Goal: Task Accomplishment & Management: Manage account settings

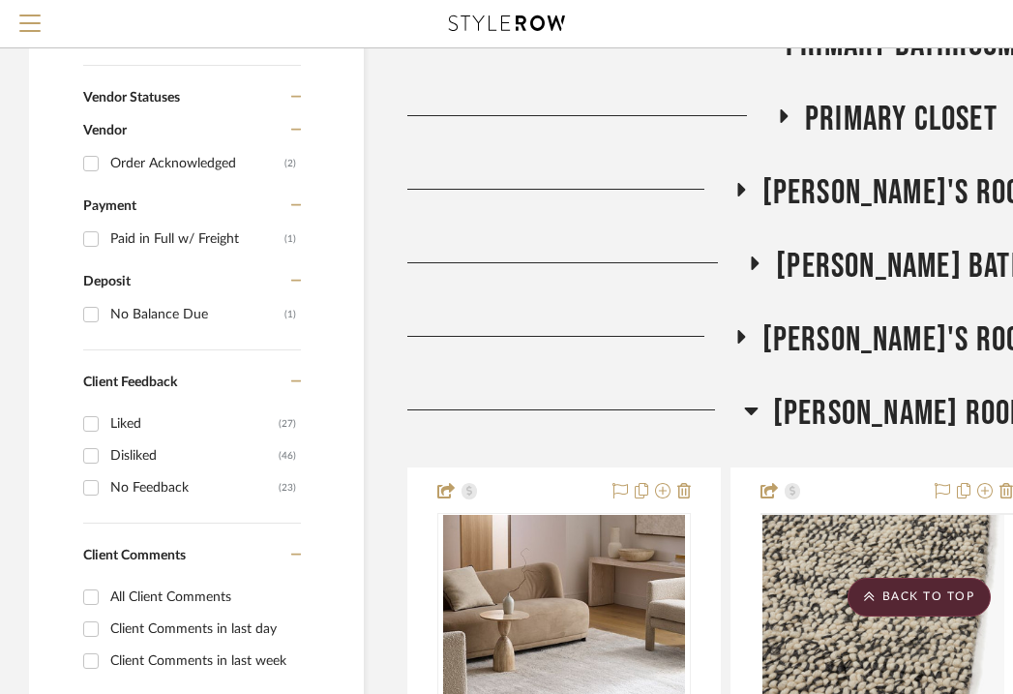
scroll to position [1299, 30]
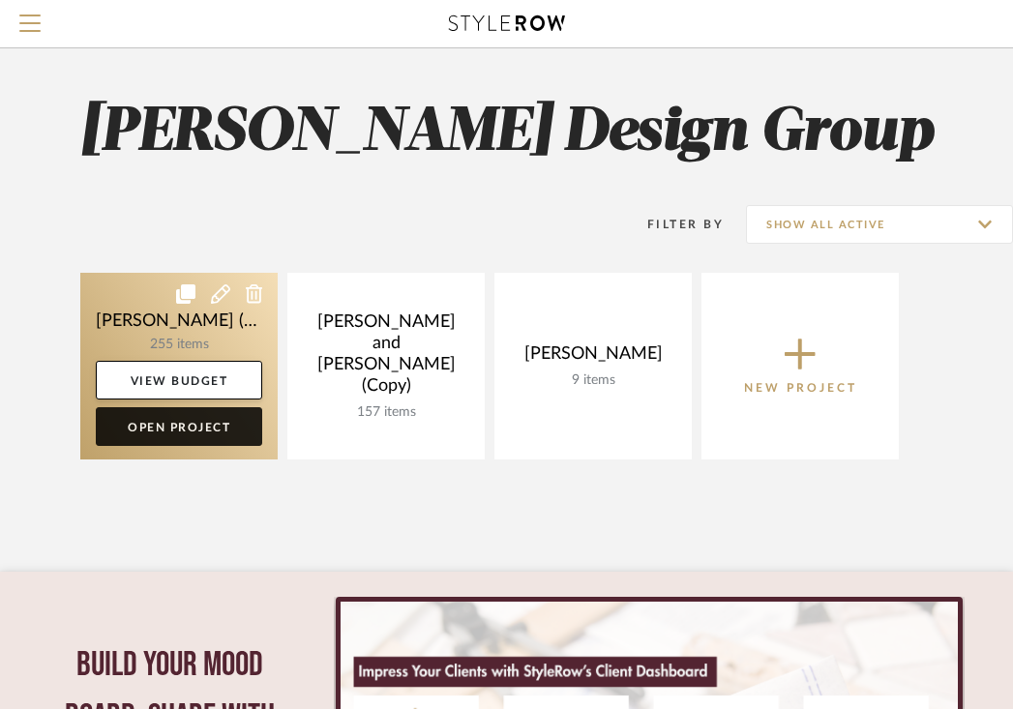
click at [209, 429] on link "Open Project" at bounding box center [179, 426] width 166 height 39
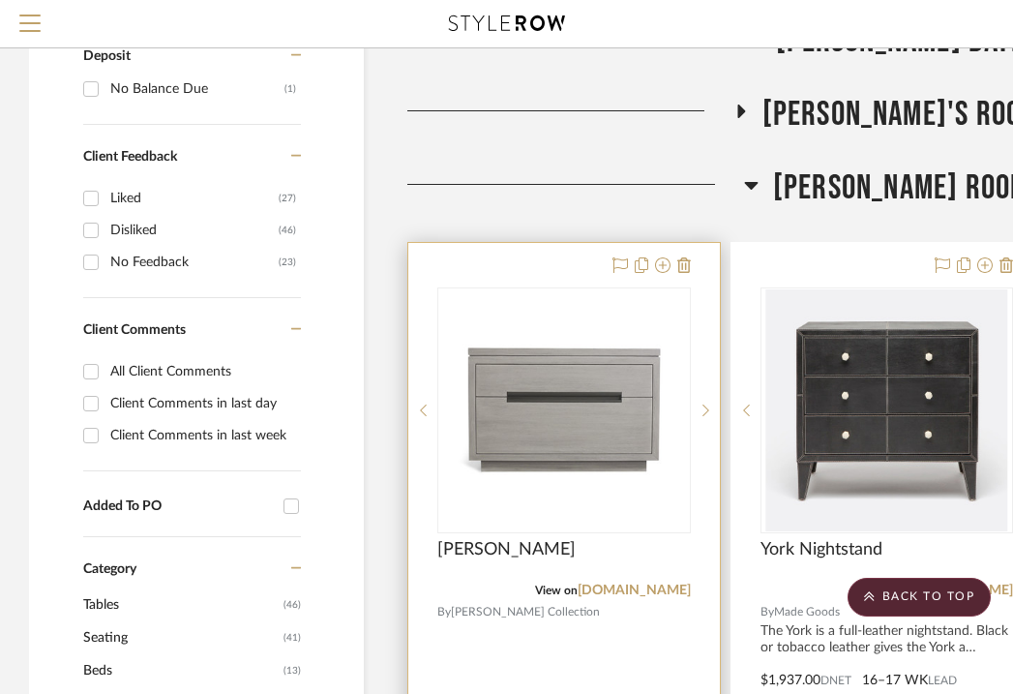
scroll to position [1424, 0]
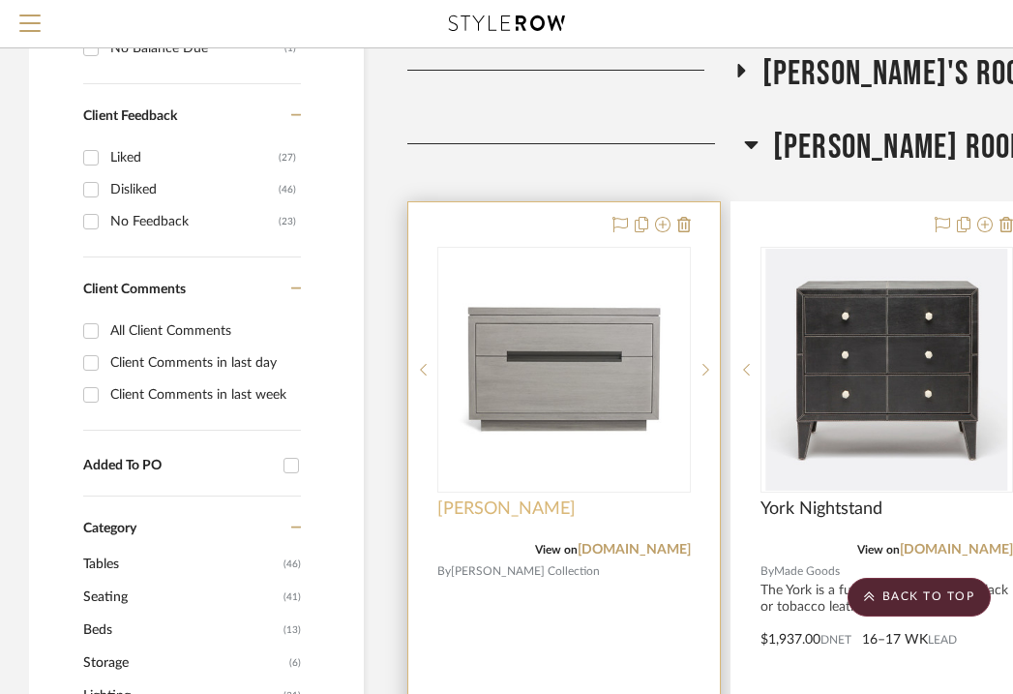
click at [523, 505] on span "[PERSON_NAME]" at bounding box center [506, 508] width 138 height 21
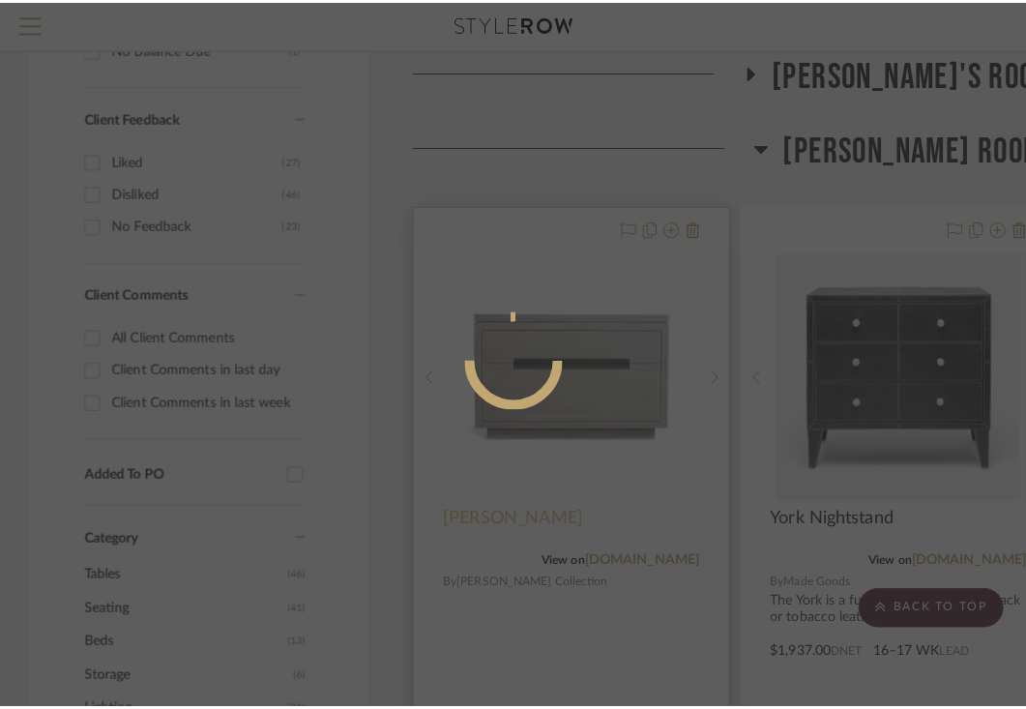
scroll to position [0, 0]
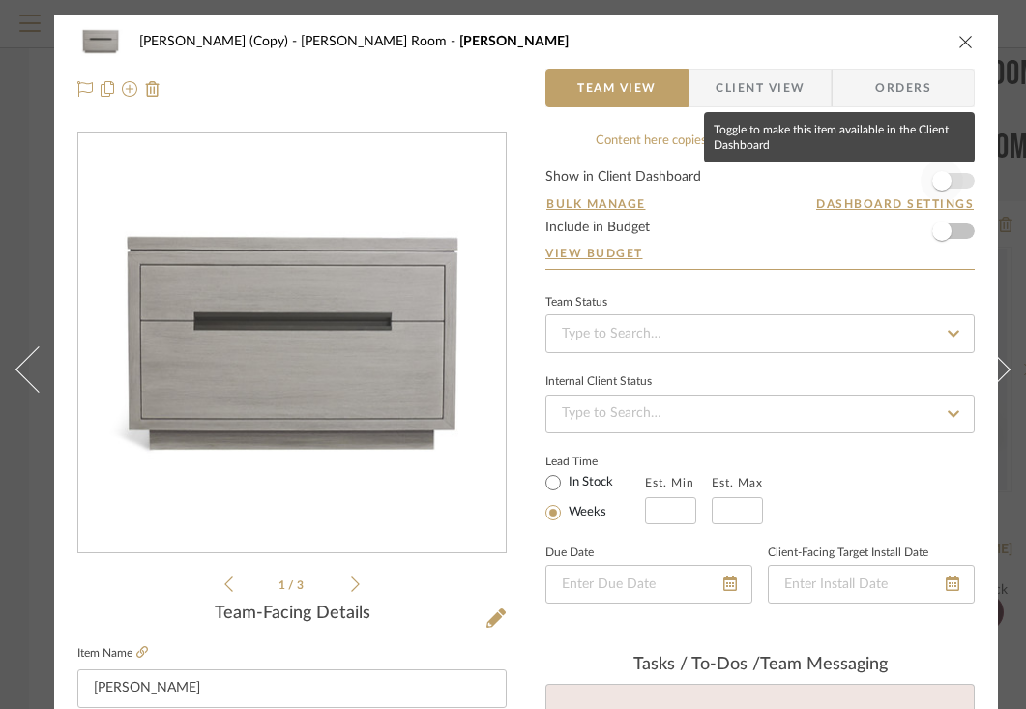
click at [940, 184] on span "button" at bounding box center [942, 180] width 19 height 19
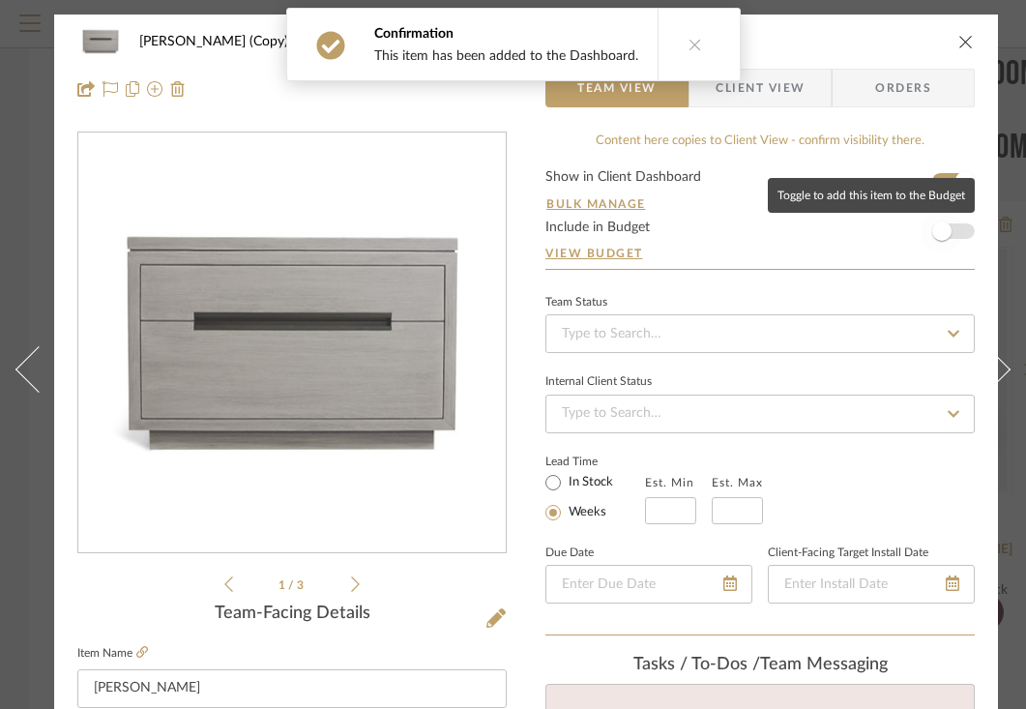
click at [940, 234] on span "button" at bounding box center [942, 231] width 19 height 19
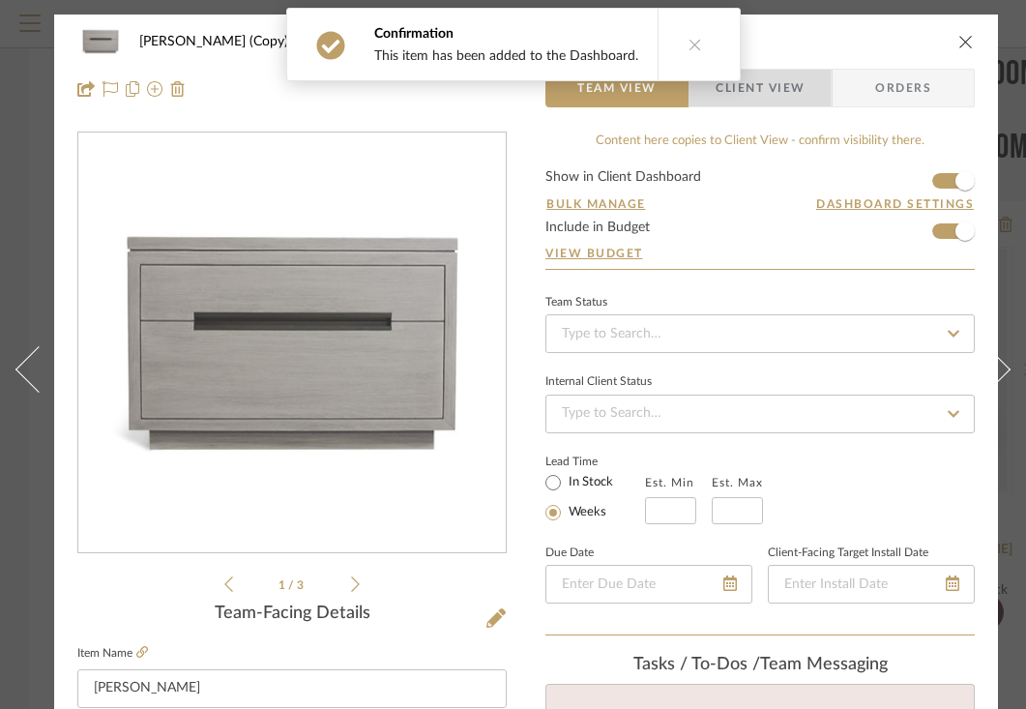
click at [775, 90] on span "Client View" at bounding box center [760, 88] width 89 height 39
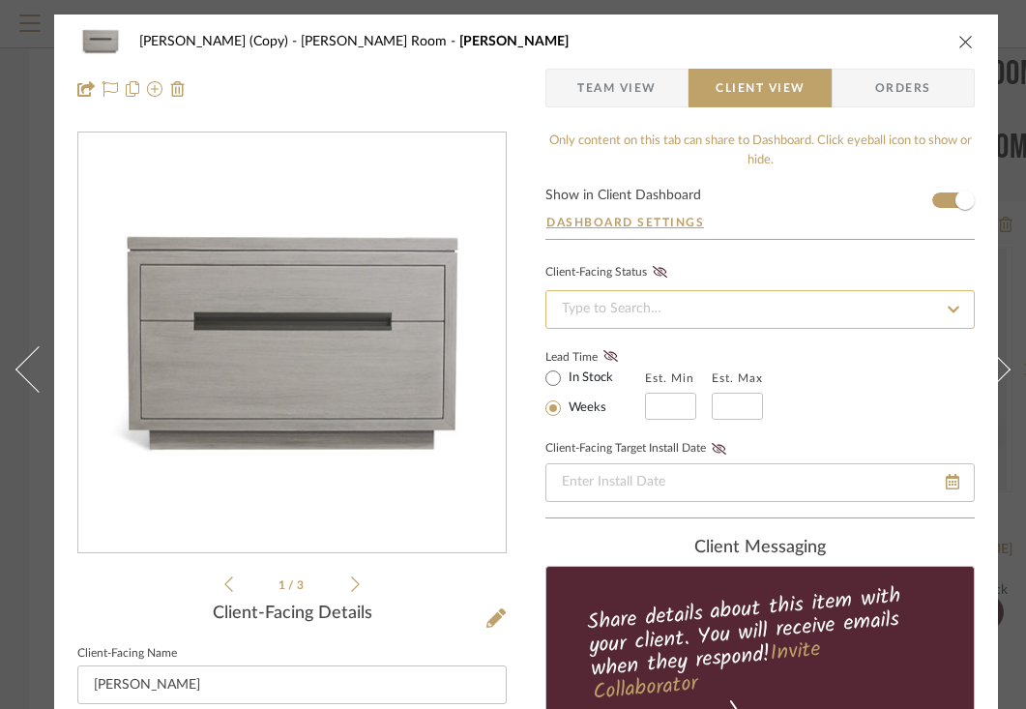
click at [883, 303] on input at bounding box center [760, 309] width 429 height 39
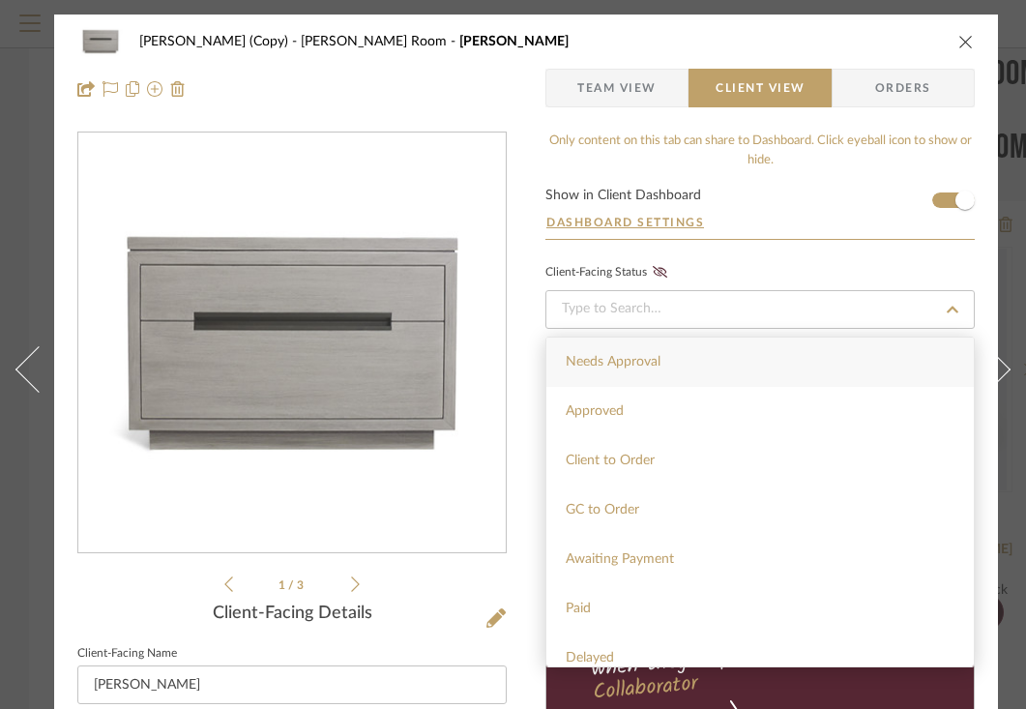
click at [748, 369] on div "Needs Approval" at bounding box center [761, 362] width 428 height 49
type input "[DATE]"
type input "Needs Approval"
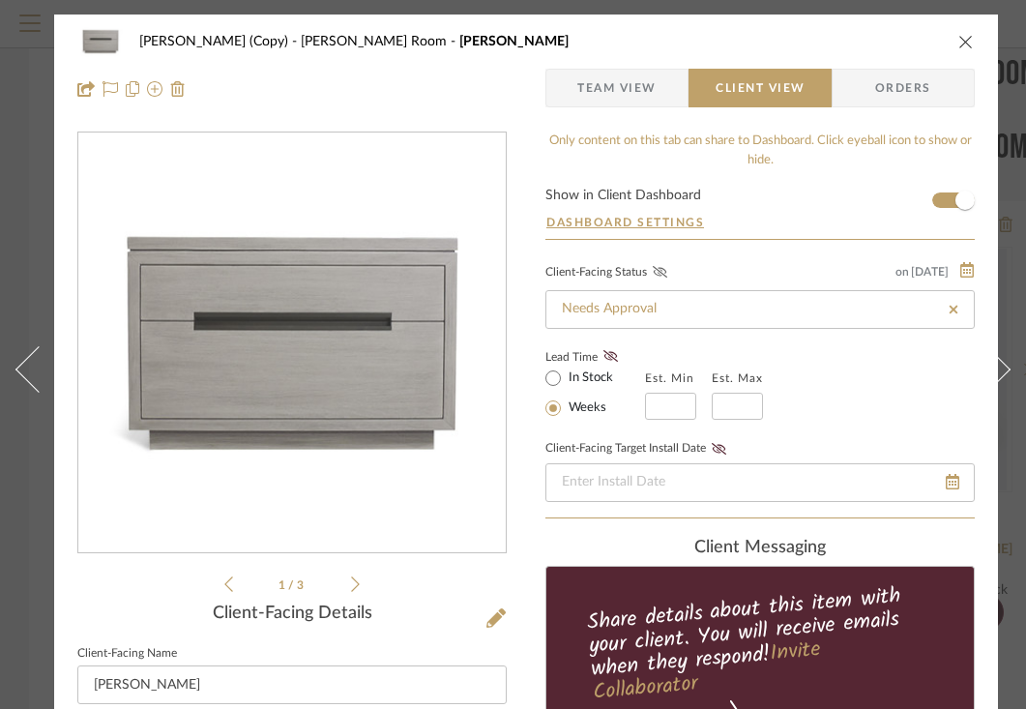
click at [663, 276] on icon at bounding box center [660, 272] width 15 height 12
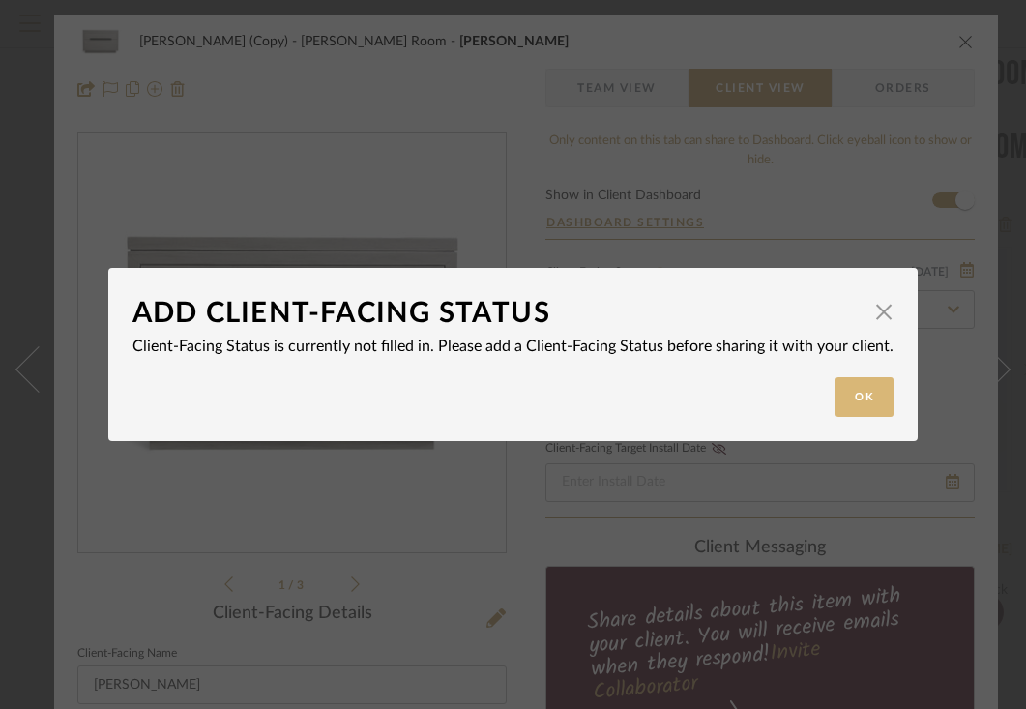
click at [849, 397] on button "Ok" at bounding box center [865, 397] width 58 height 40
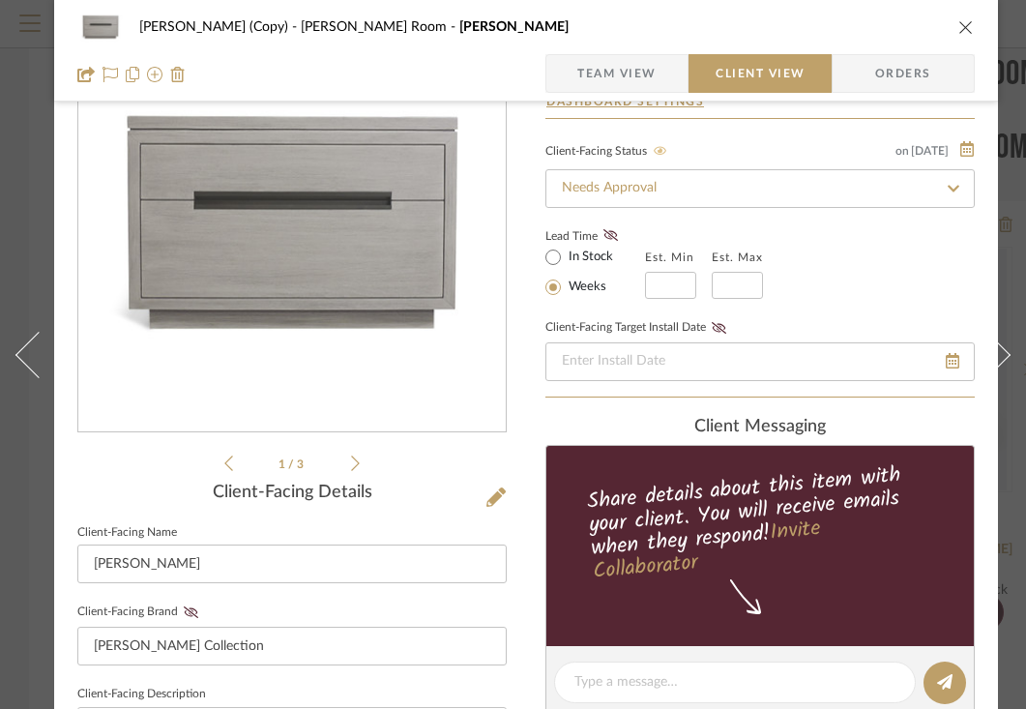
scroll to position [163, 0]
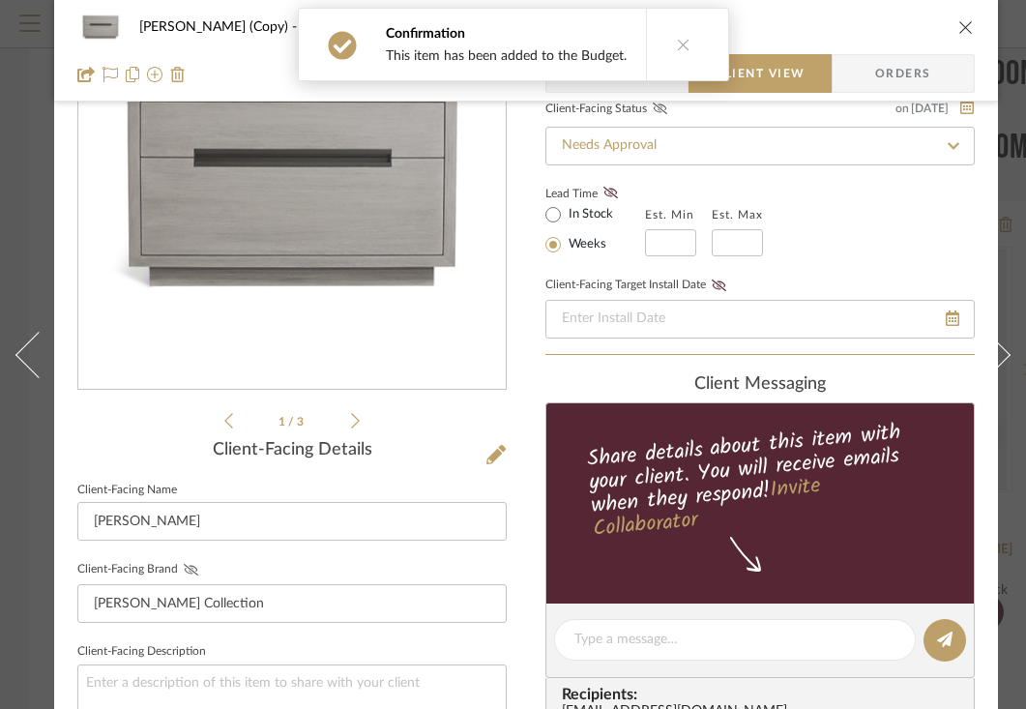
click at [190, 566] on icon at bounding box center [191, 570] width 15 height 12
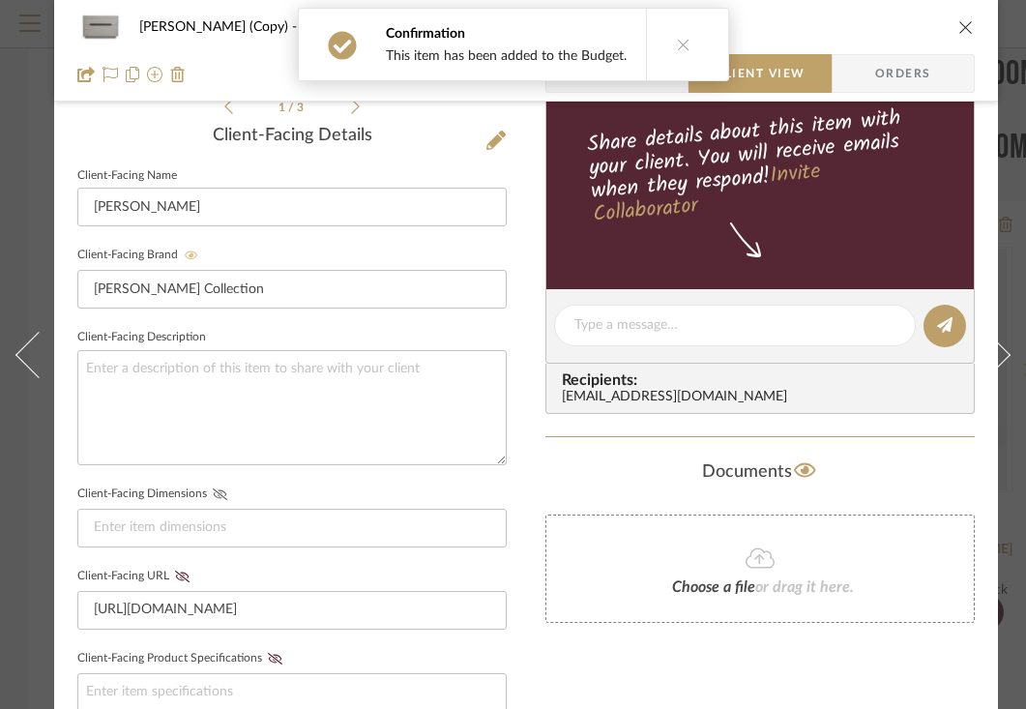
click at [218, 497] on icon at bounding box center [220, 495] width 15 height 12
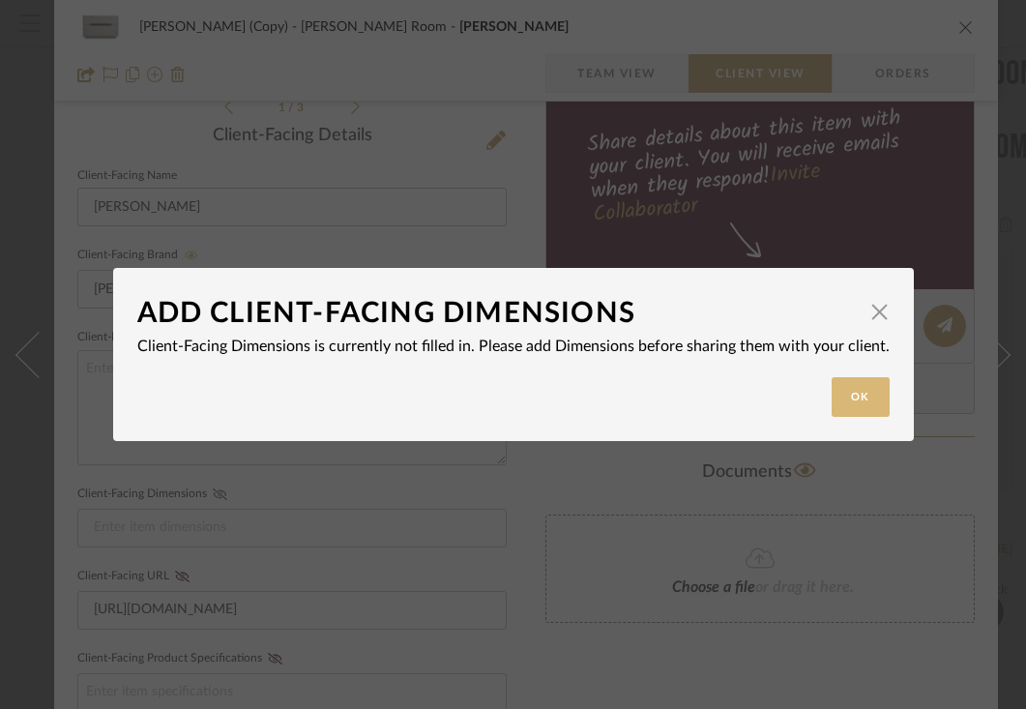
click at [834, 399] on button "Ok" at bounding box center [861, 397] width 58 height 40
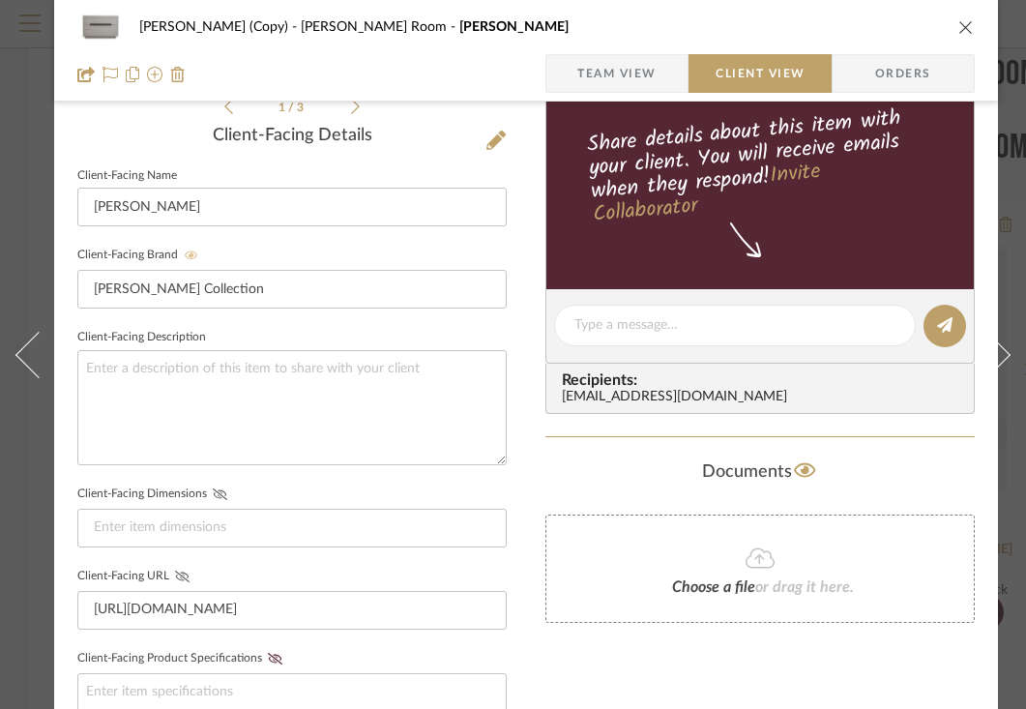
click at [179, 572] on icon at bounding box center [182, 577] width 15 height 12
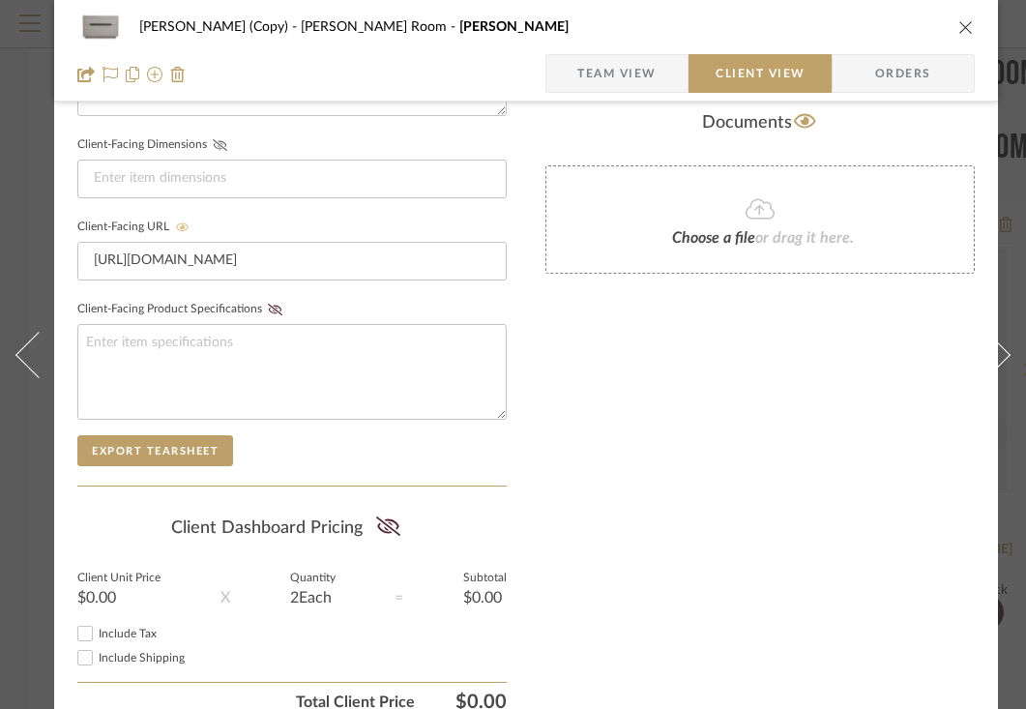
scroll to position [839, 0]
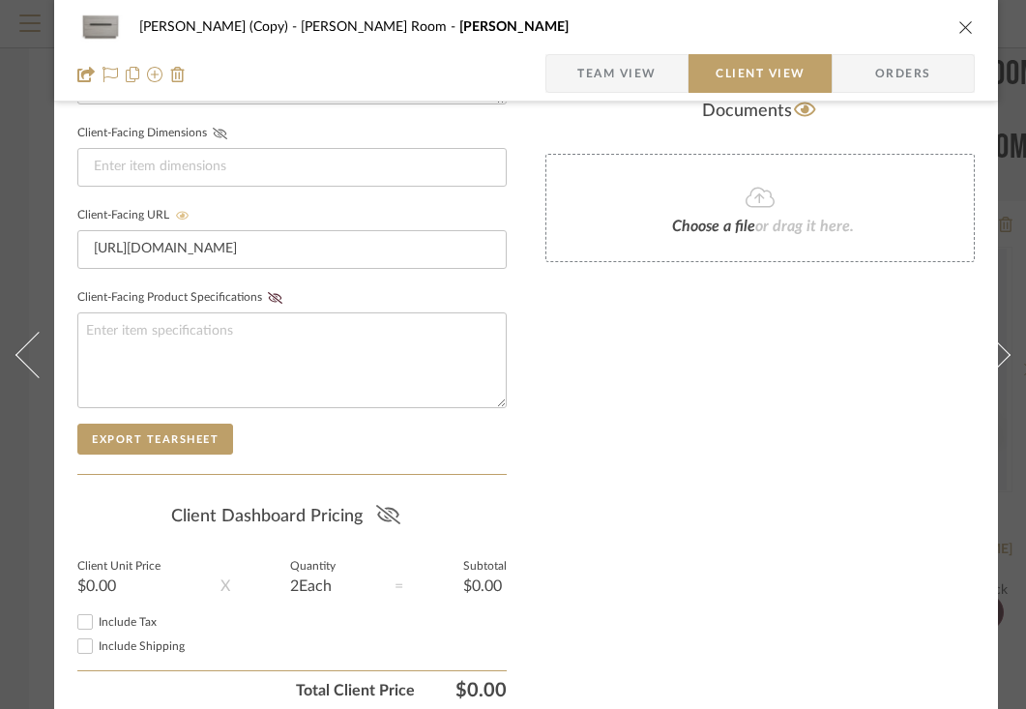
click at [397, 513] on icon at bounding box center [388, 514] width 24 height 19
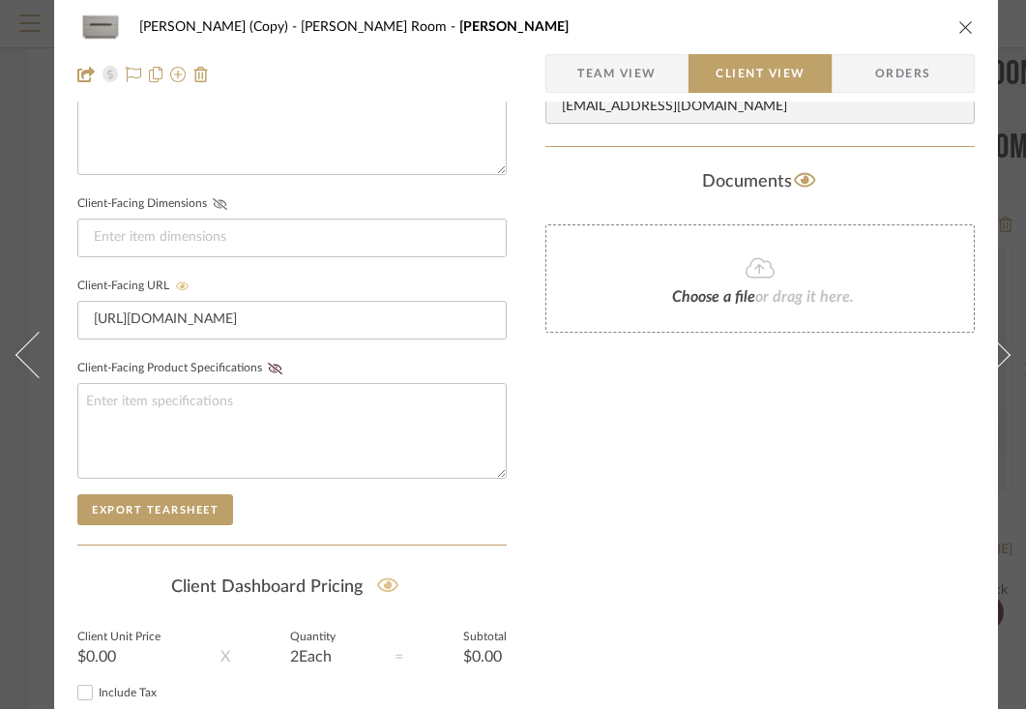
scroll to position [0, 0]
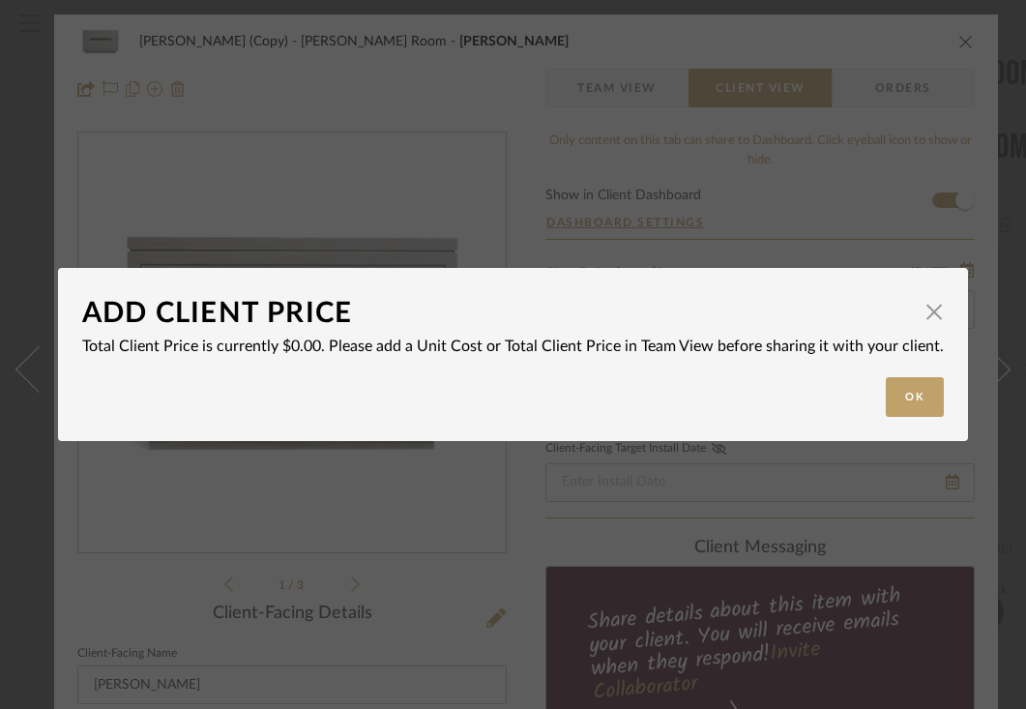
click at [963, 43] on div "ADD CLIENT PRICE × Total Client Price is currently $0.00. Please add a Unit Cos…" at bounding box center [513, 354] width 1026 height 709
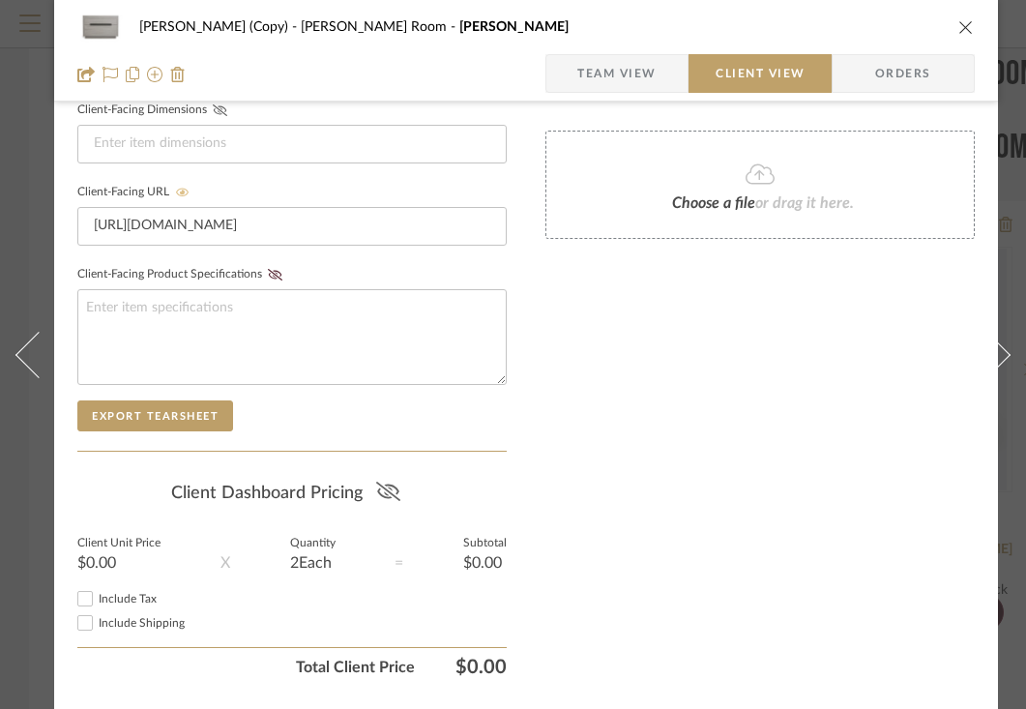
scroll to position [931, 0]
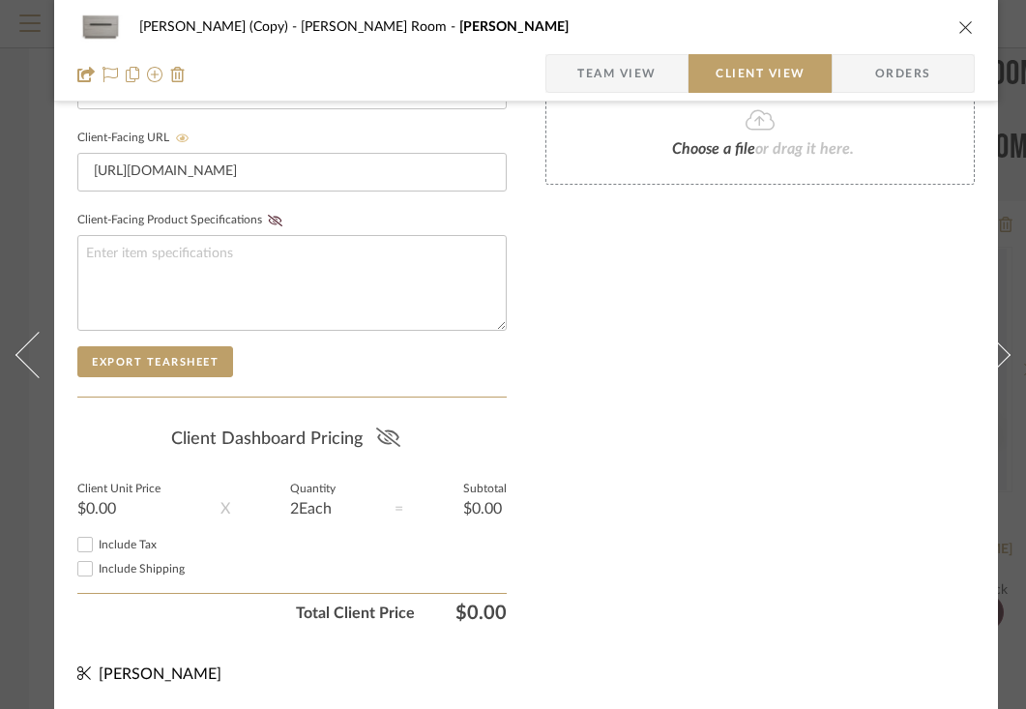
click at [963, 25] on icon "close" at bounding box center [966, 26] width 15 height 15
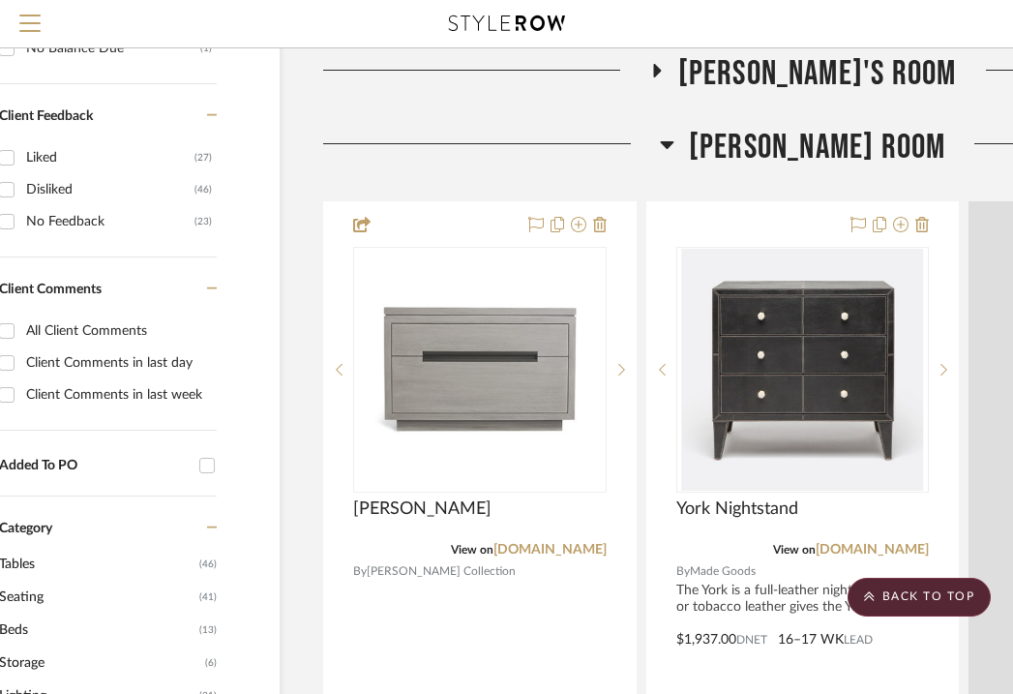
scroll to position [1424, 134]
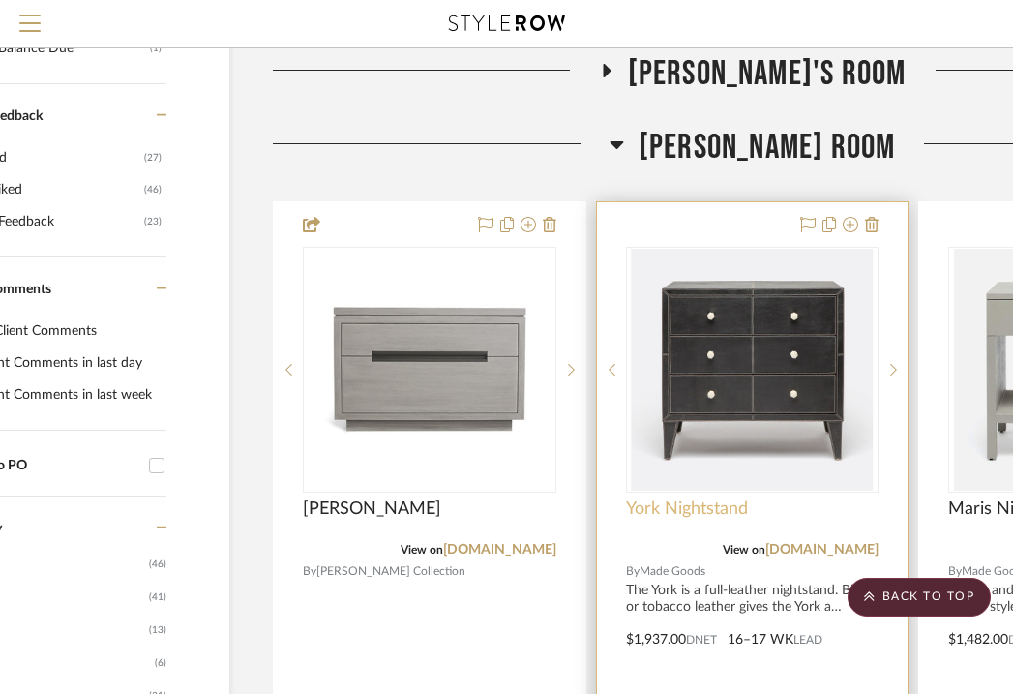
click at [705, 508] on span "York Nightstand" at bounding box center [687, 508] width 122 height 21
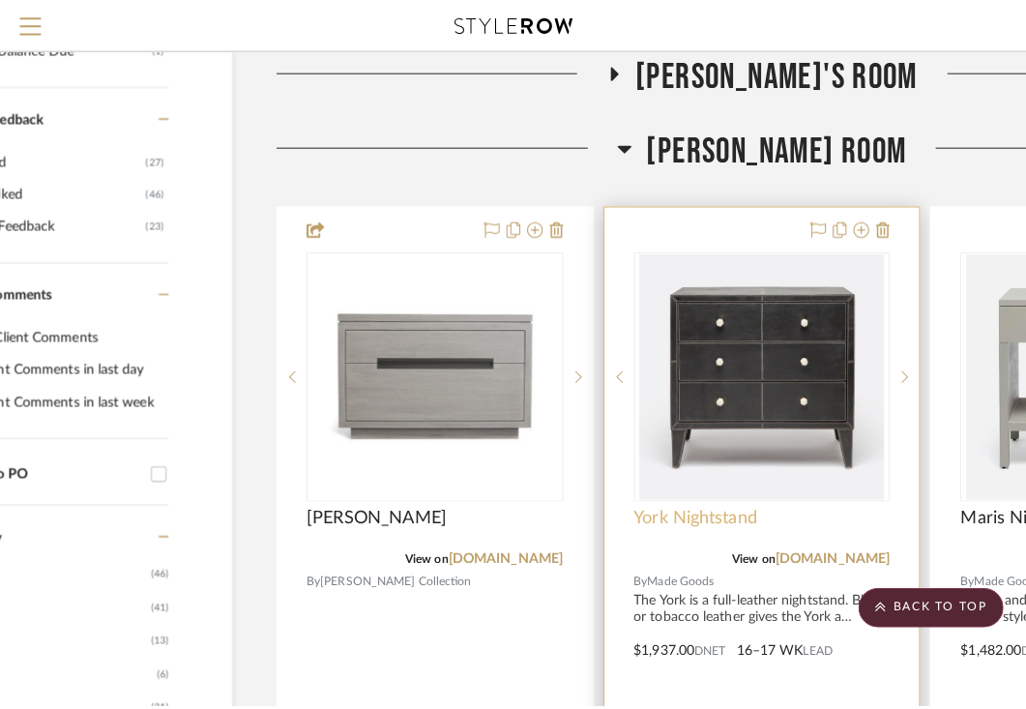
scroll to position [0, 0]
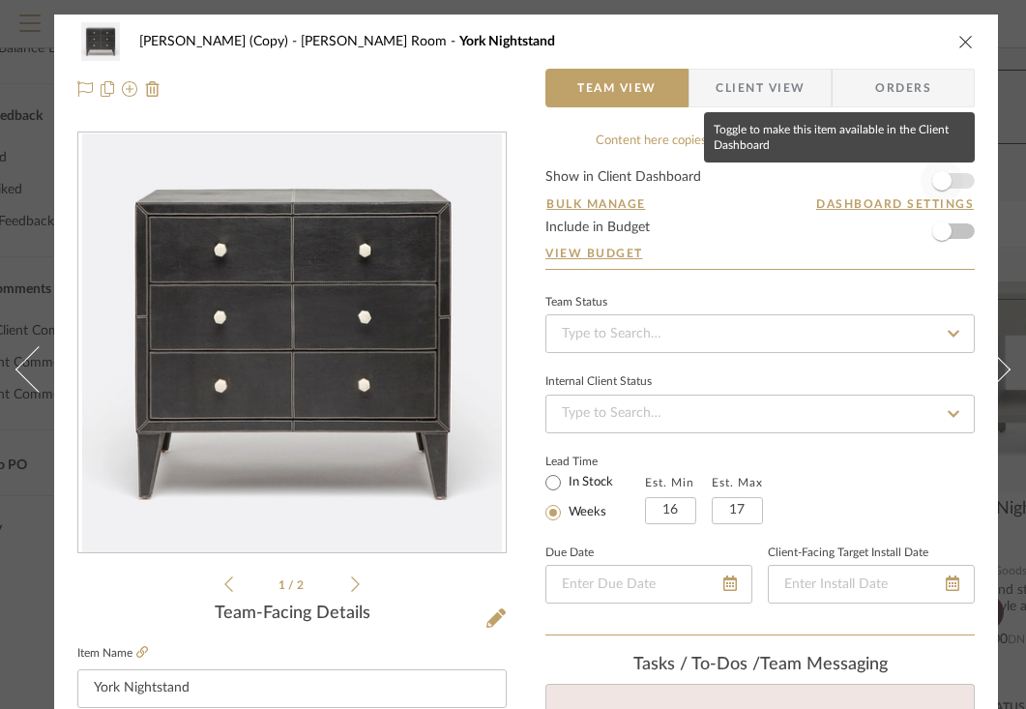
click at [942, 185] on span "button" at bounding box center [942, 180] width 19 height 19
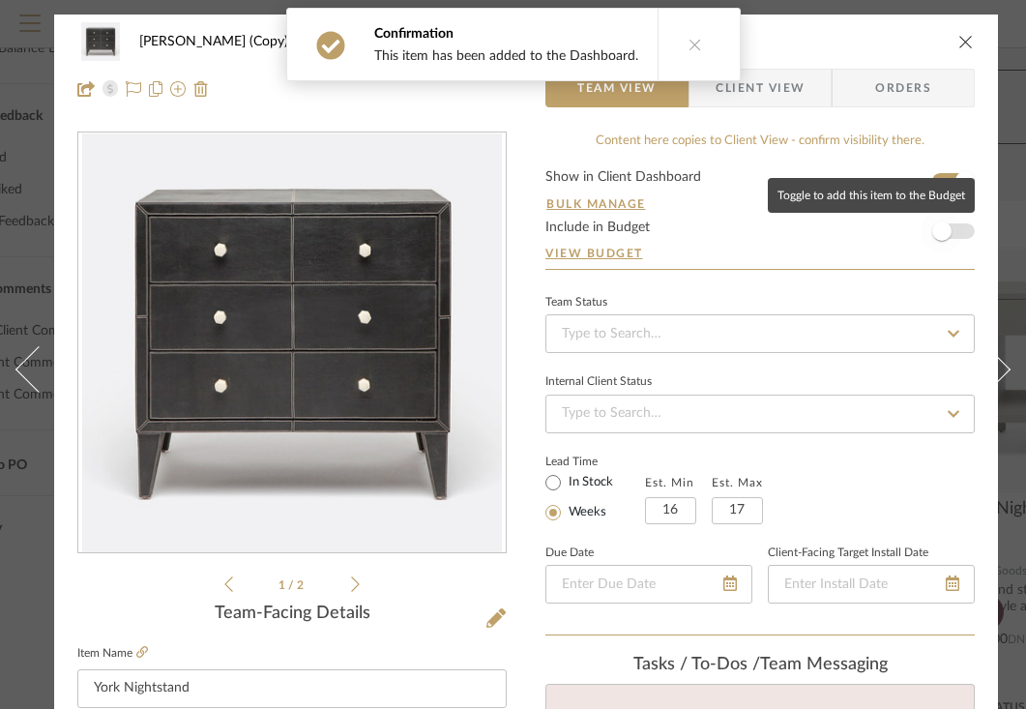
click at [952, 226] on span "button" at bounding box center [942, 231] width 43 height 43
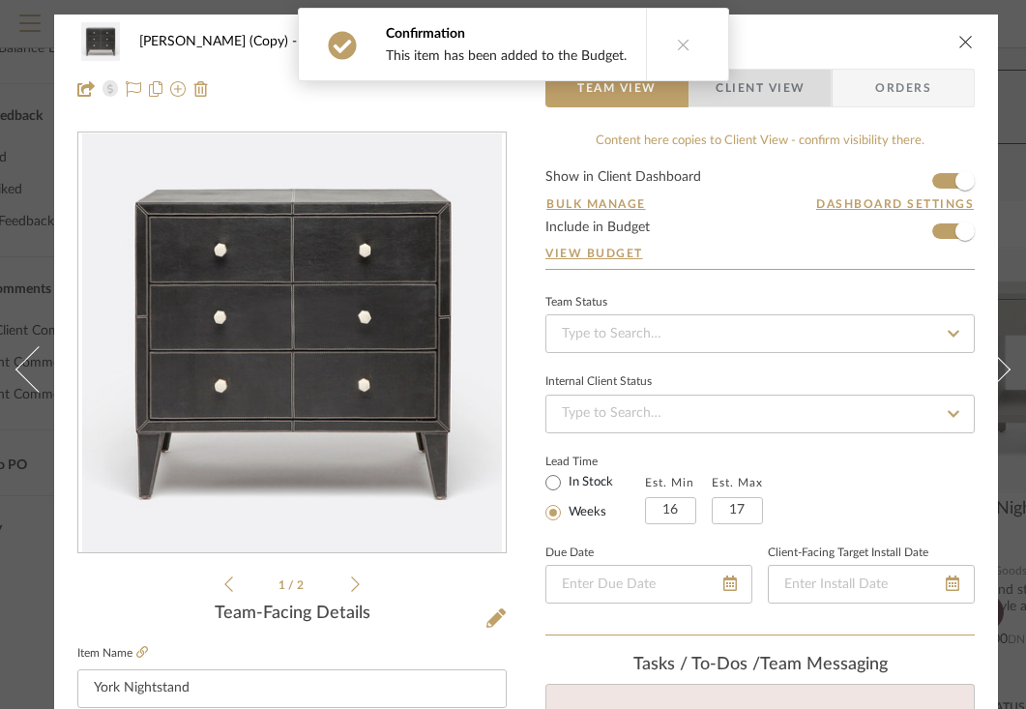
click at [776, 88] on span "Client View" at bounding box center [760, 88] width 89 height 39
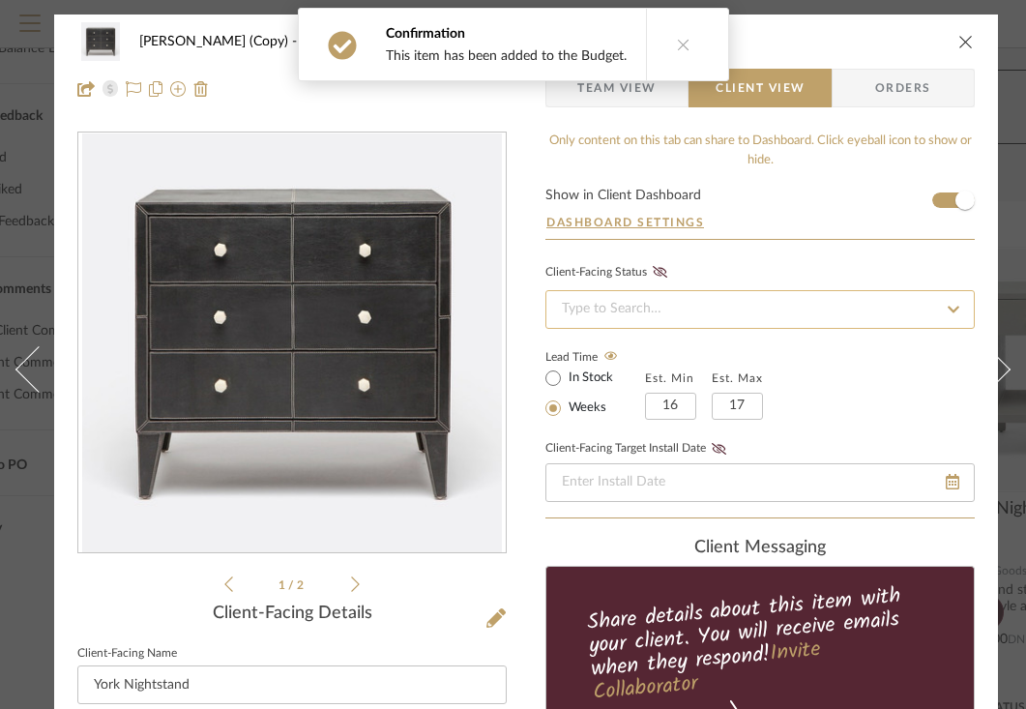
click at [784, 306] on input at bounding box center [760, 309] width 429 height 39
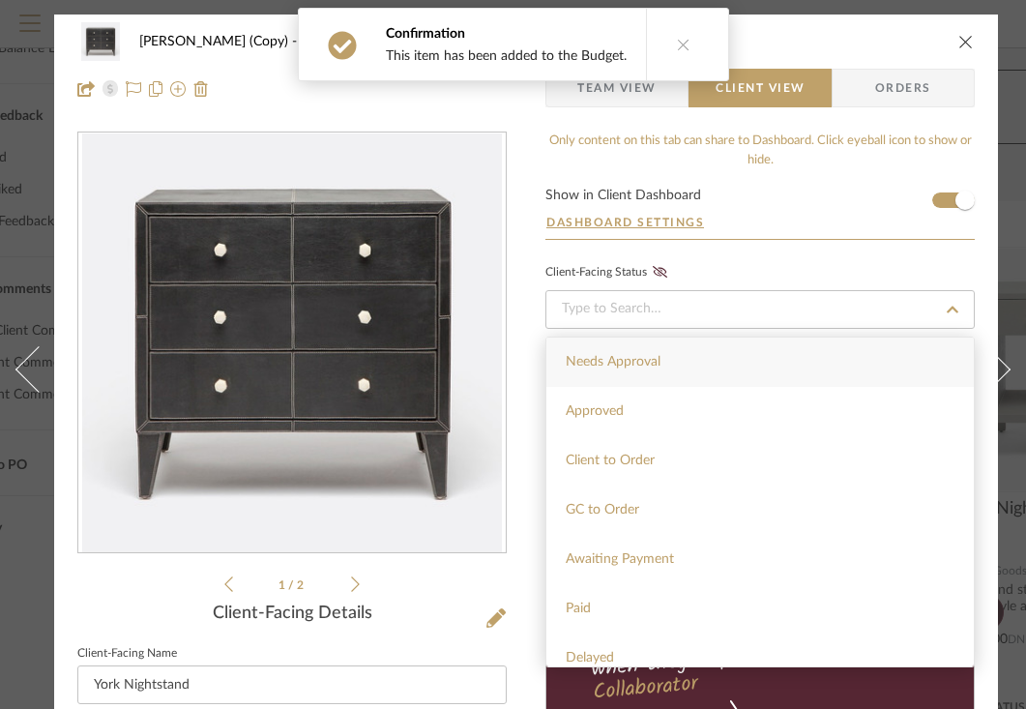
click at [715, 365] on div "Needs Approval" at bounding box center [761, 362] width 428 height 49
type input "[DATE]"
type input "Needs Approval"
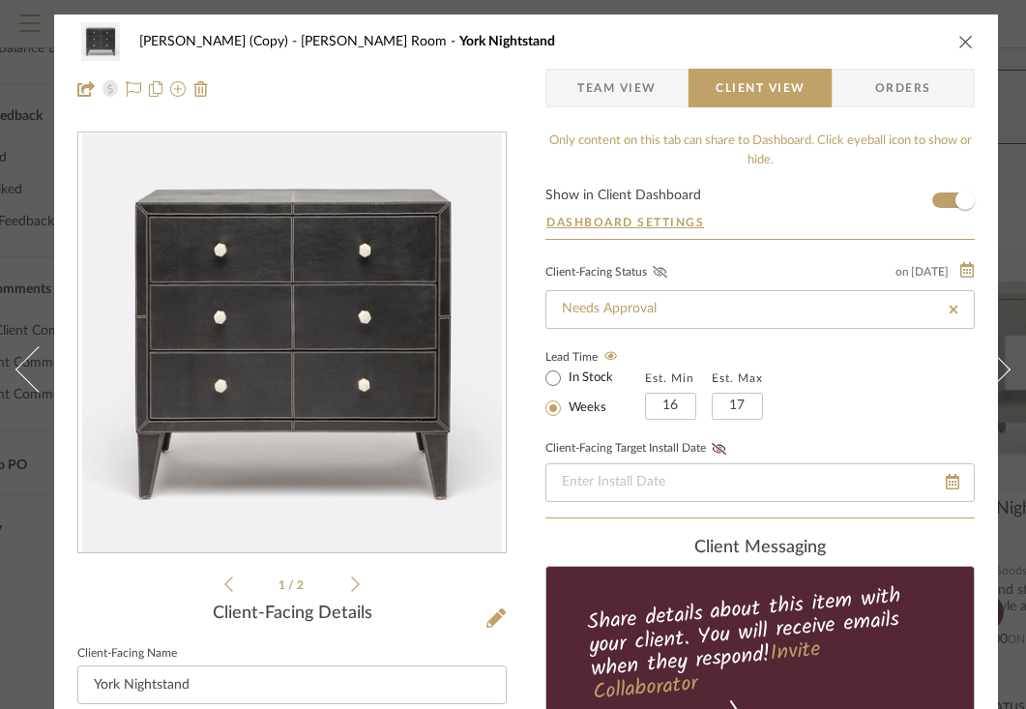
click at [665, 271] on icon at bounding box center [660, 272] width 15 height 12
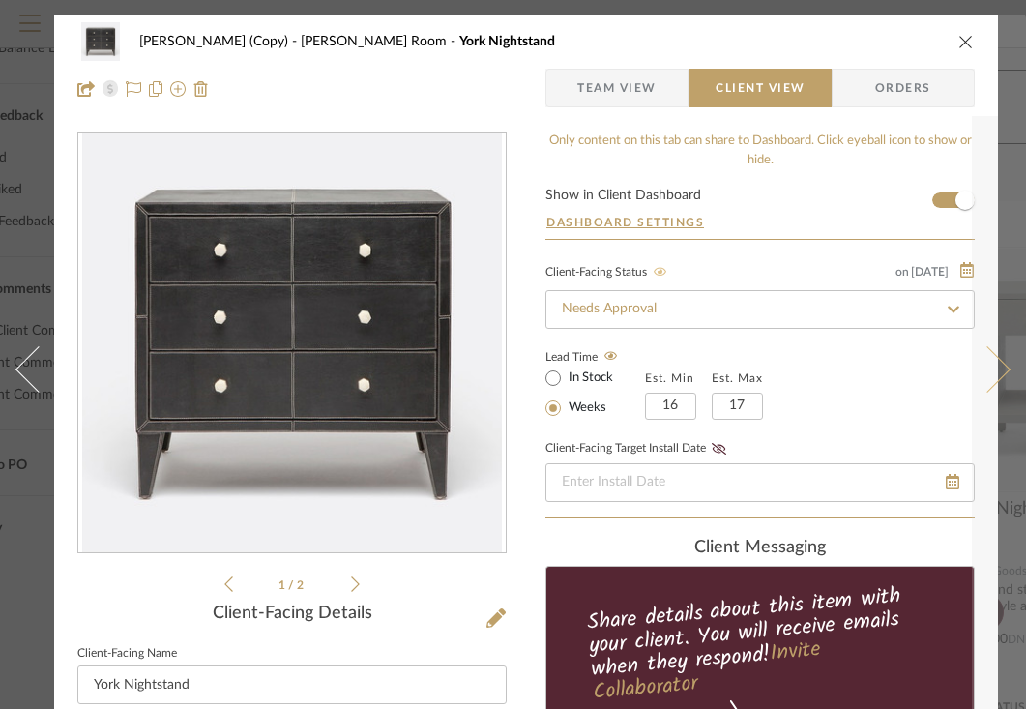
click at [972, 201] on button at bounding box center [999, 369] width 54 height 709
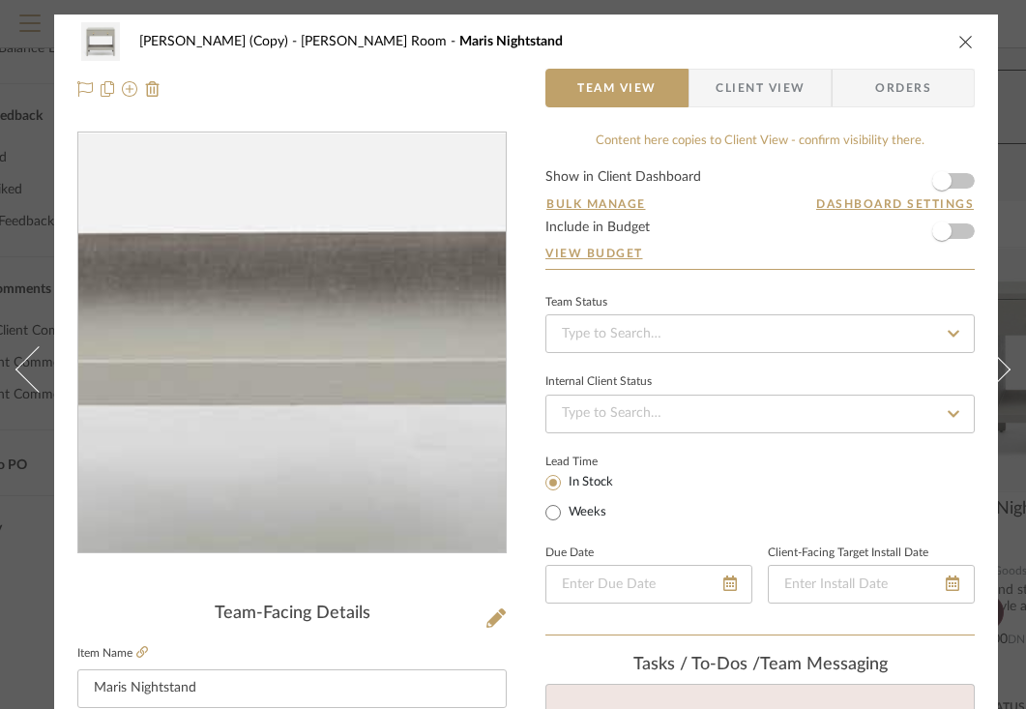
click at [298, 415] on img "0" at bounding box center [292, 343] width 420 height 420
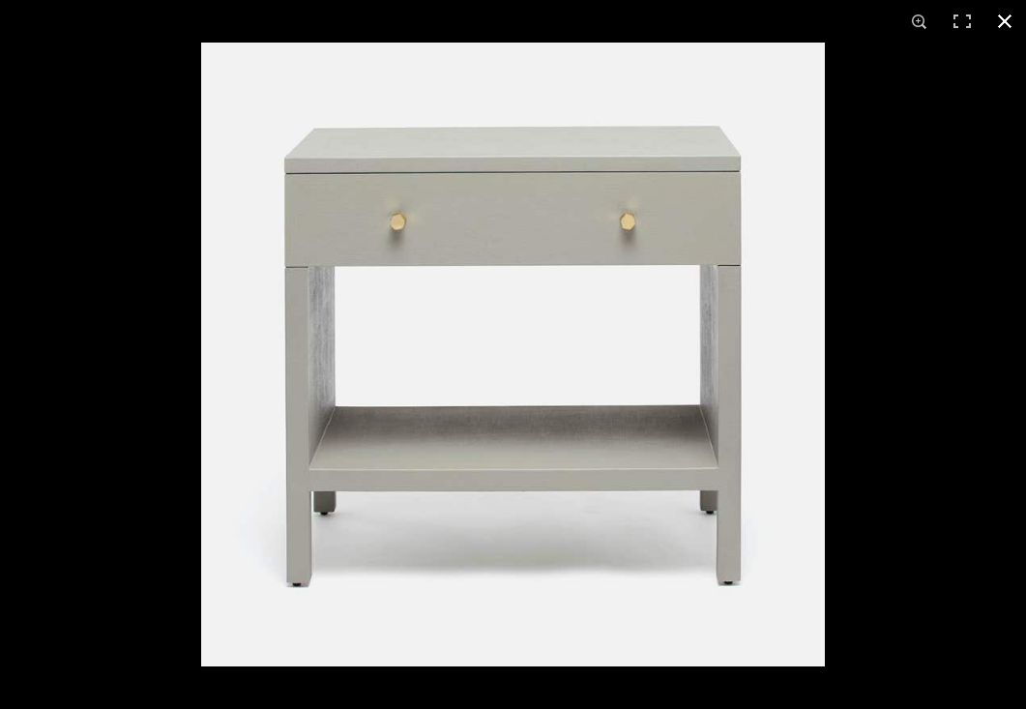
click at [1001, 16] on button at bounding box center [1005, 21] width 43 height 43
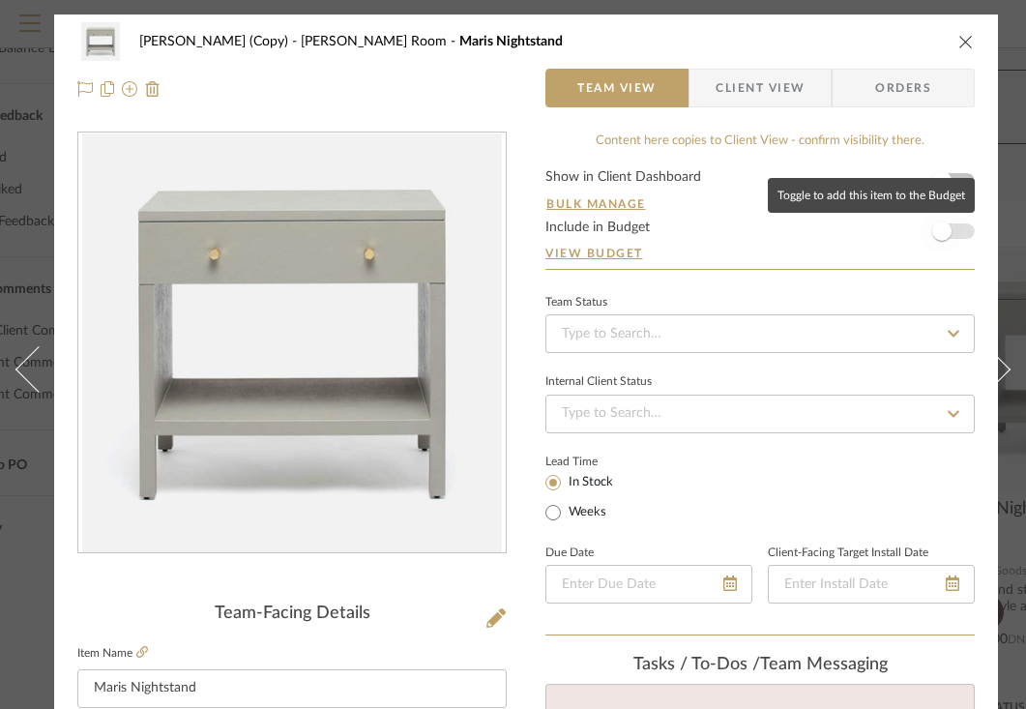
click at [941, 235] on span "button" at bounding box center [942, 231] width 19 height 19
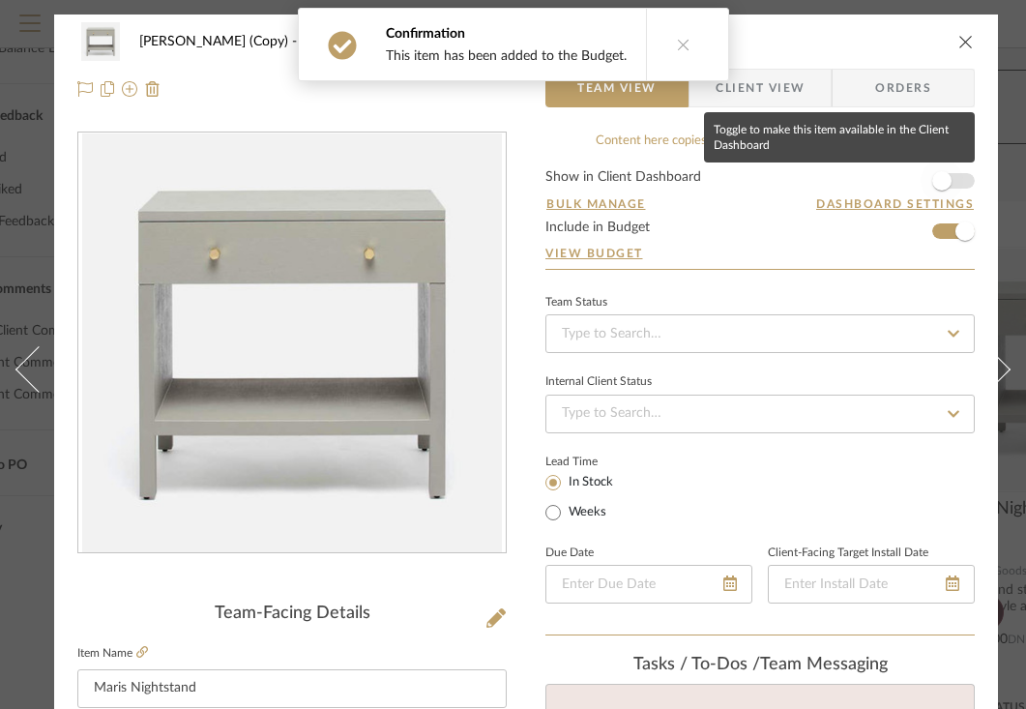
click at [956, 181] on span "button" at bounding box center [942, 181] width 43 height 43
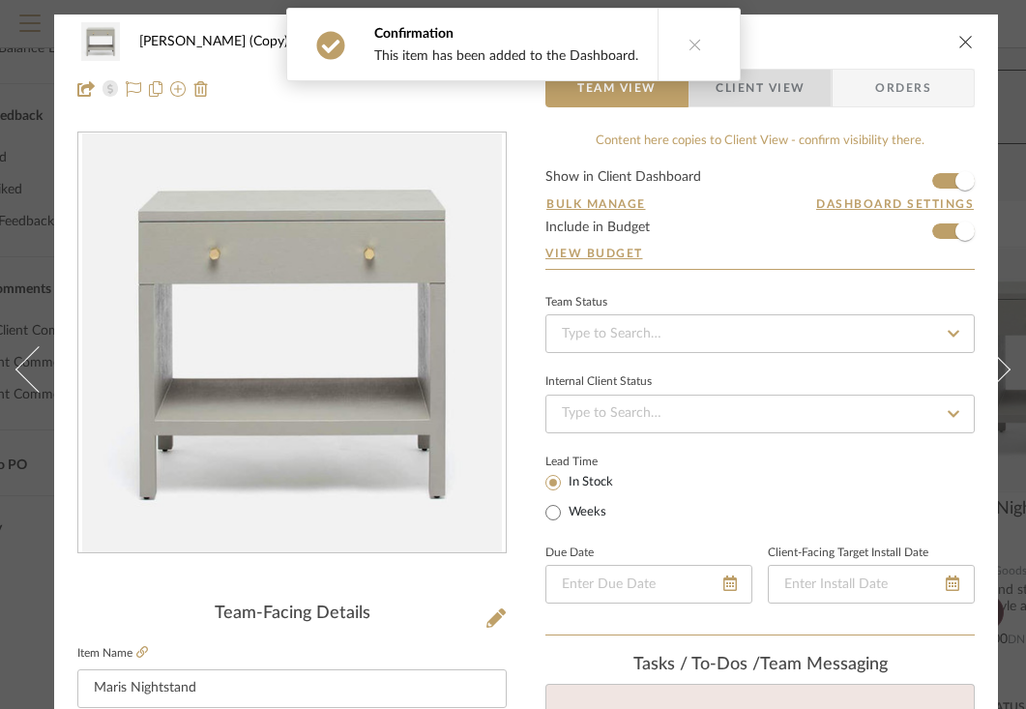
click at [769, 94] on span "Client View" at bounding box center [760, 88] width 89 height 39
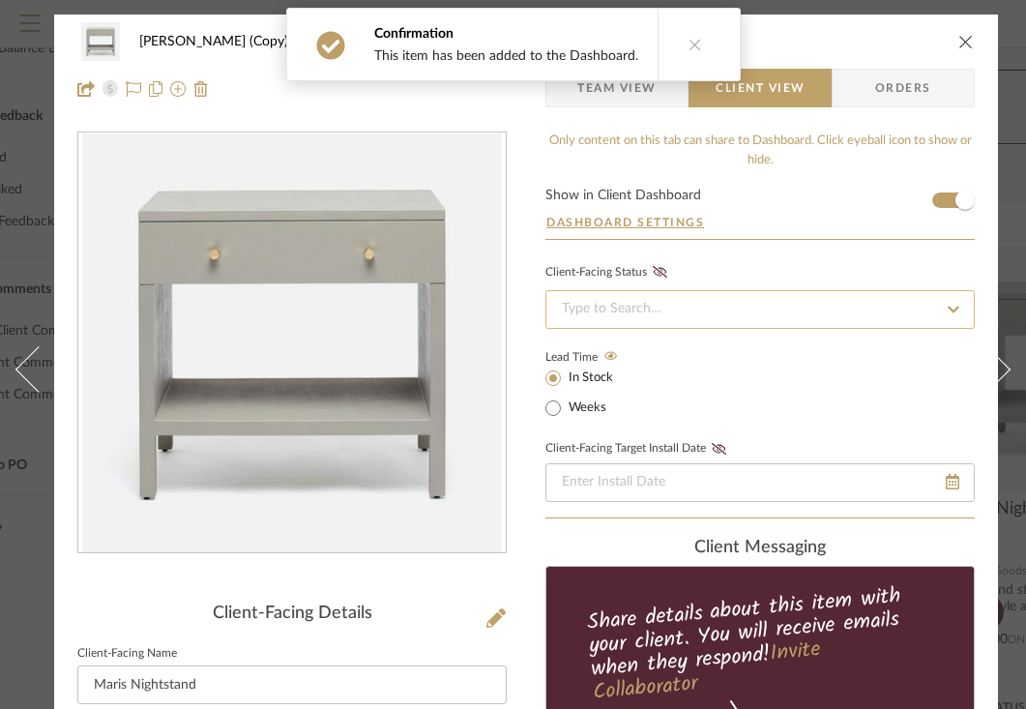
click at [870, 317] on input at bounding box center [760, 309] width 429 height 39
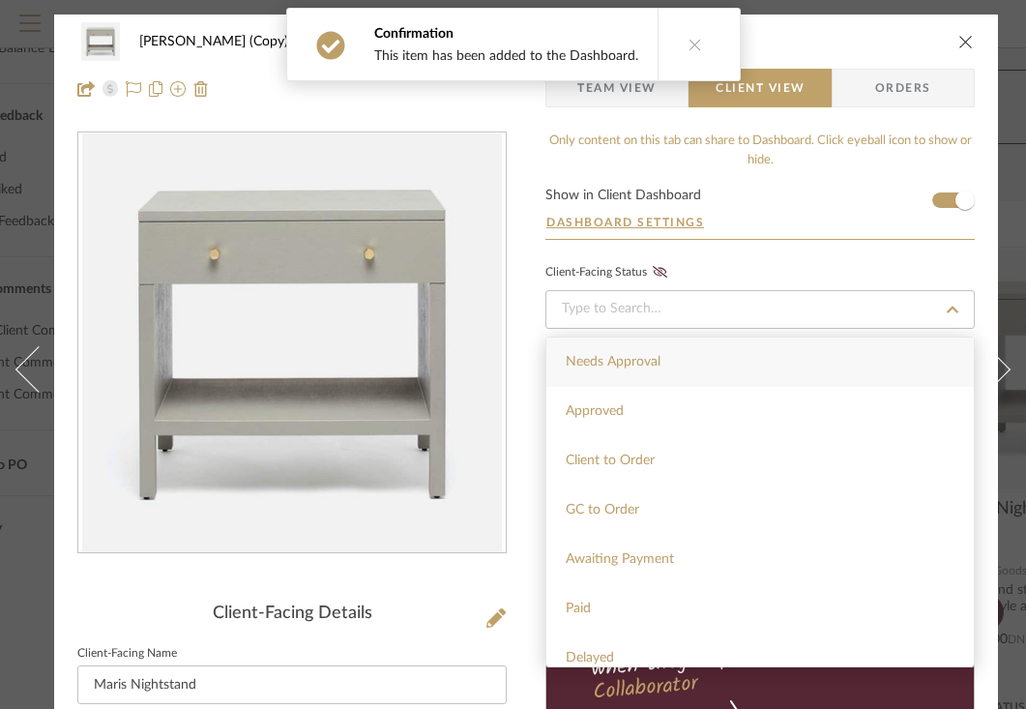
click at [814, 359] on div "Needs Approval" at bounding box center [761, 362] width 428 height 49
type input "[DATE]"
type input "Needs Approval"
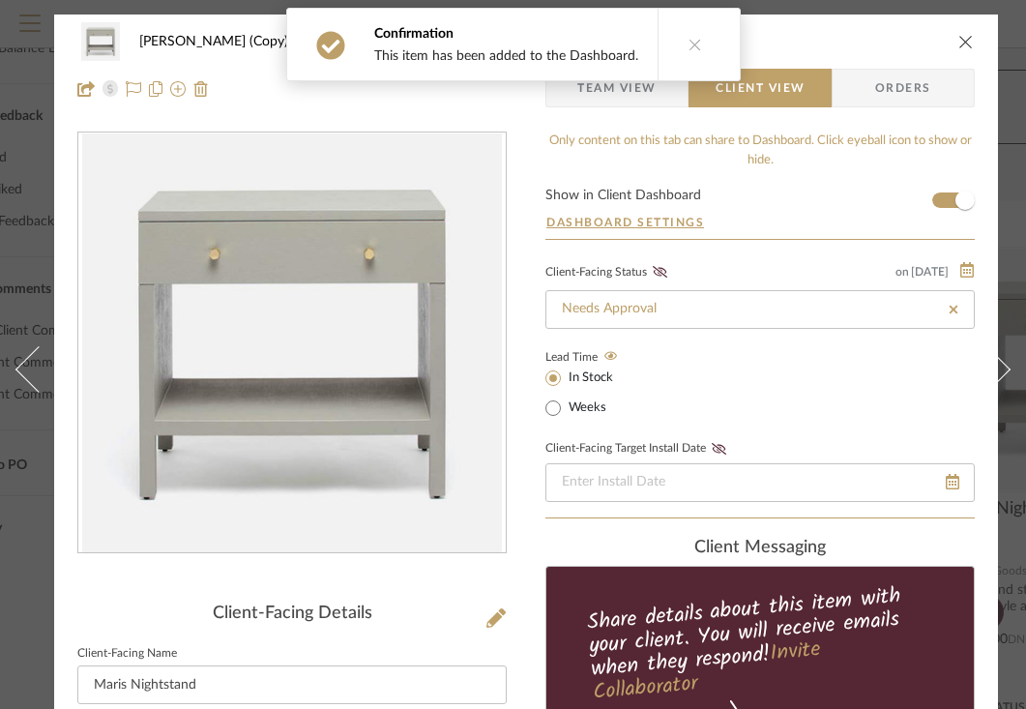
click at [678, 270] on div "Client-Facing Status on [DATE]" at bounding box center [760, 272] width 429 height 20
click at [662, 275] on icon at bounding box center [660, 272] width 15 height 12
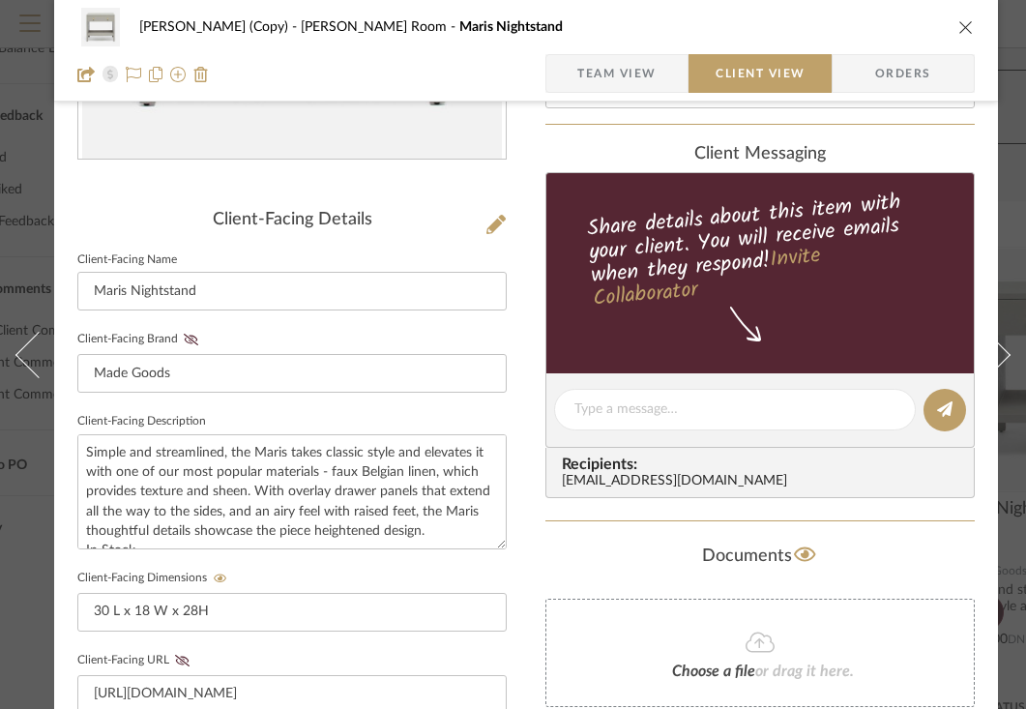
scroll to position [579, 0]
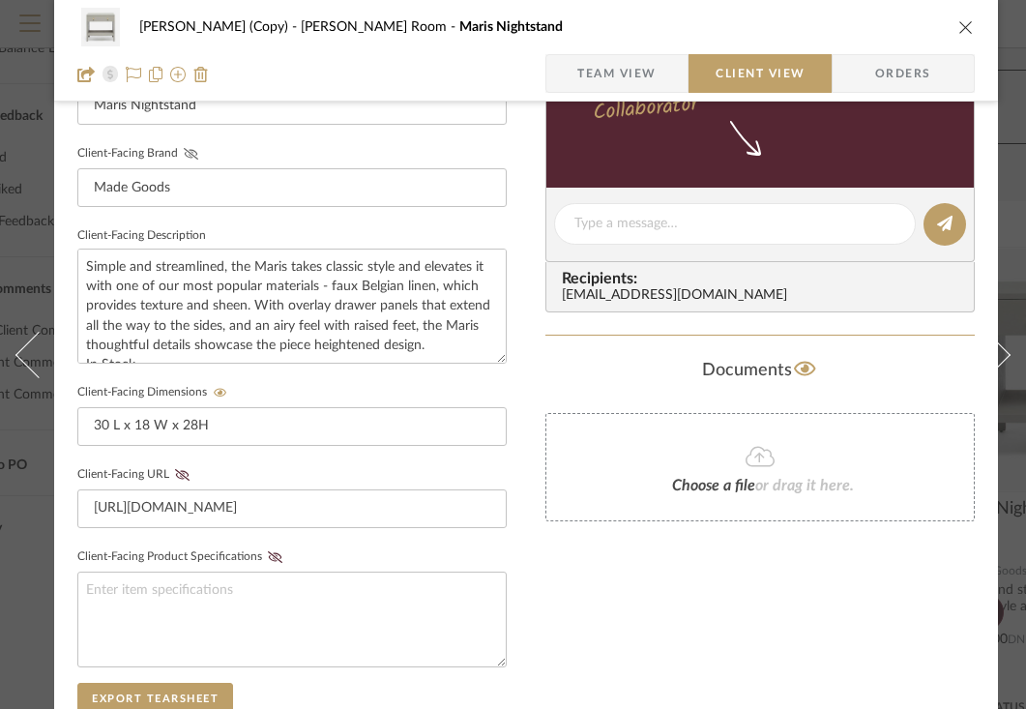
click at [191, 157] on icon at bounding box center [191, 154] width 15 height 12
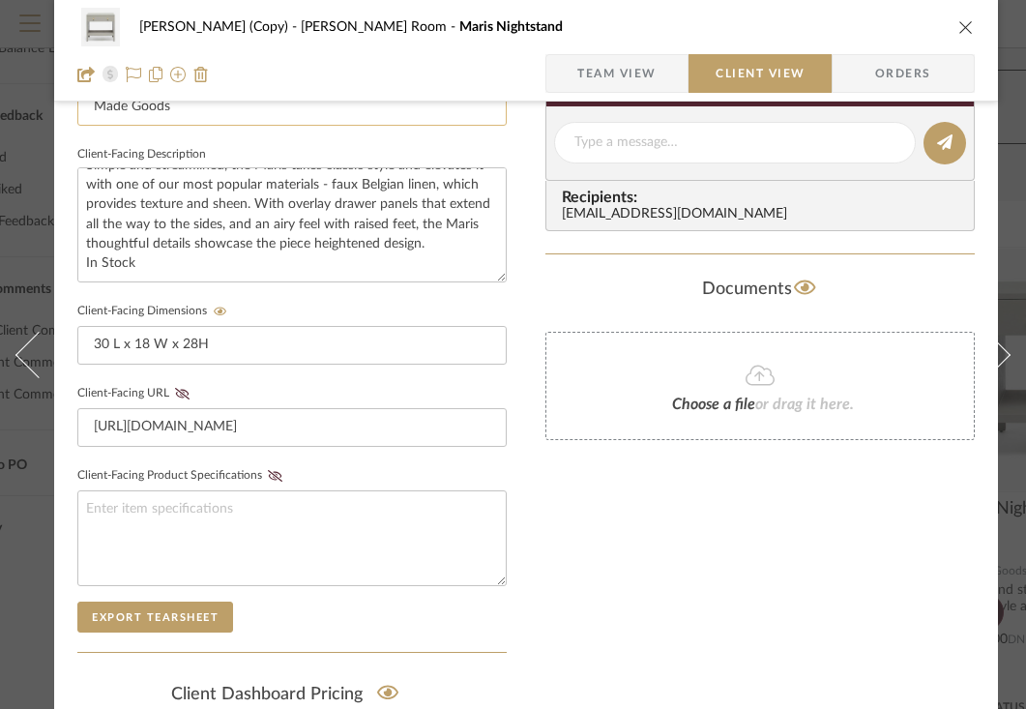
scroll to position [34, 0]
click at [182, 389] on icon at bounding box center [182, 394] width 15 height 12
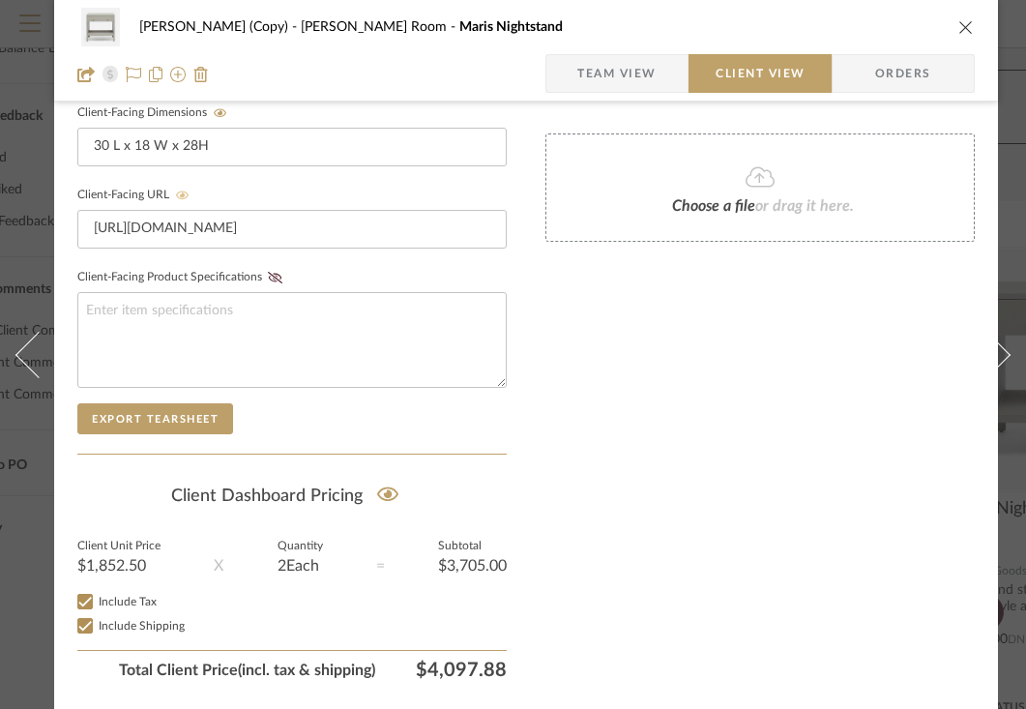
scroll to position [0, 0]
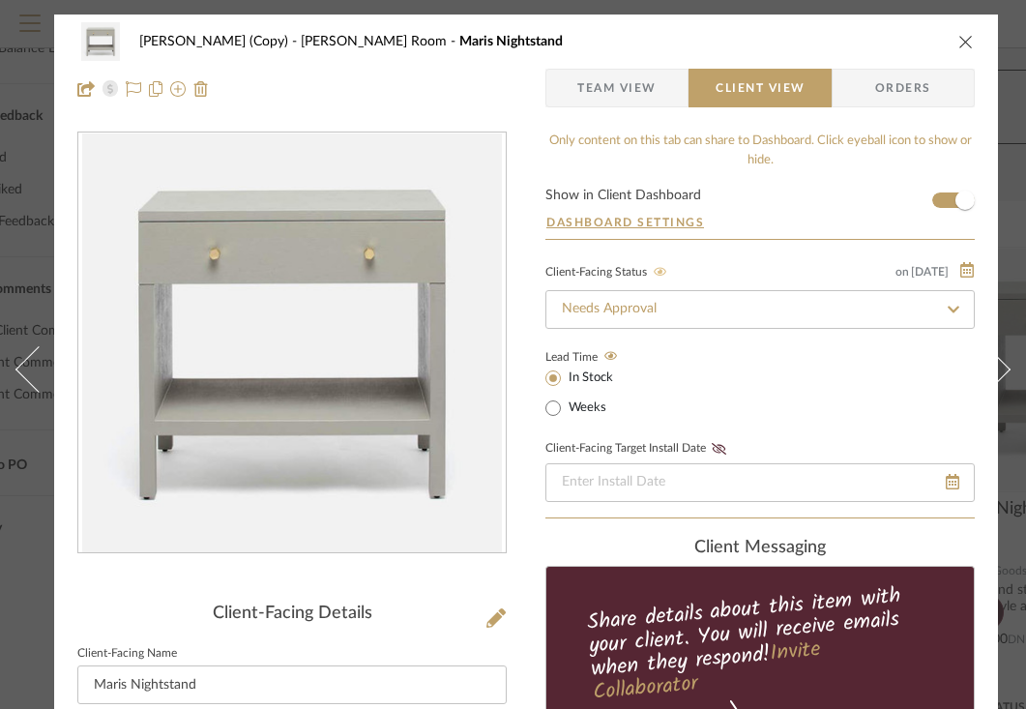
click at [962, 37] on icon "close" at bounding box center [966, 41] width 15 height 15
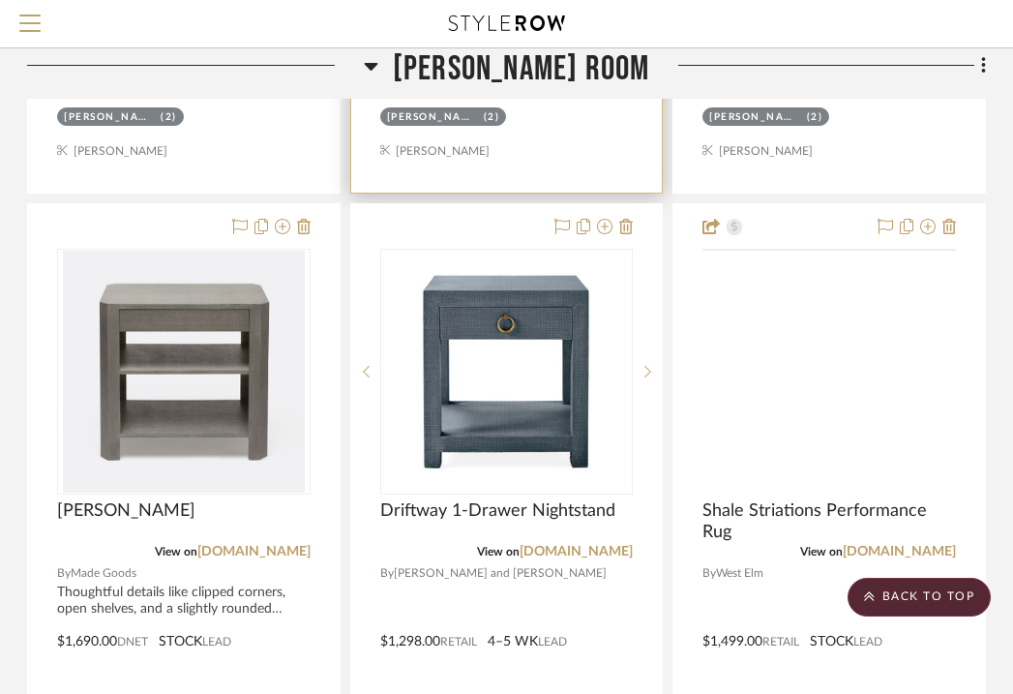
scroll to position [2292, 380]
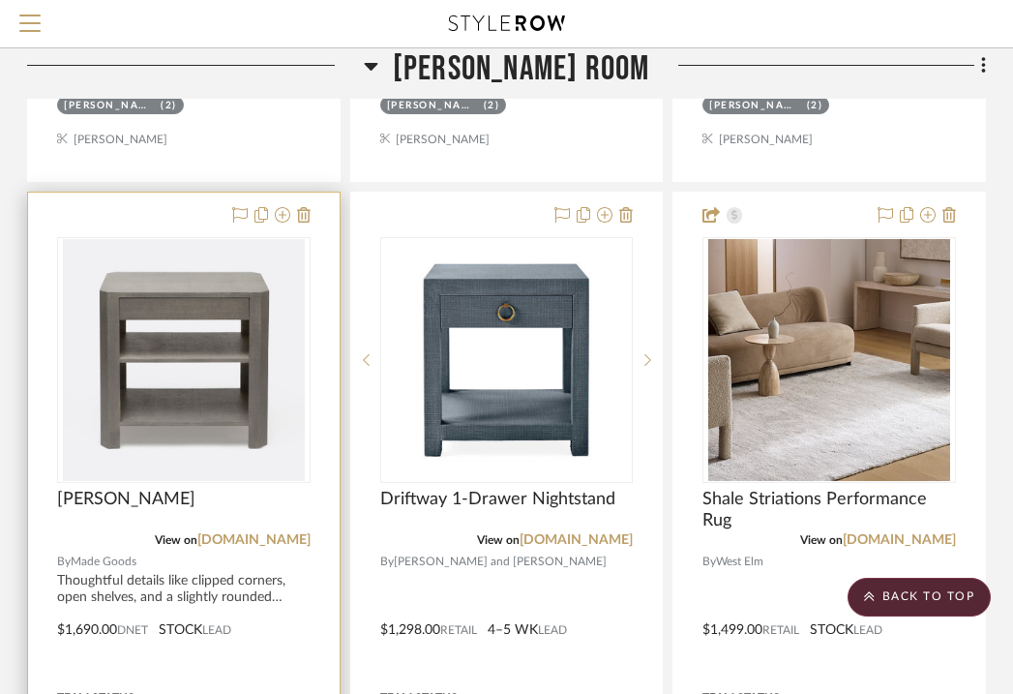
click at [154, 211] on div at bounding box center [183, 616] width 311 height 846
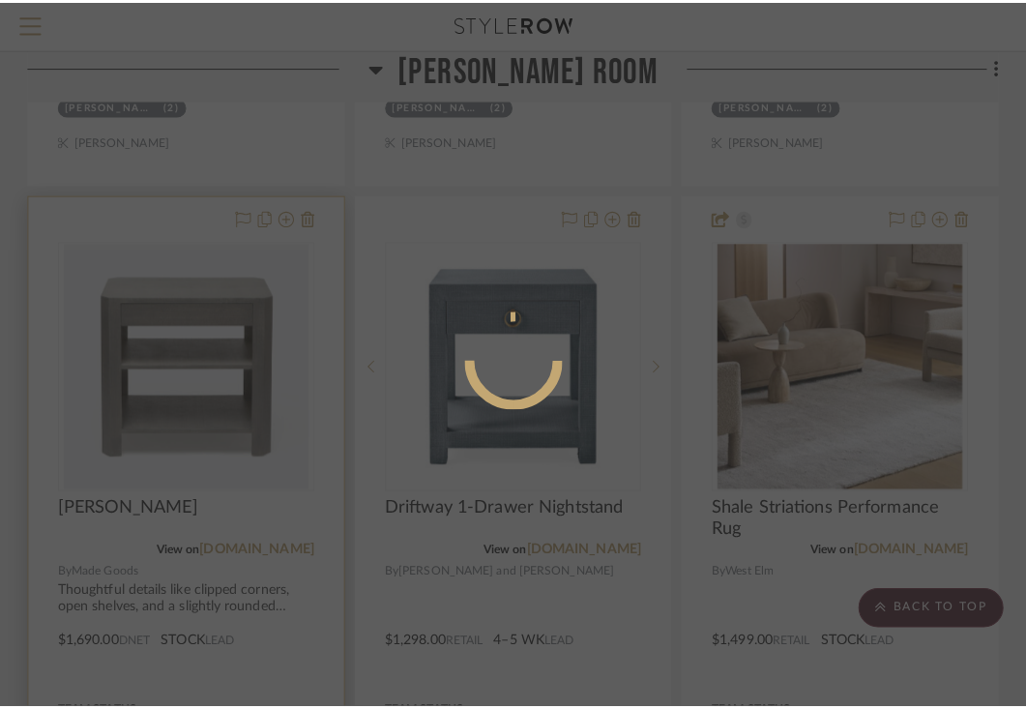
scroll to position [0, 0]
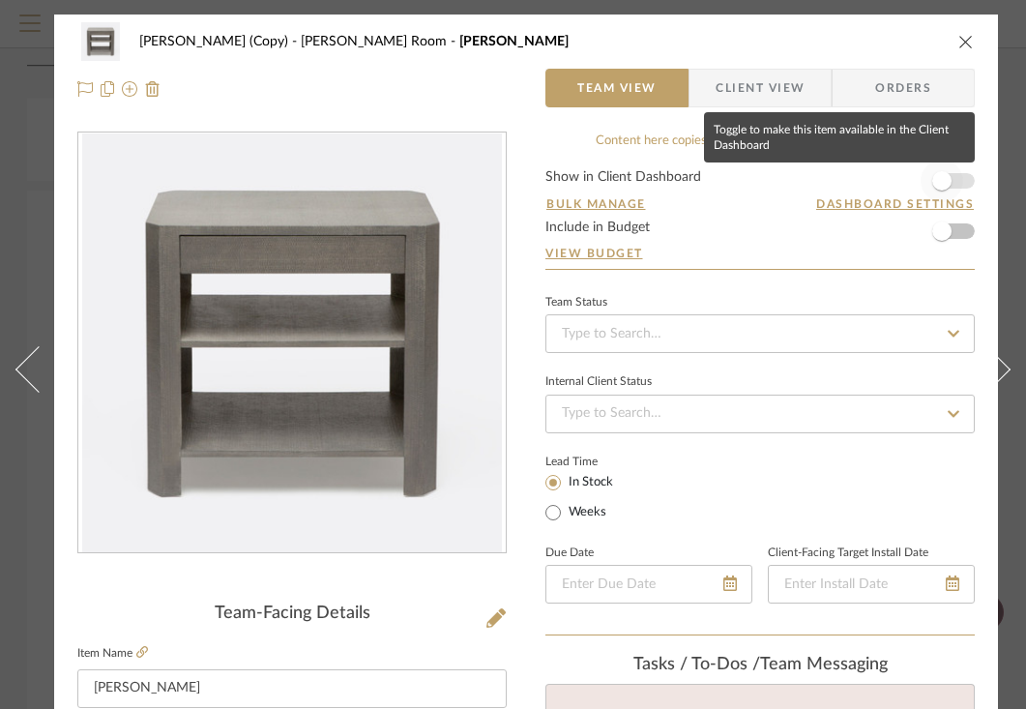
click at [940, 182] on span "button" at bounding box center [942, 180] width 19 height 19
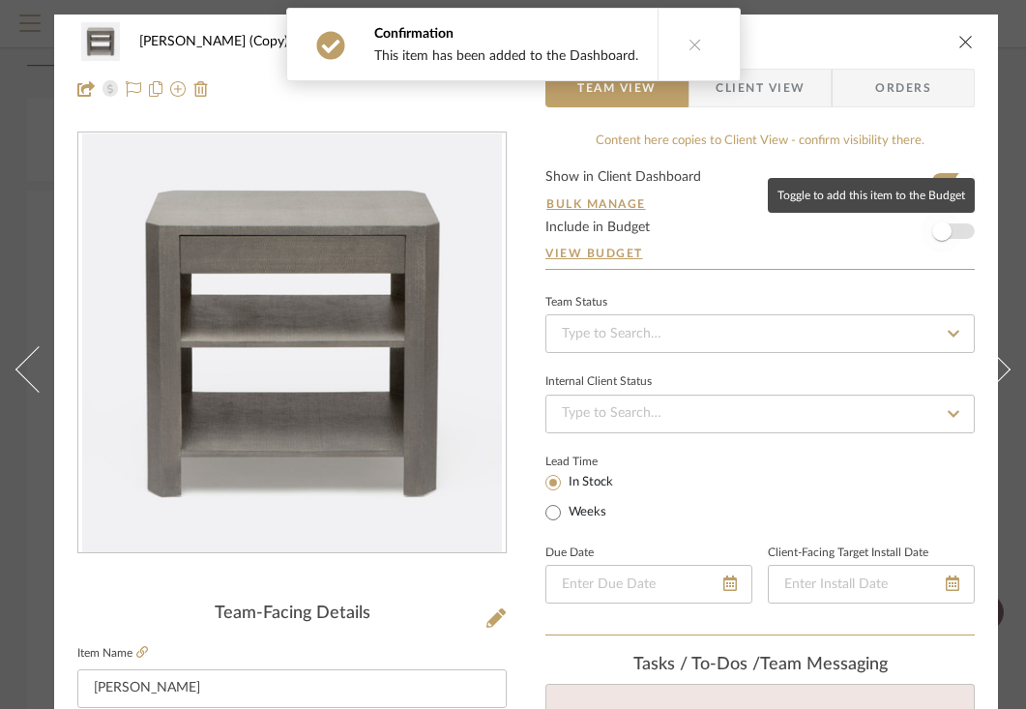
click at [943, 240] on span "button" at bounding box center [942, 231] width 19 height 19
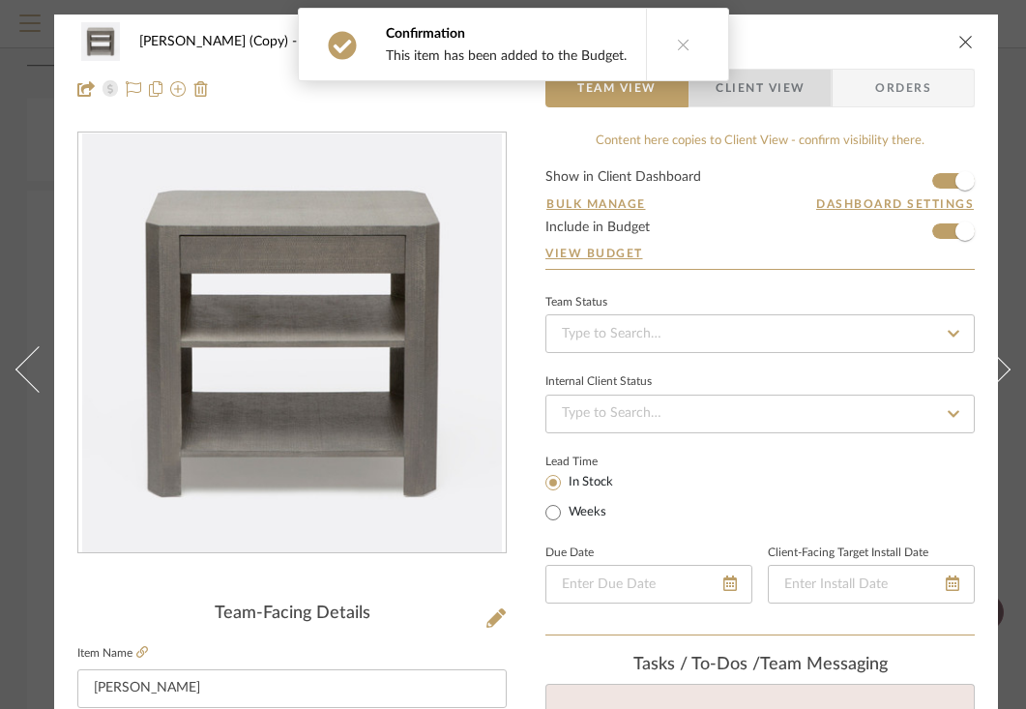
click at [773, 85] on span "Client View" at bounding box center [760, 88] width 89 height 39
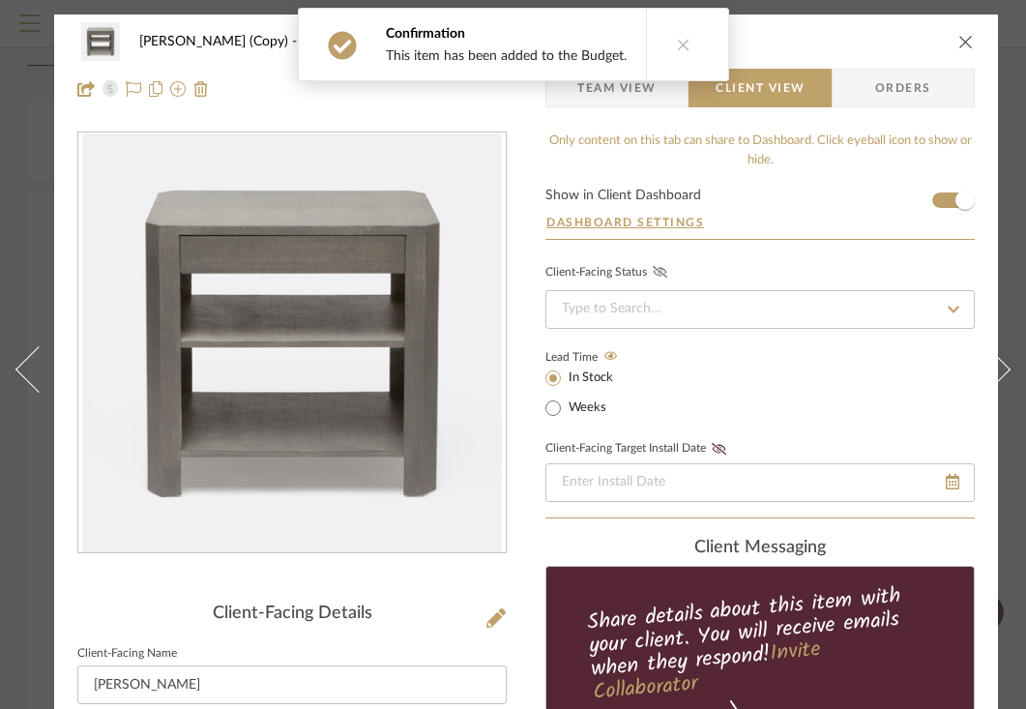
click at [662, 273] on icon at bounding box center [660, 272] width 15 height 12
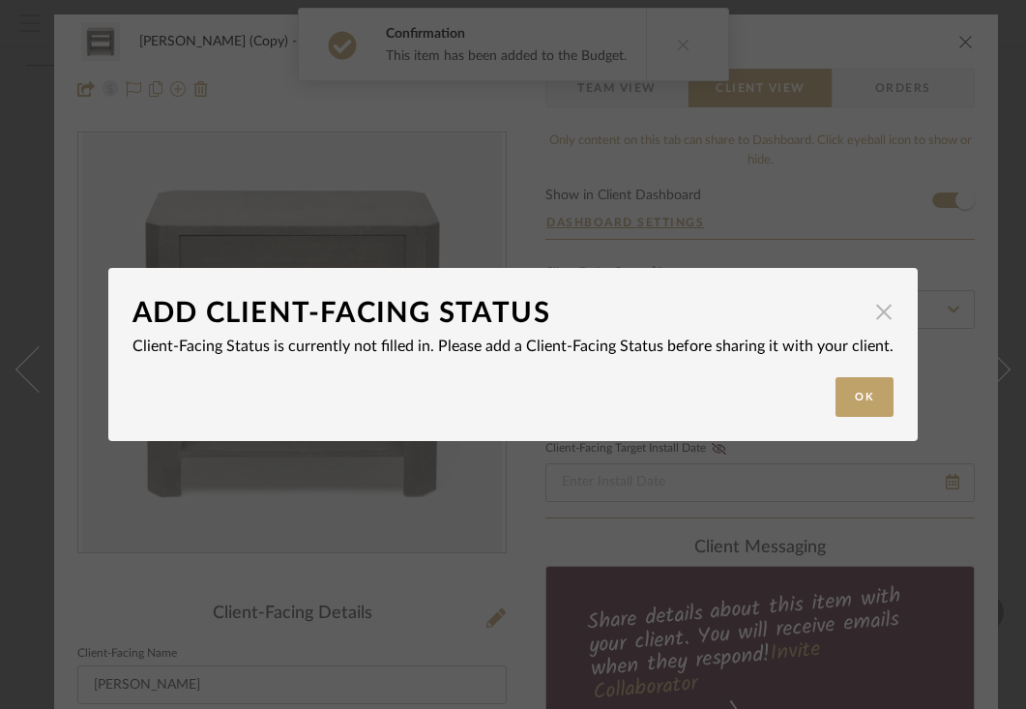
click at [873, 311] on span "button" at bounding box center [884, 311] width 39 height 39
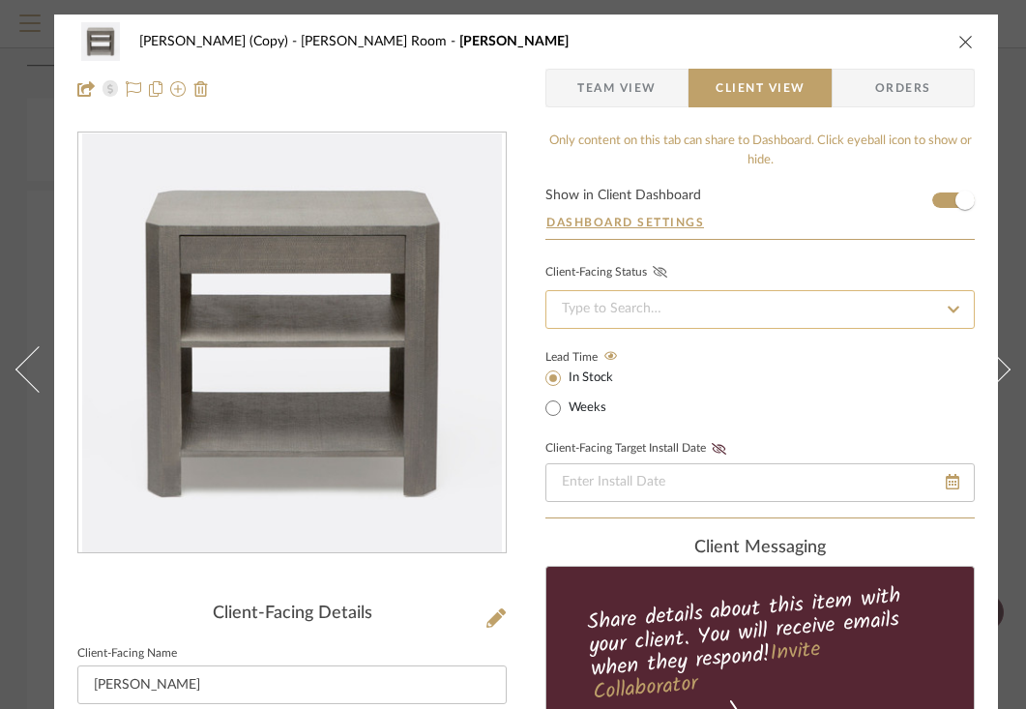
click at [716, 309] on input at bounding box center [760, 309] width 429 height 39
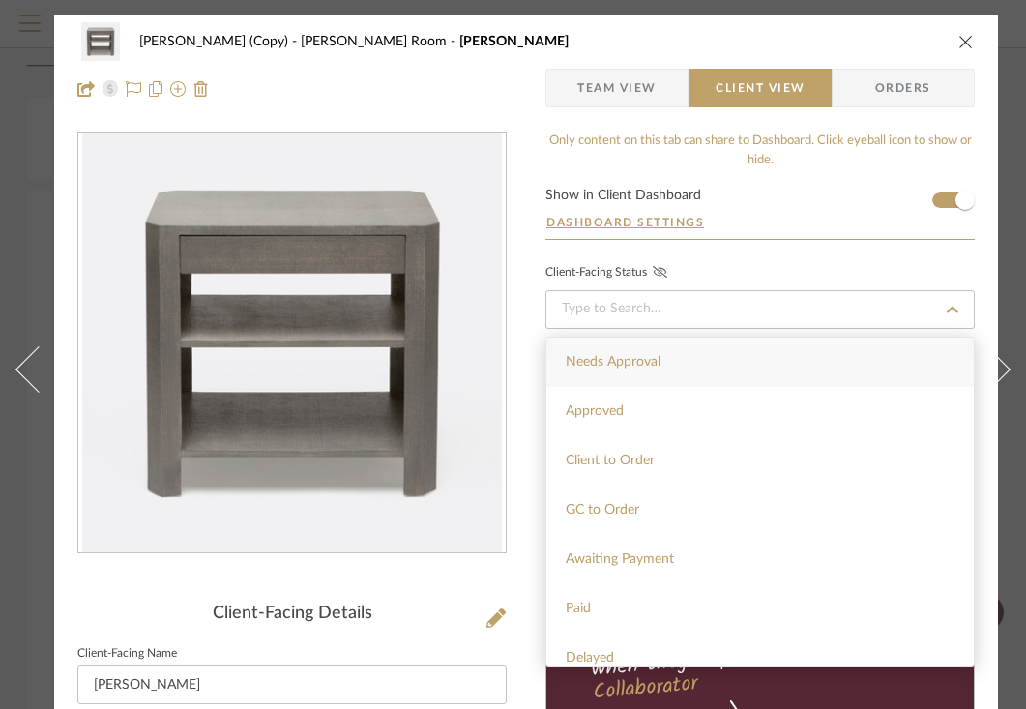
click at [663, 367] on div "Needs Approval" at bounding box center [761, 362] width 428 height 49
type input "[DATE]"
type input "Needs Approval"
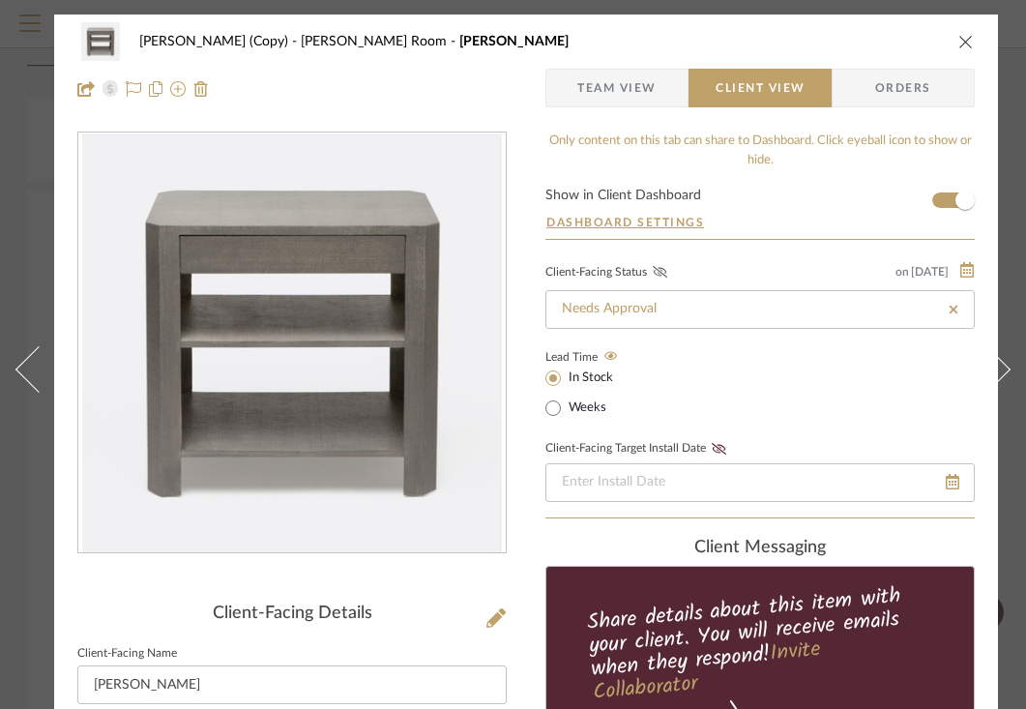
click at [659, 269] on icon at bounding box center [660, 272] width 15 height 12
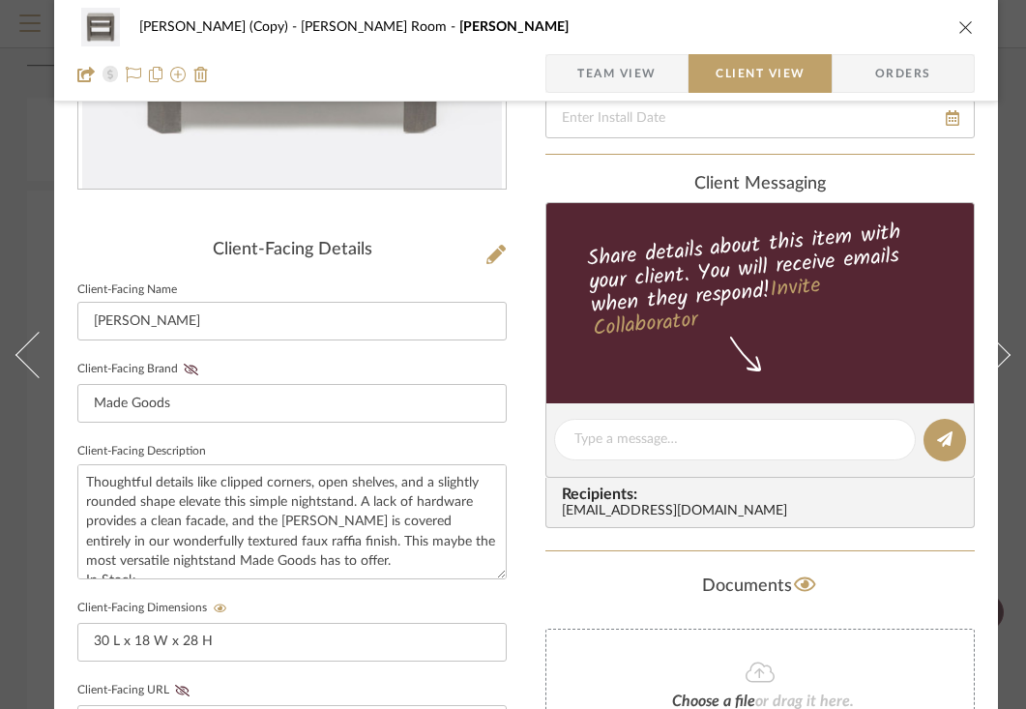
scroll to position [374, 0]
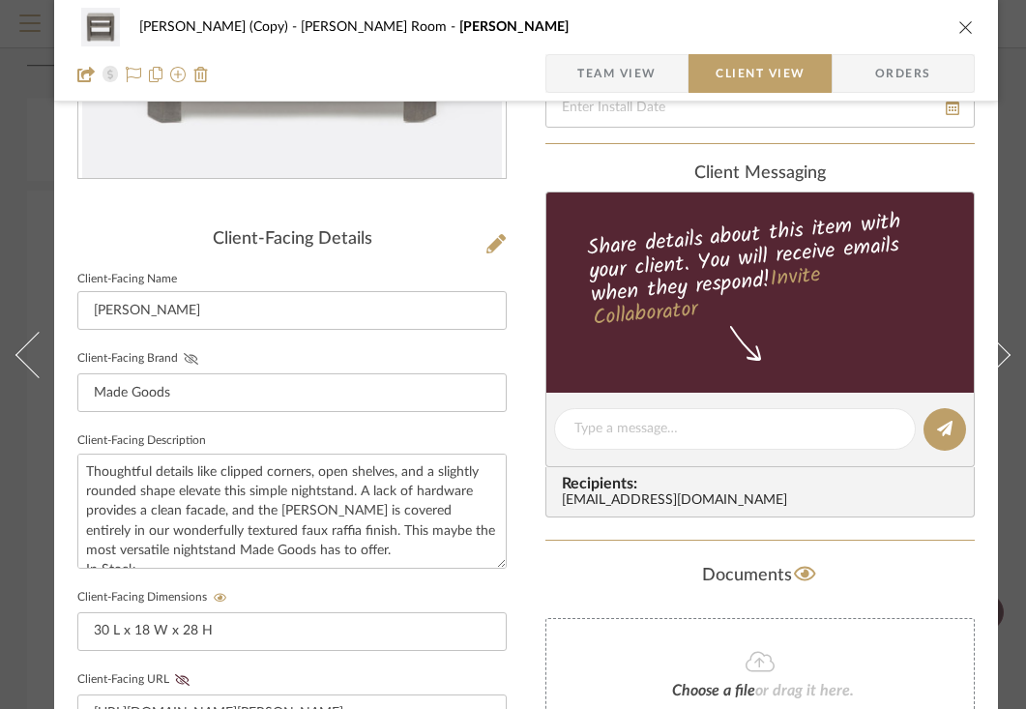
click at [184, 358] on icon at bounding box center [191, 359] width 15 height 12
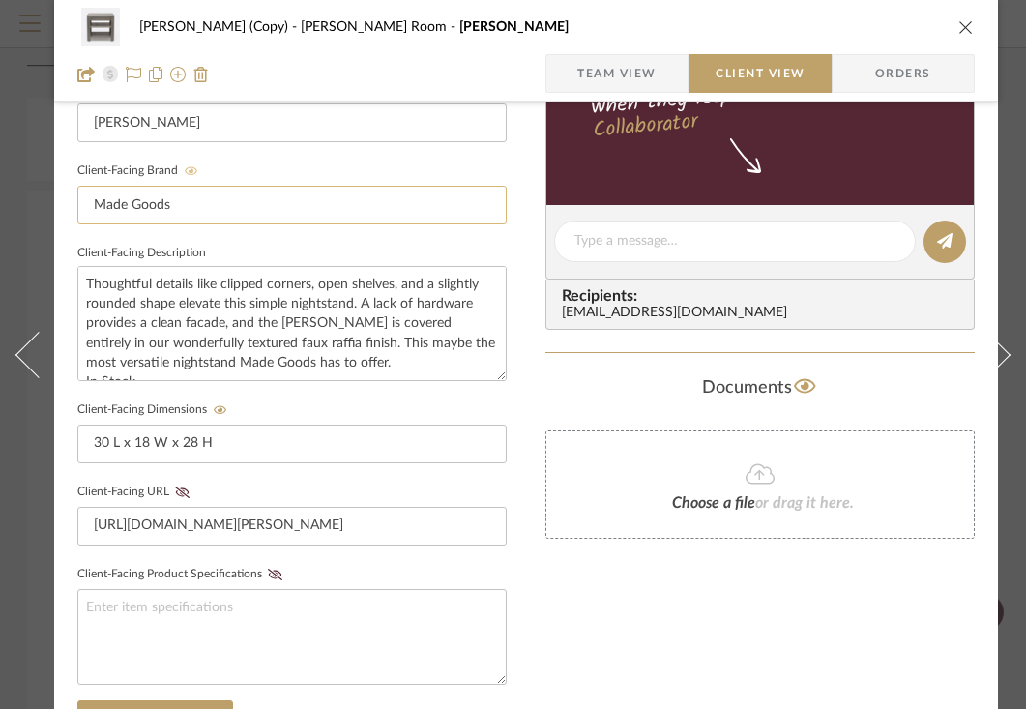
scroll to position [565, 0]
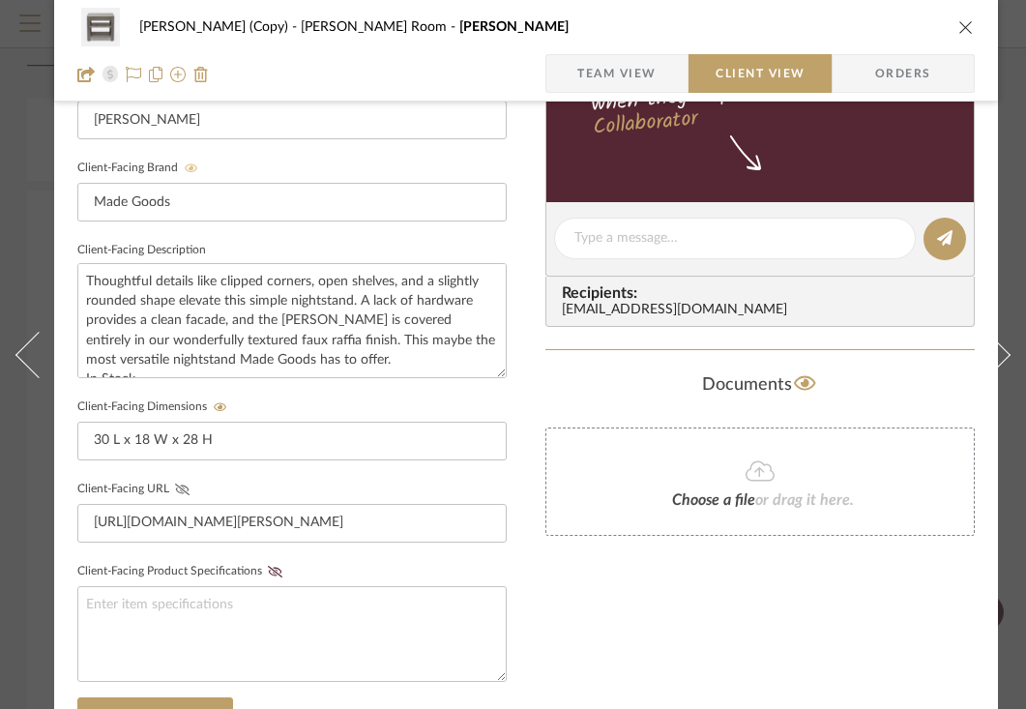
click at [181, 484] on icon at bounding box center [182, 490] width 15 height 12
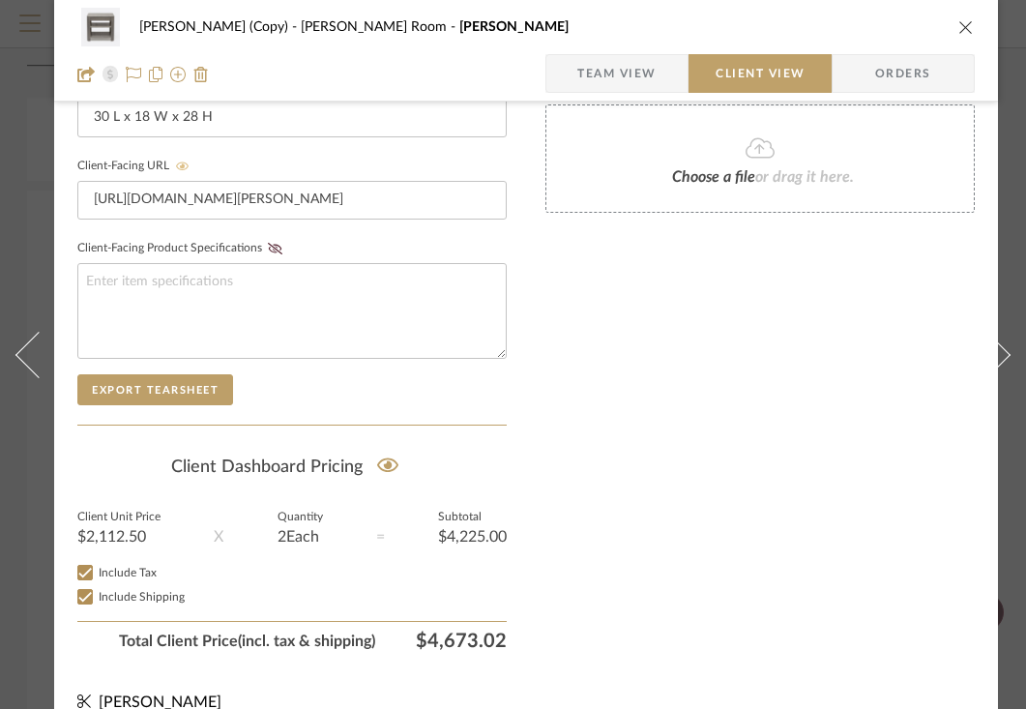
scroll to position [900, 0]
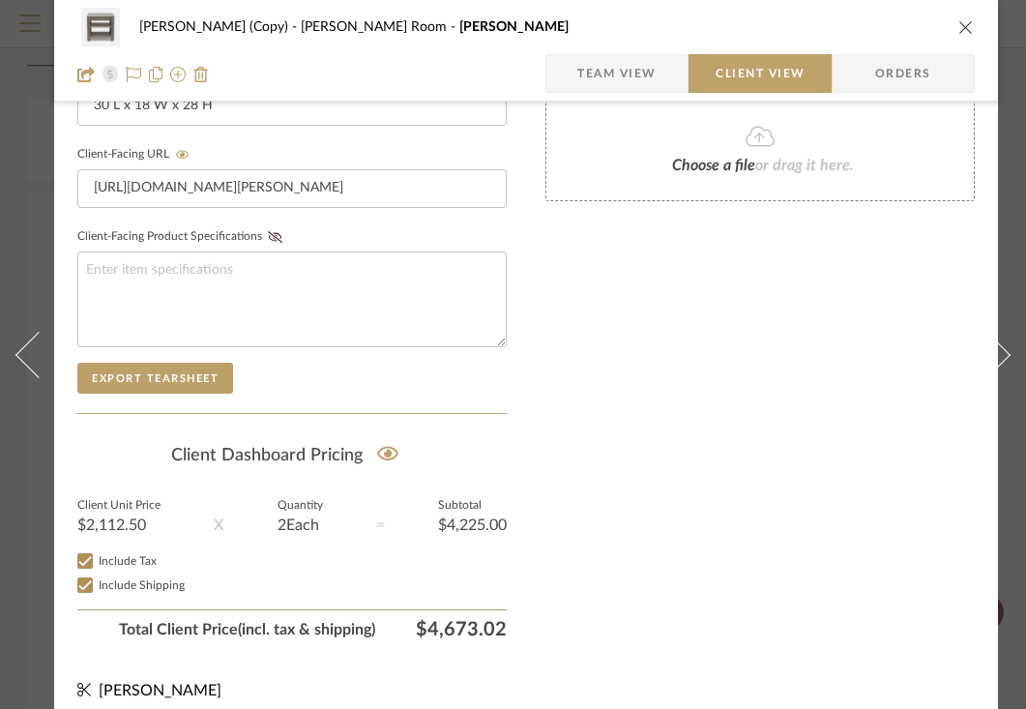
click at [965, 21] on icon "close" at bounding box center [966, 26] width 15 height 15
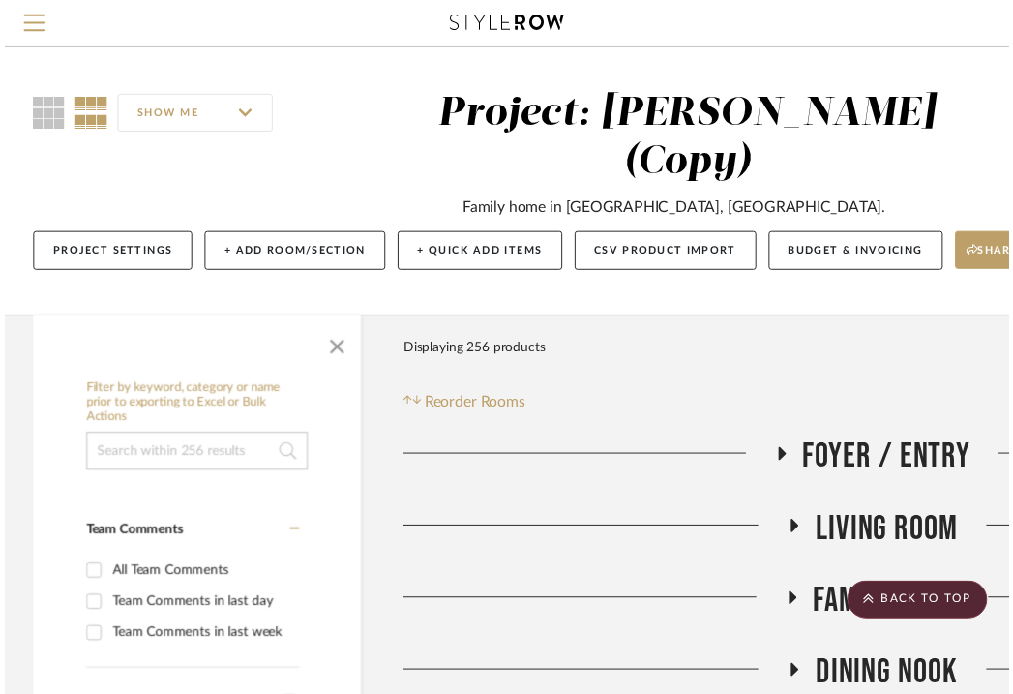
scroll to position [2292, 380]
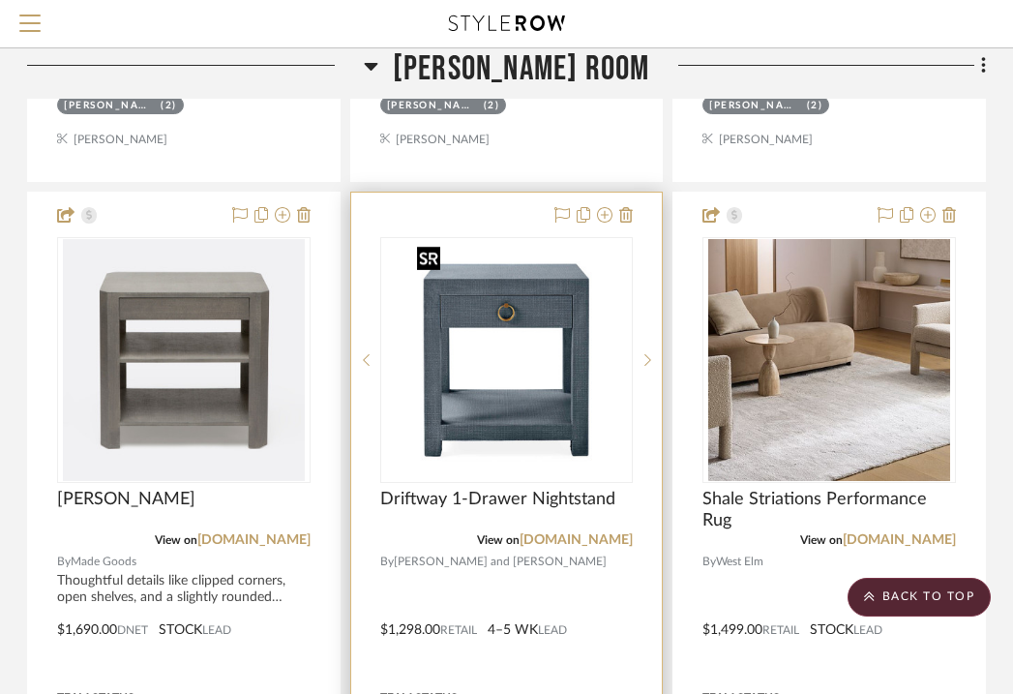
click at [517, 271] on img "0" at bounding box center [505, 360] width 193 height 242
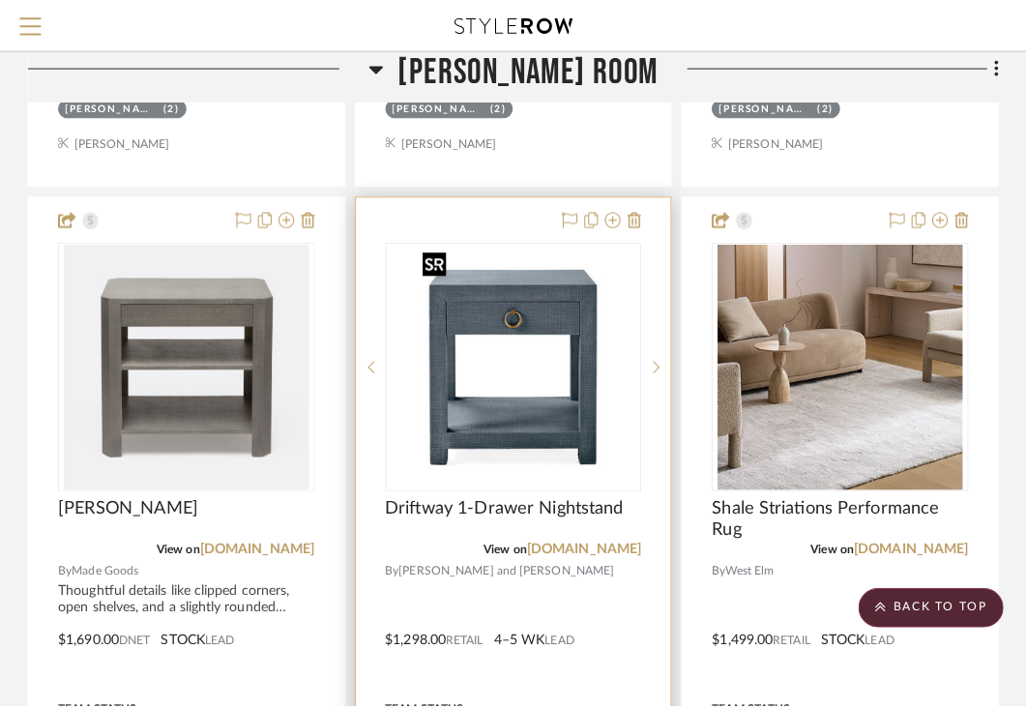
scroll to position [0, 0]
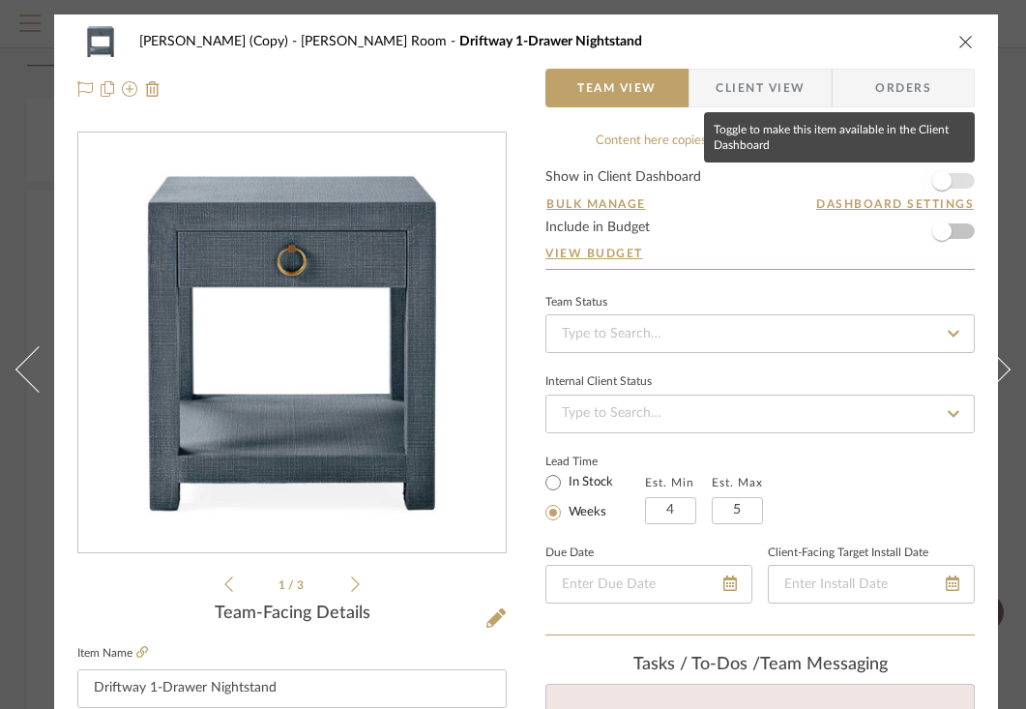
click at [950, 183] on span "button" at bounding box center [942, 180] width 19 height 19
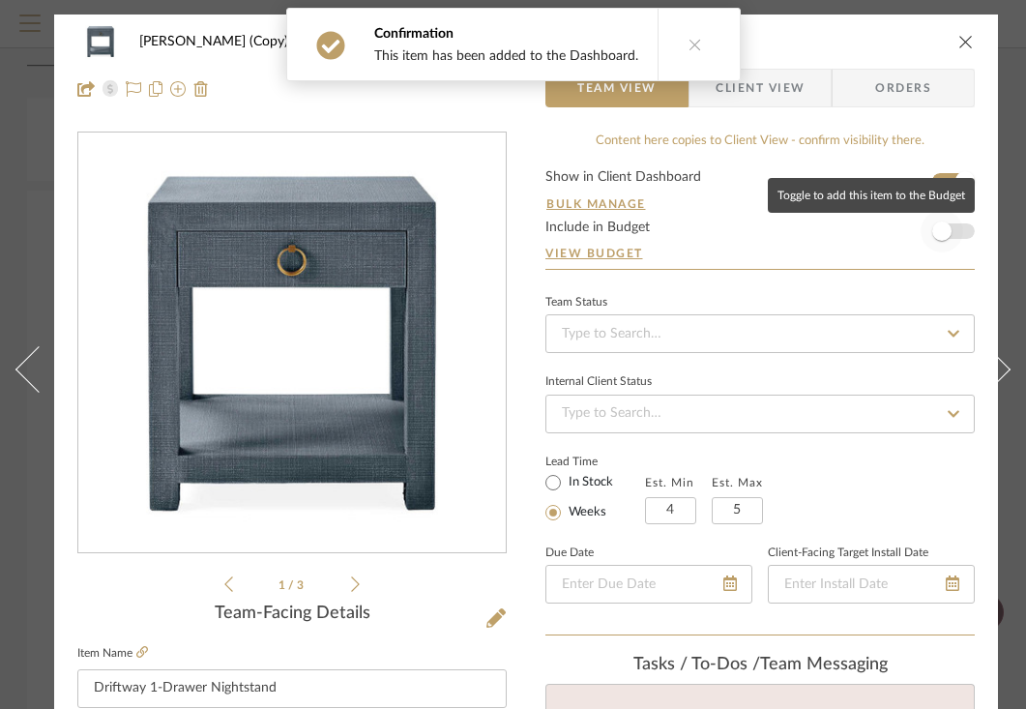
click at [944, 237] on span "button" at bounding box center [942, 231] width 19 height 19
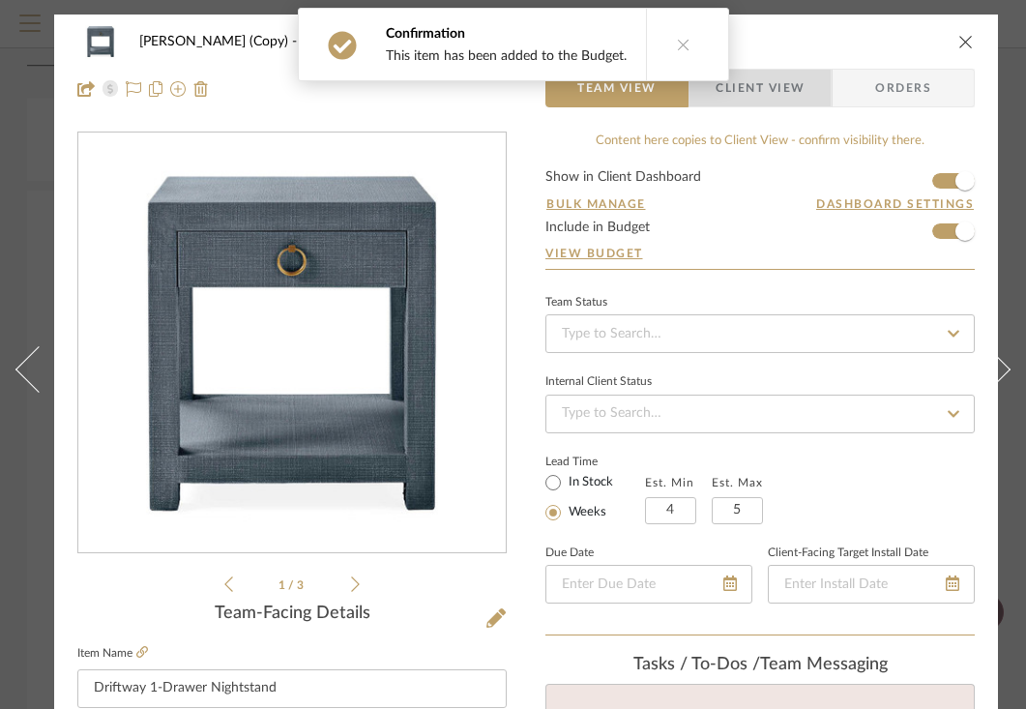
click at [797, 92] on span "Client View" at bounding box center [760, 88] width 89 height 39
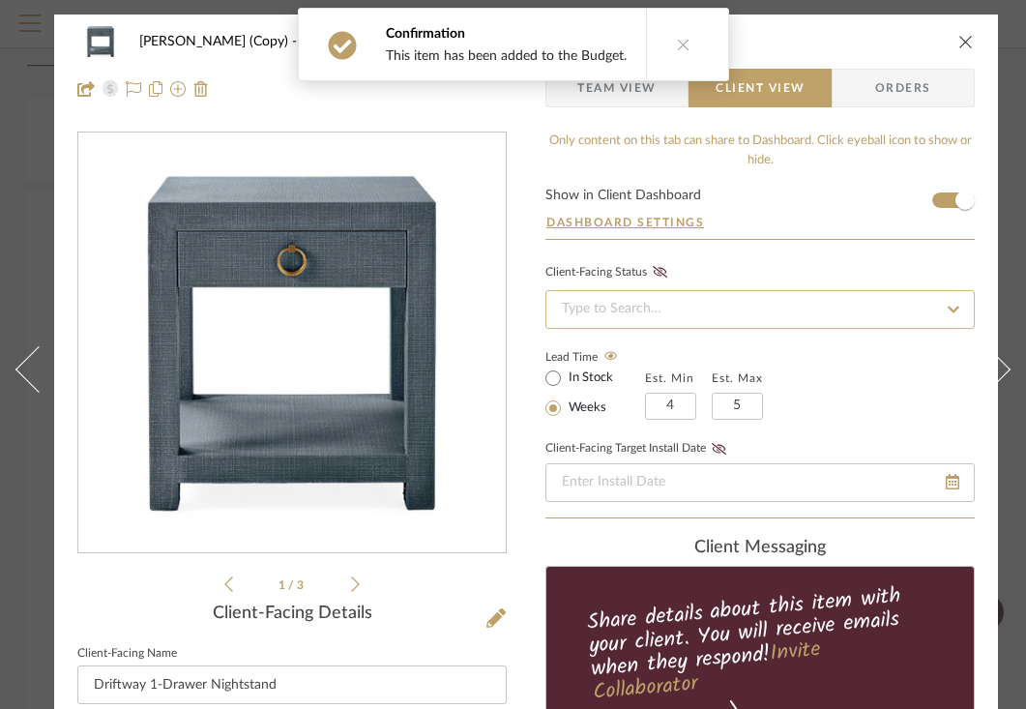
click at [702, 306] on input at bounding box center [760, 309] width 429 height 39
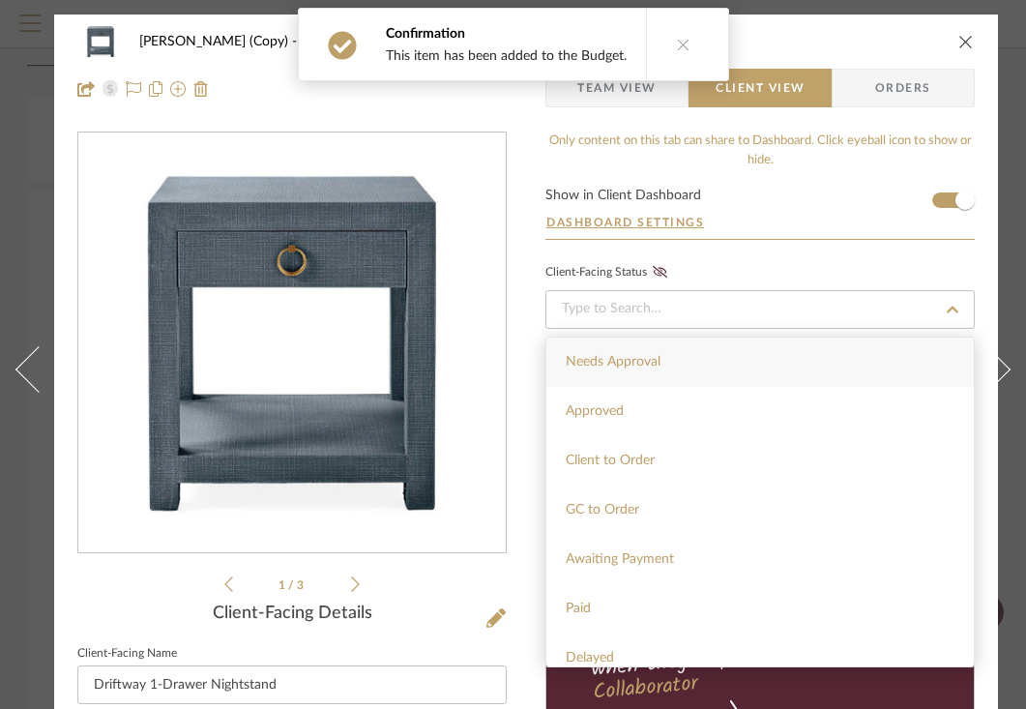
click at [668, 361] on div "Needs Approval" at bounding box center [761, 362] width 428 height 49
type input "[DATE]"
type input "Needs Approval"
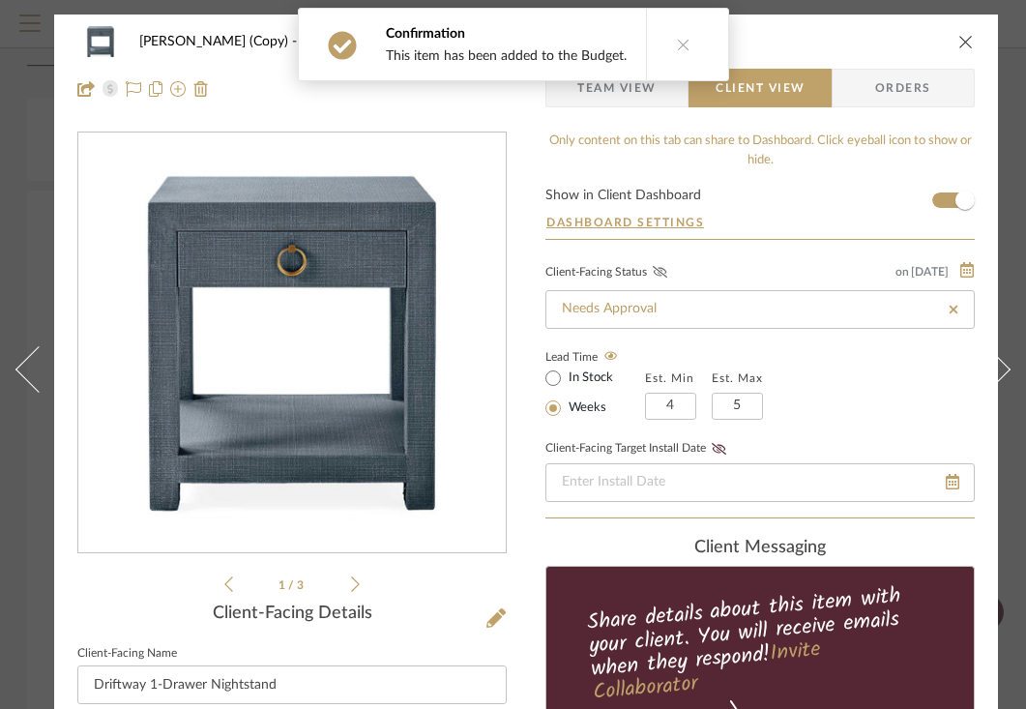
click at [663, 272] on icon at bounding box center [660, 272] width 15 height 12
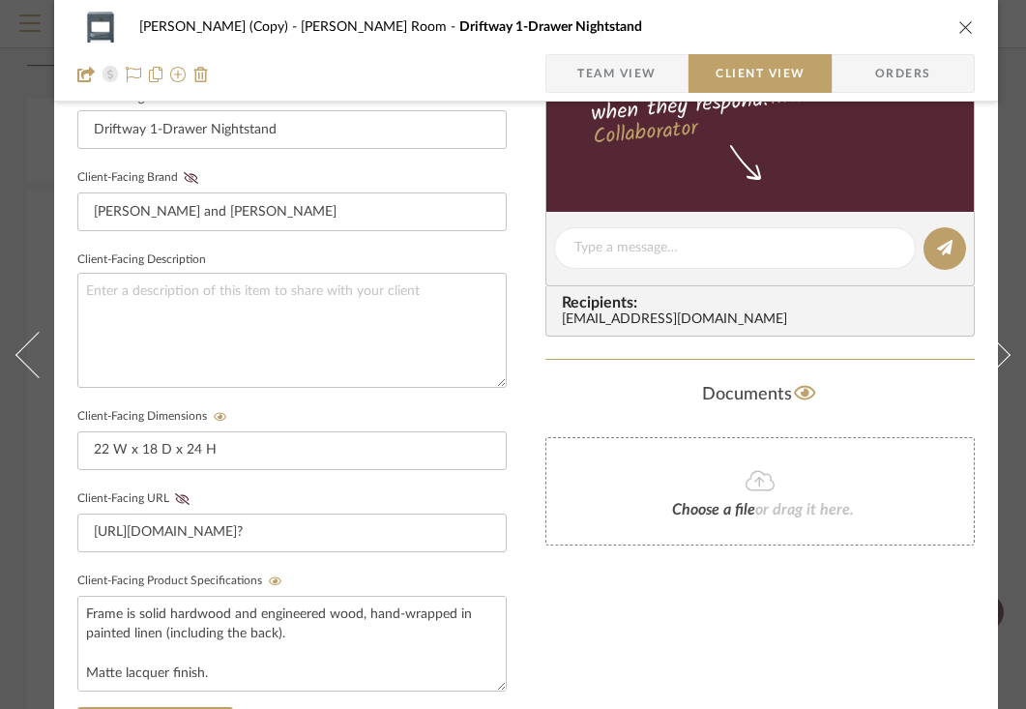
scroll to position [562, 0]
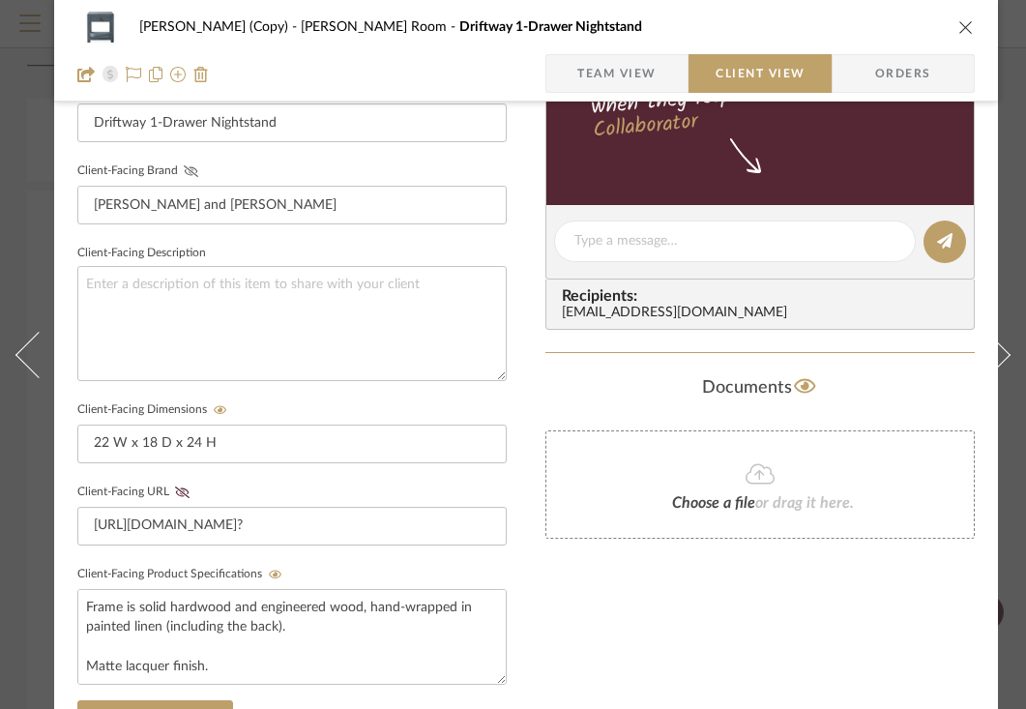
click at [188, 170] on icon at bounding box center [191, 171] width 15 height 12
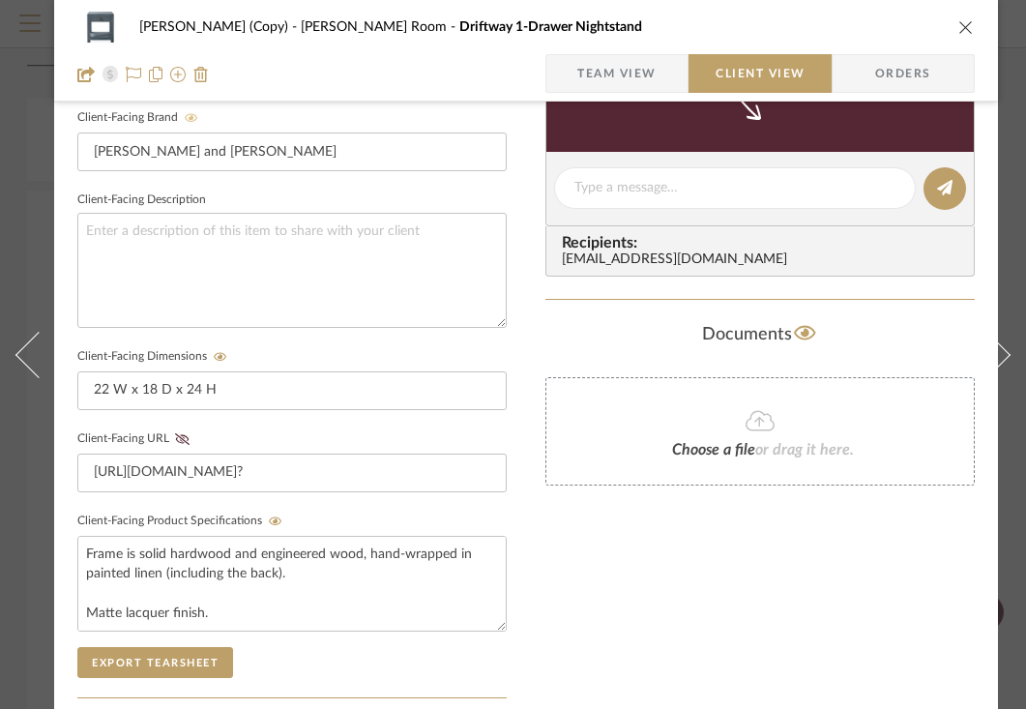
scroll to position [619, 0]
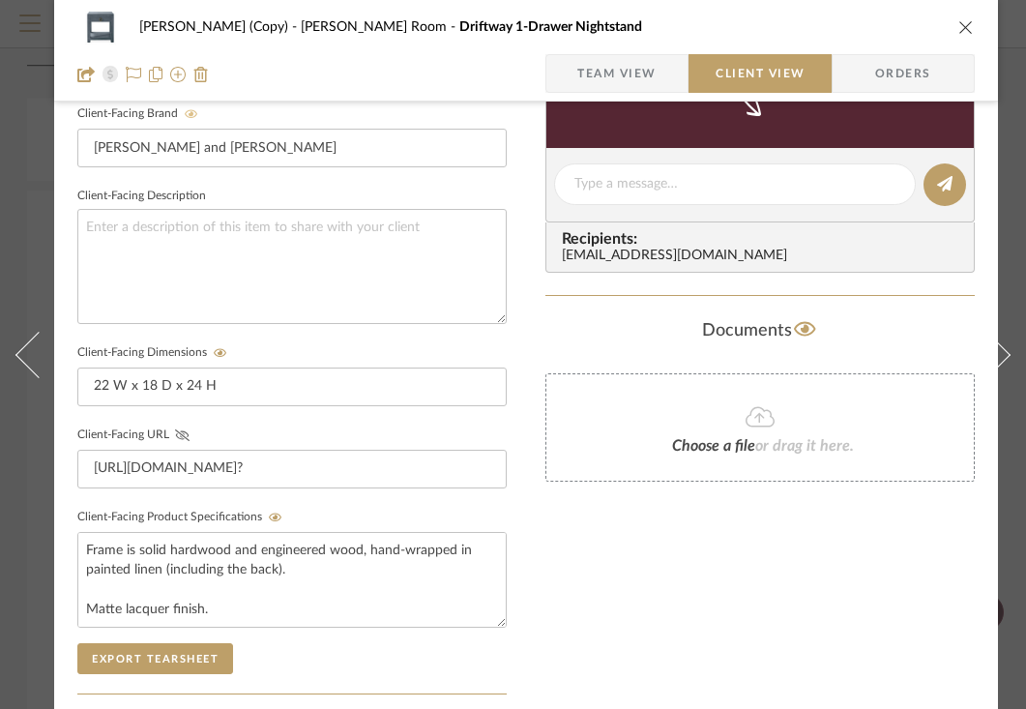
click at [183, 433] on icon at bounding box center [182, 435] width 15 height 12
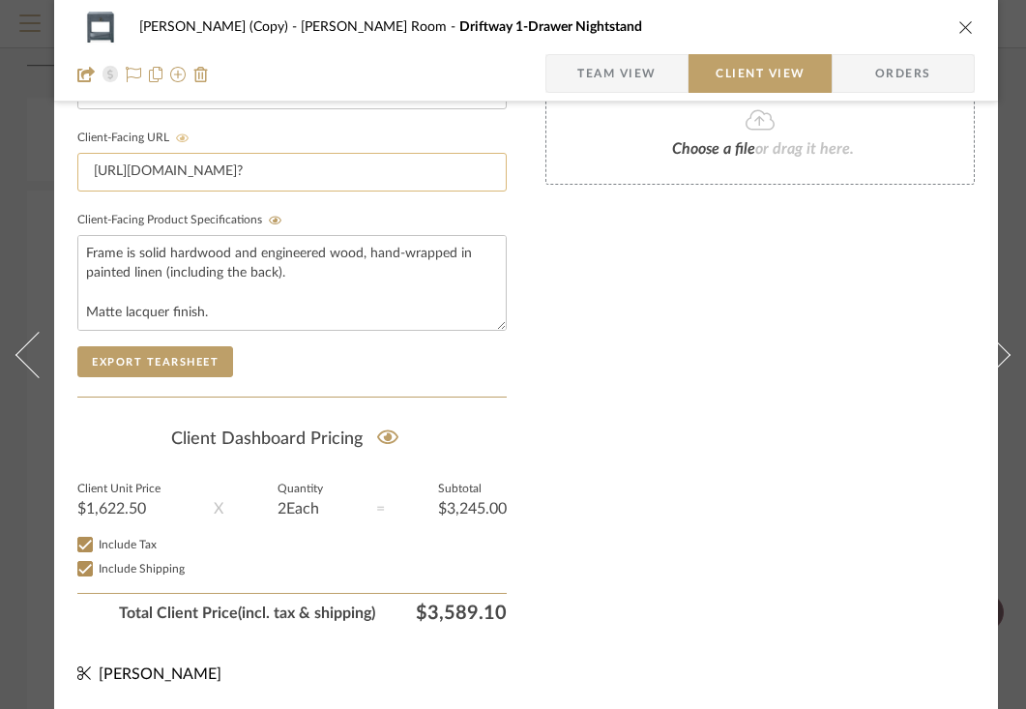
scroll to position [931, 0]
click at [965, 26] on icon "close" at bounding box center [966, 26] width 15 height 15
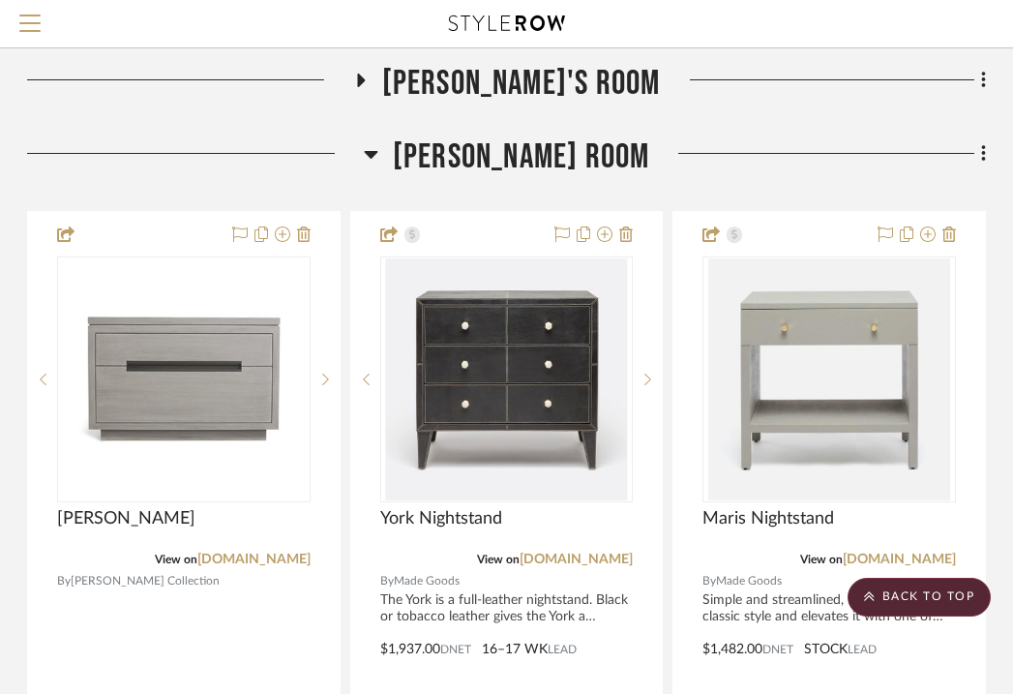
scroll to position [1400, 380]
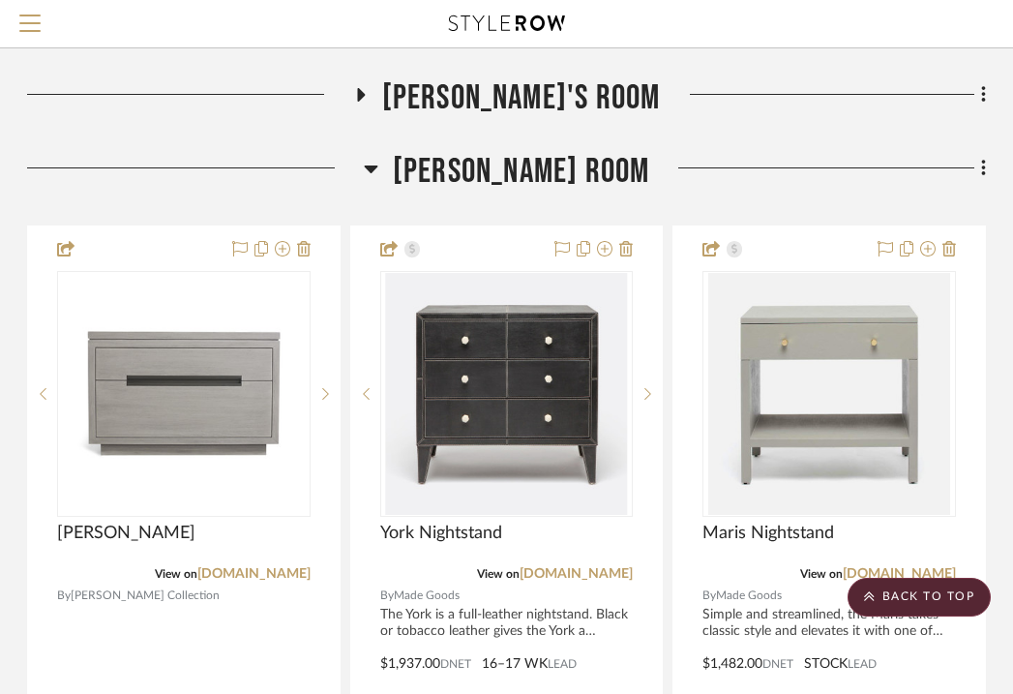
click at [377, 169] on icon at bounding box center [371, 169] width 14 height 8
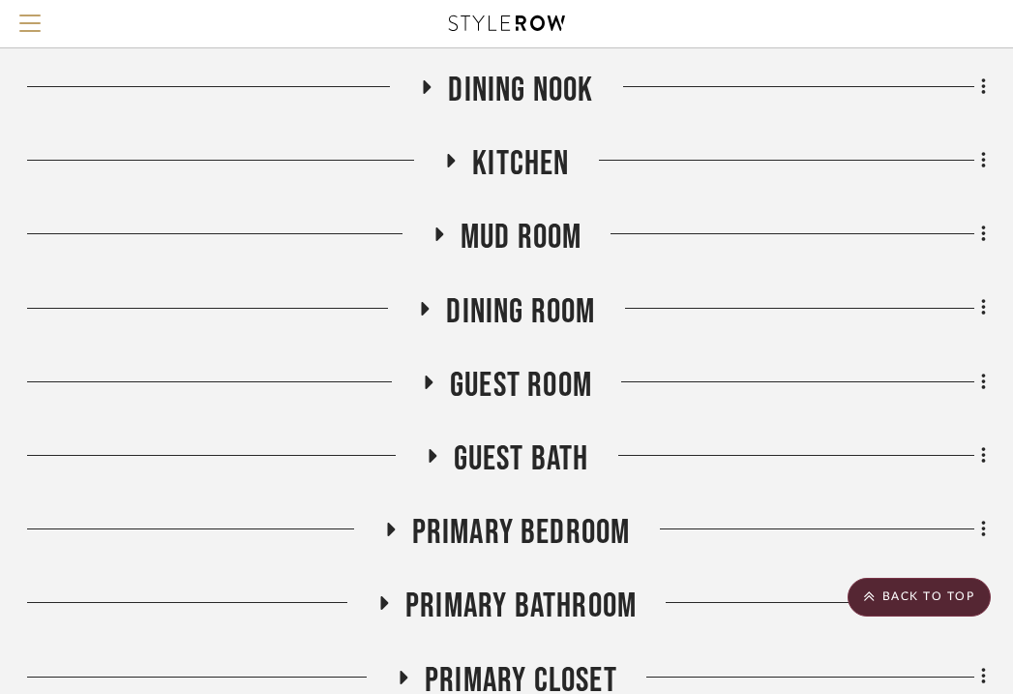
scroll to position [596, 380]
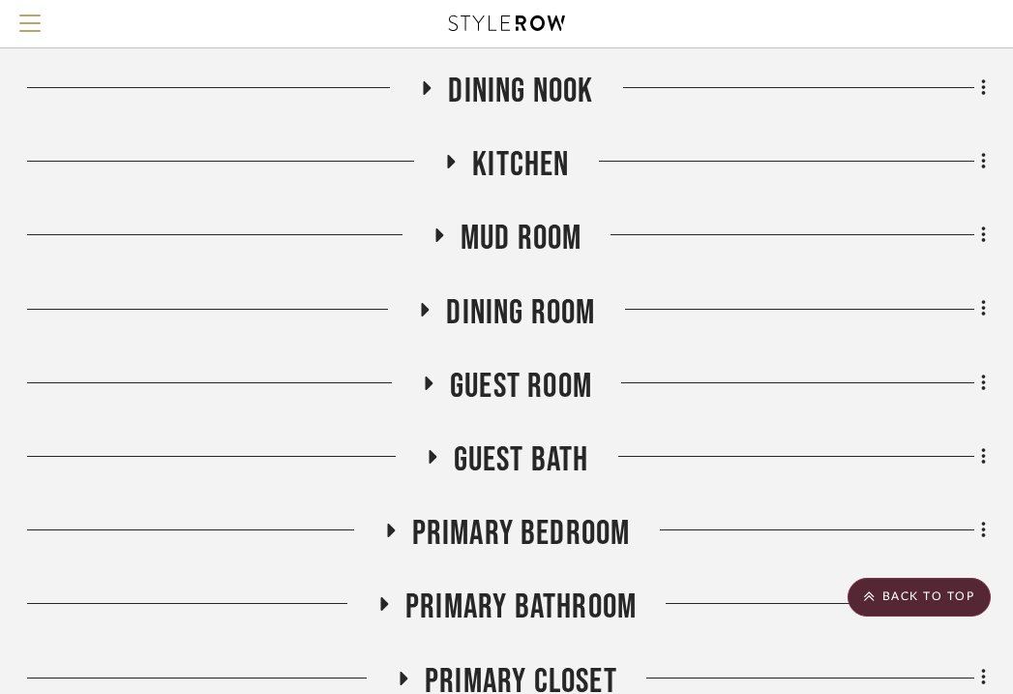
click at [427, 306] on icon at bounding box center [424, 309] width 23 height 15
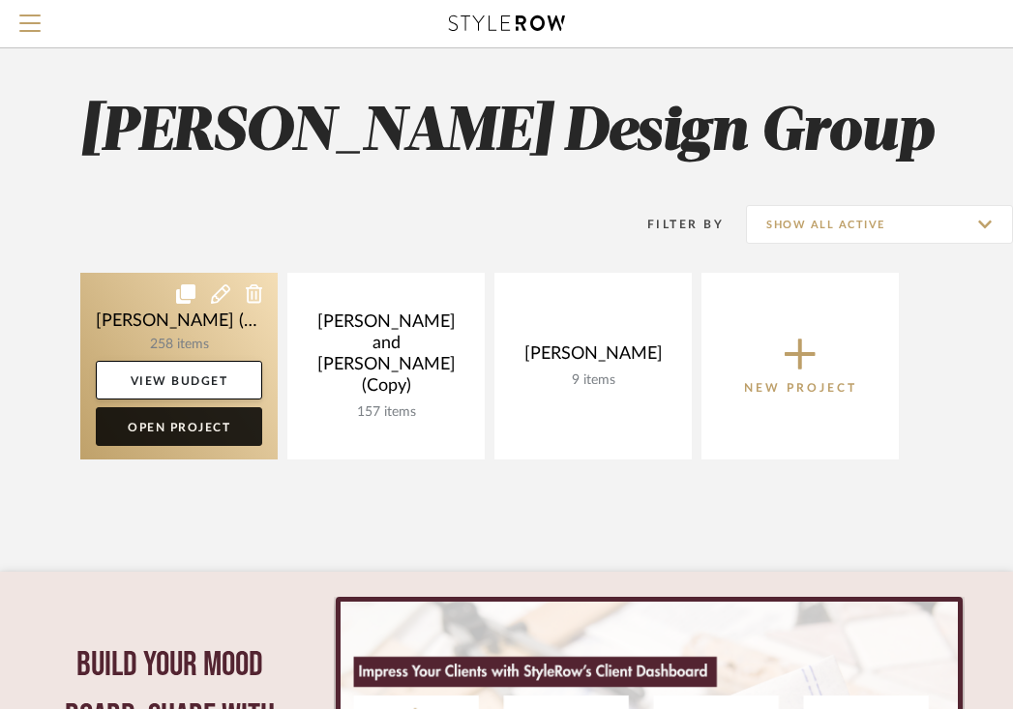
click at [175, 430] on link "Open Project" at bounding box center [179, 426] width 166 height 39
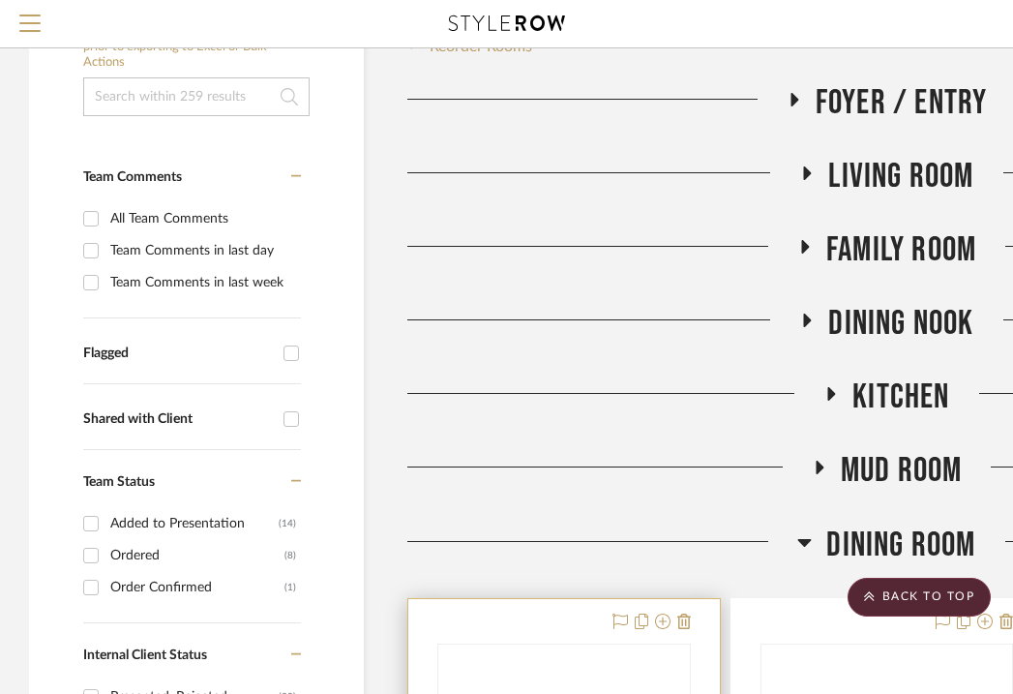
scroll to position [557, 0]
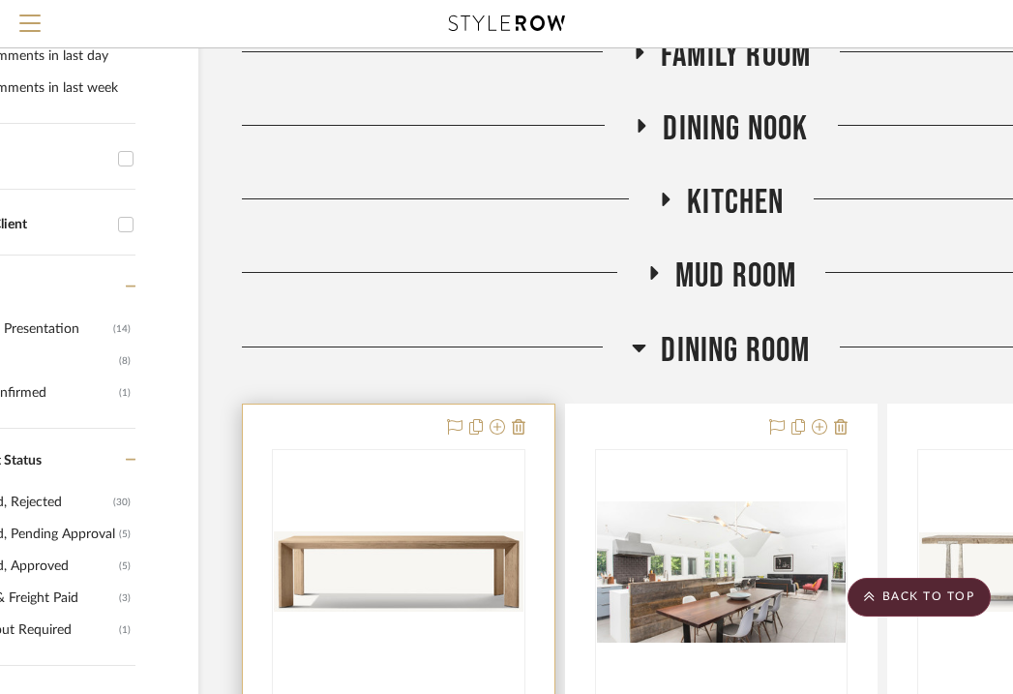
click at [0, 0] on div at bounding box center [0, 0] width 0 height 0
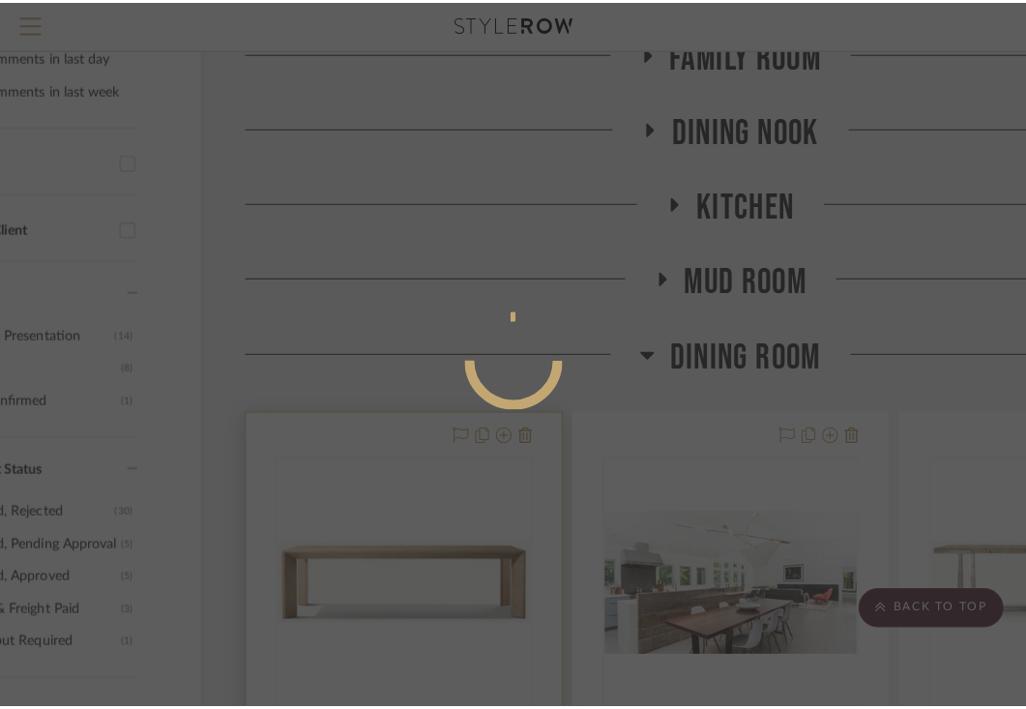
scroll to position [0, 0]
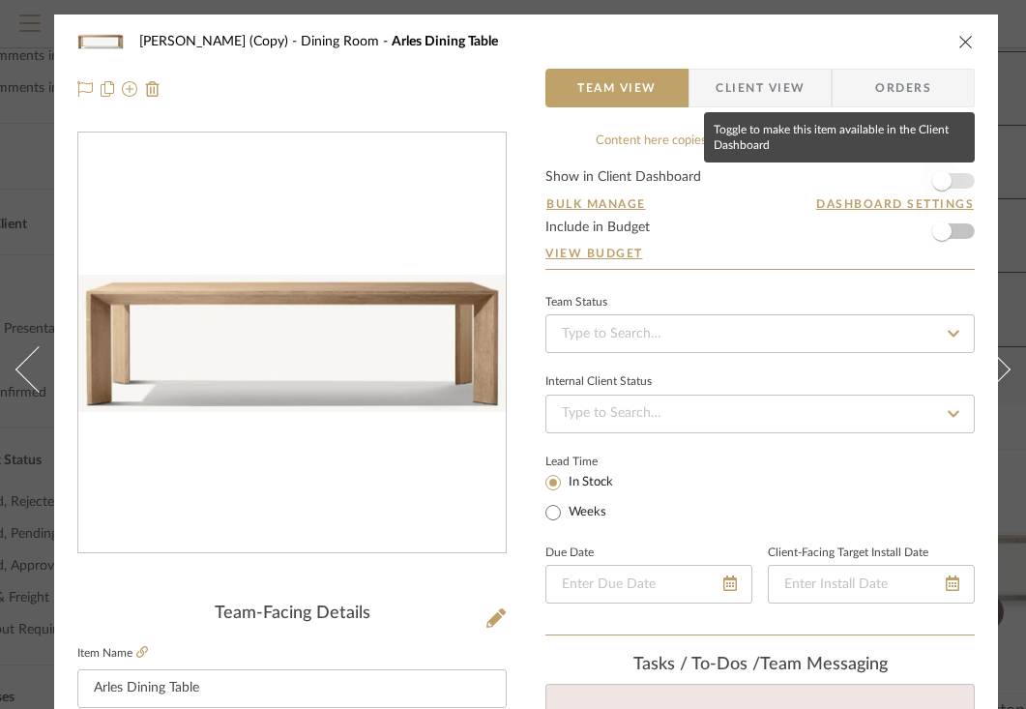
click at [942, 186] on span "button" at bounding box center [942, 180] width 19 height 19
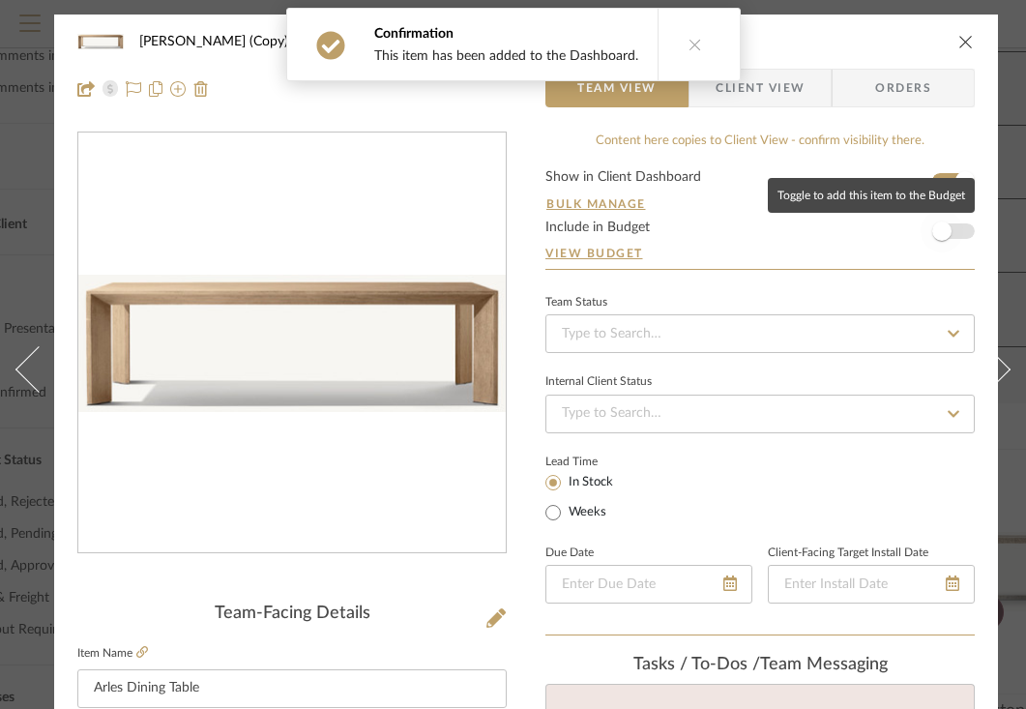
click at [944, 234] on span "button" at bounding box center [942, 231] width 19 height 19
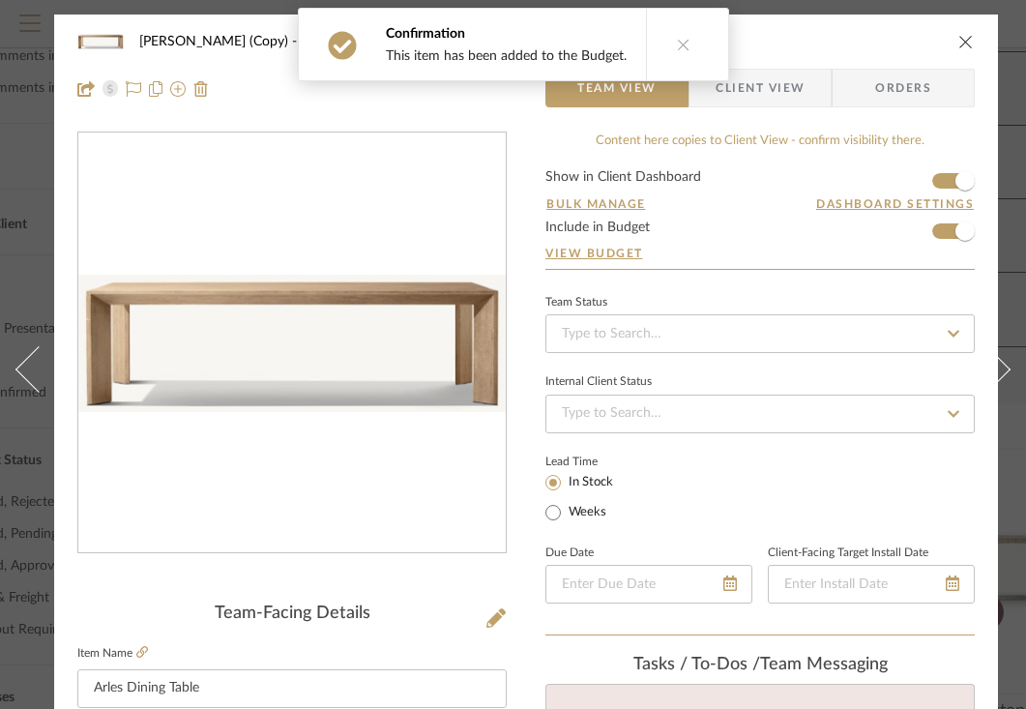
click at [753, 92] on span "Client View" at bounding box center [760, 88] width 89 height 39
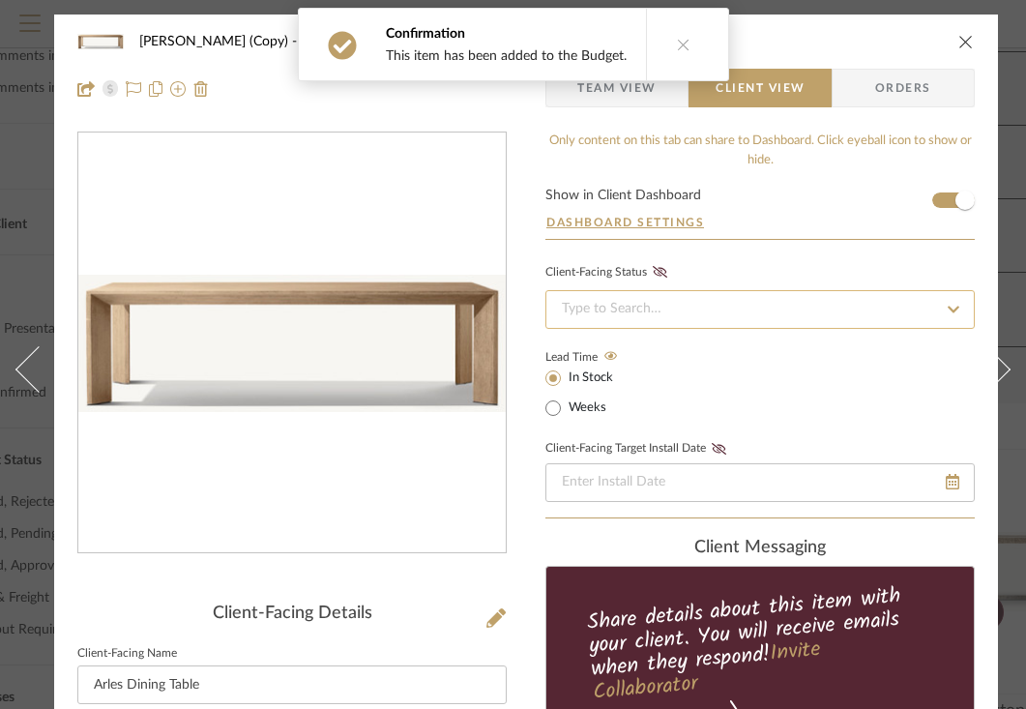
click at [729, 311] on input at bounding box center [760, 309] width 429 height 39
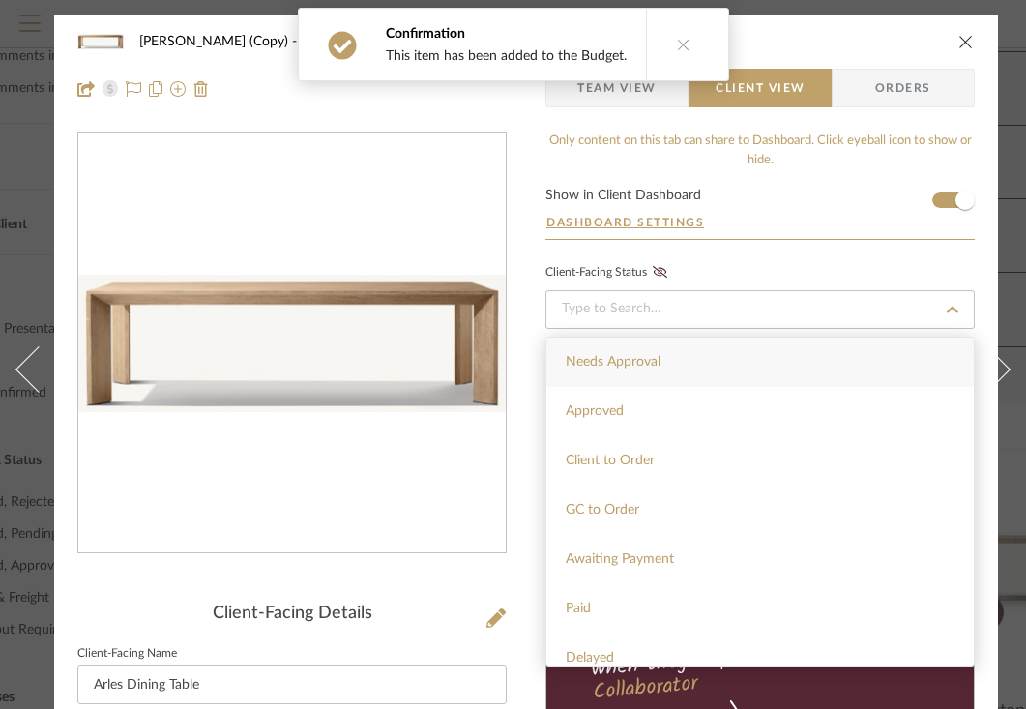
click at [649, 359] on span "Needs Approval" at bounding box center [613, 362] width 95 height 14
type input "[DATE]"
type input "Needs Approval"
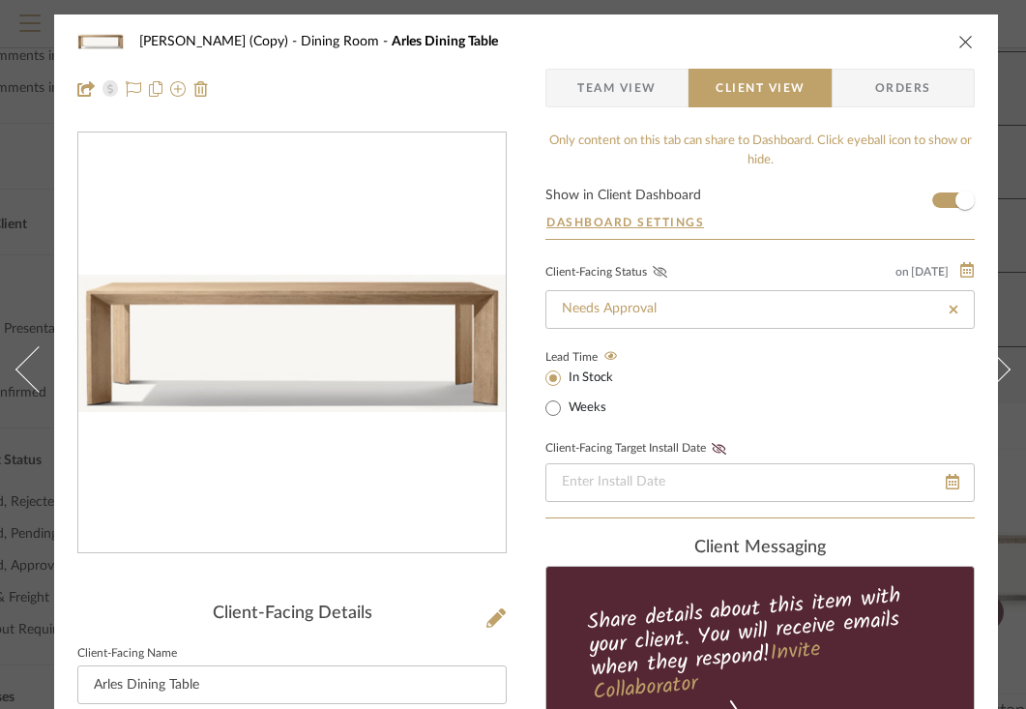
click at [657, 274] on icon at bounding box center [660, 272] width 15 height 12
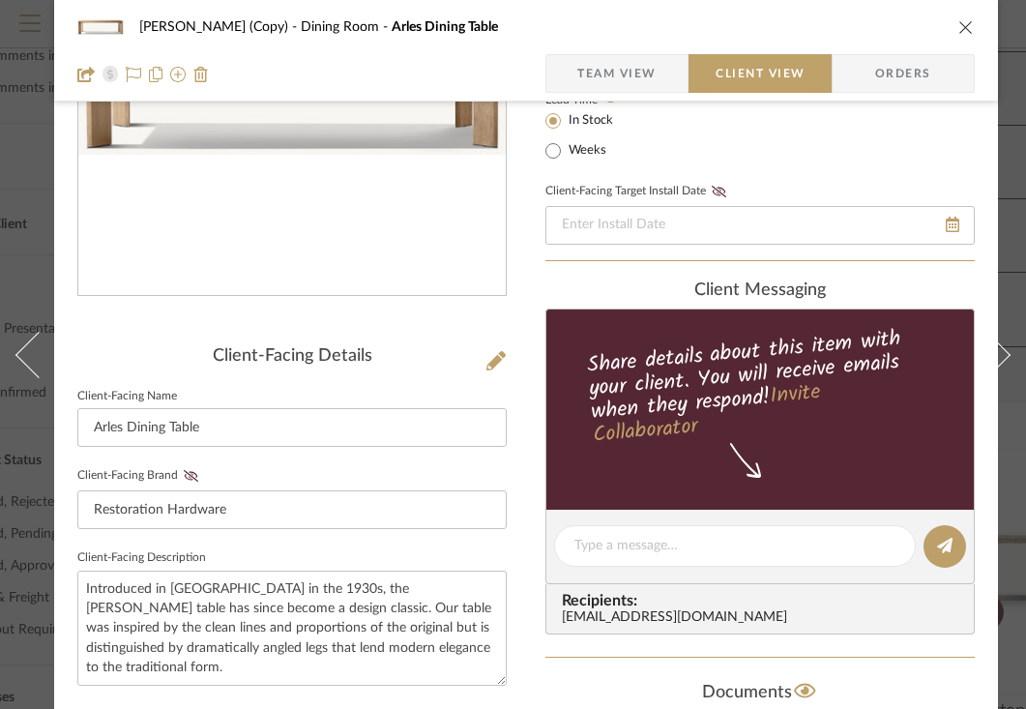
scroll to position [623, 0]
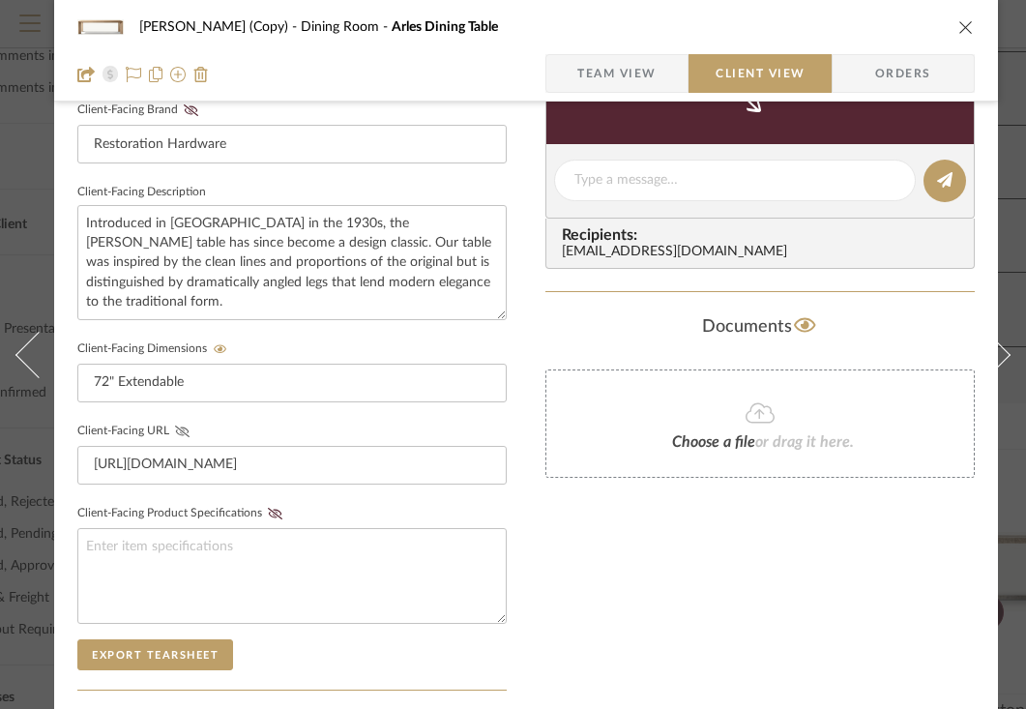
click at [180, 432] on icon at bounding box center [182, 432] width 15 height 12
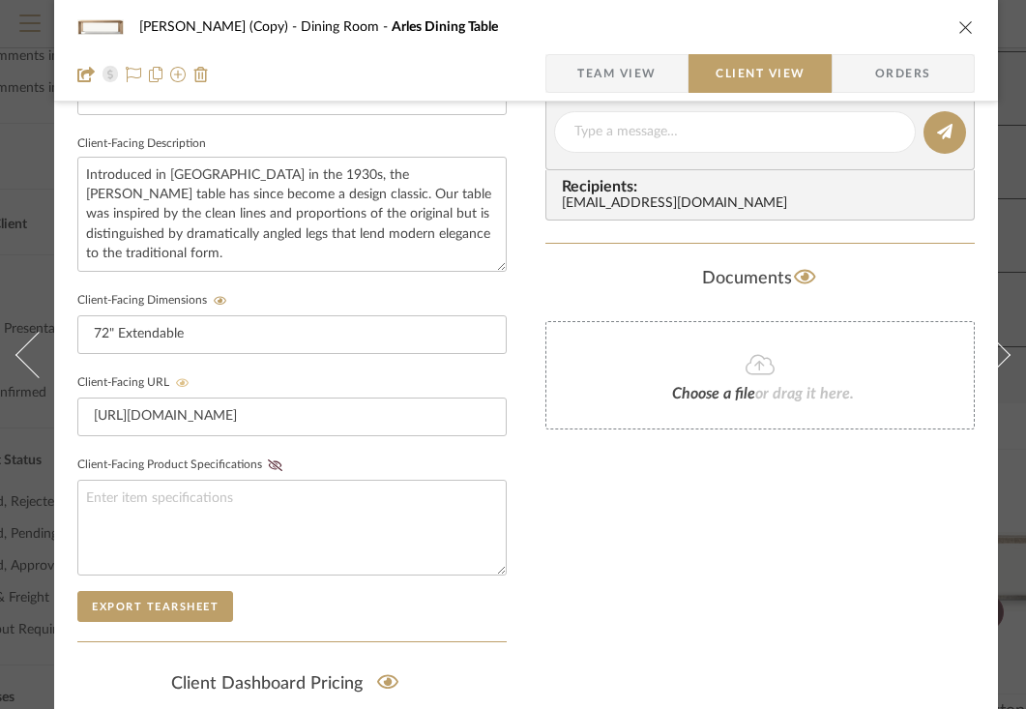
scroll to position [931, 0]
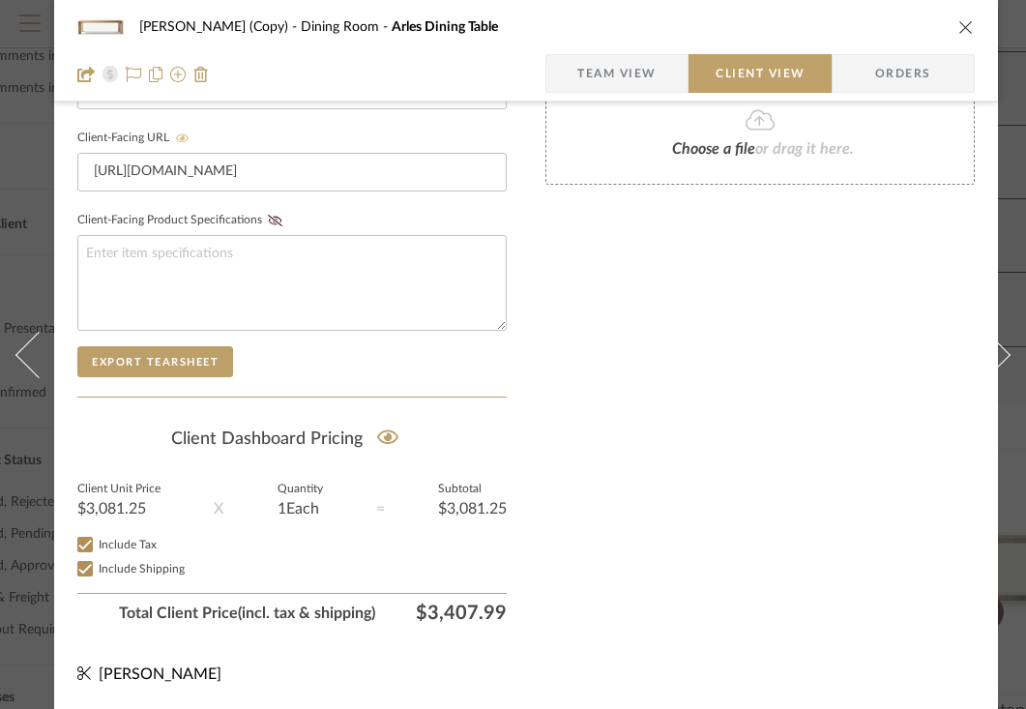
click at [965, 26] on icon "close" at bounding box center [966, 26] width 15 height 15
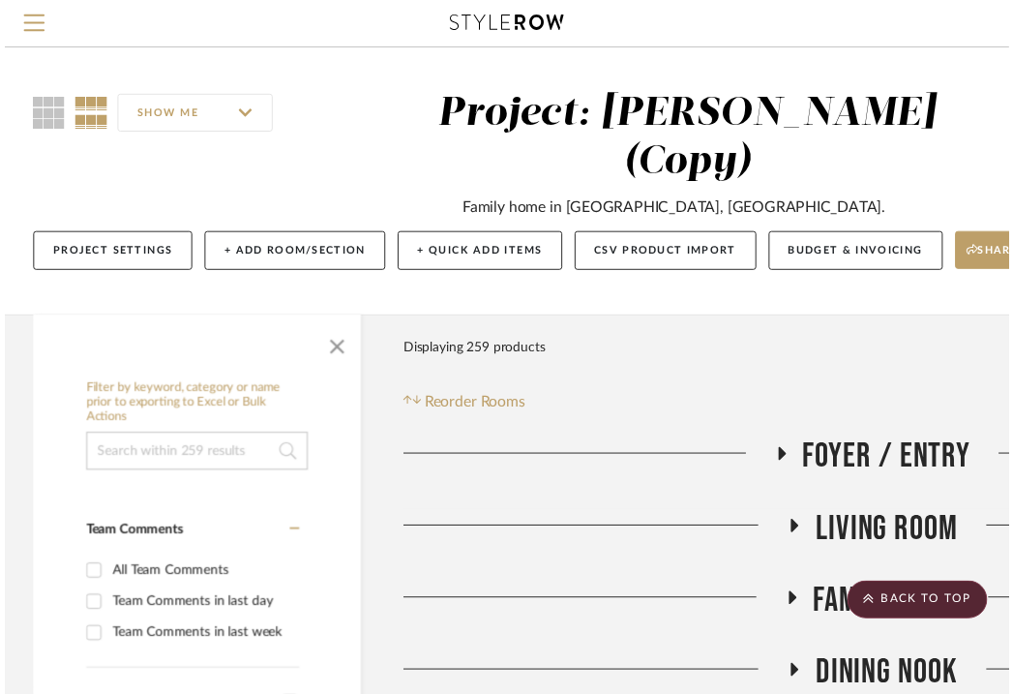
scroll to position [558, 165]
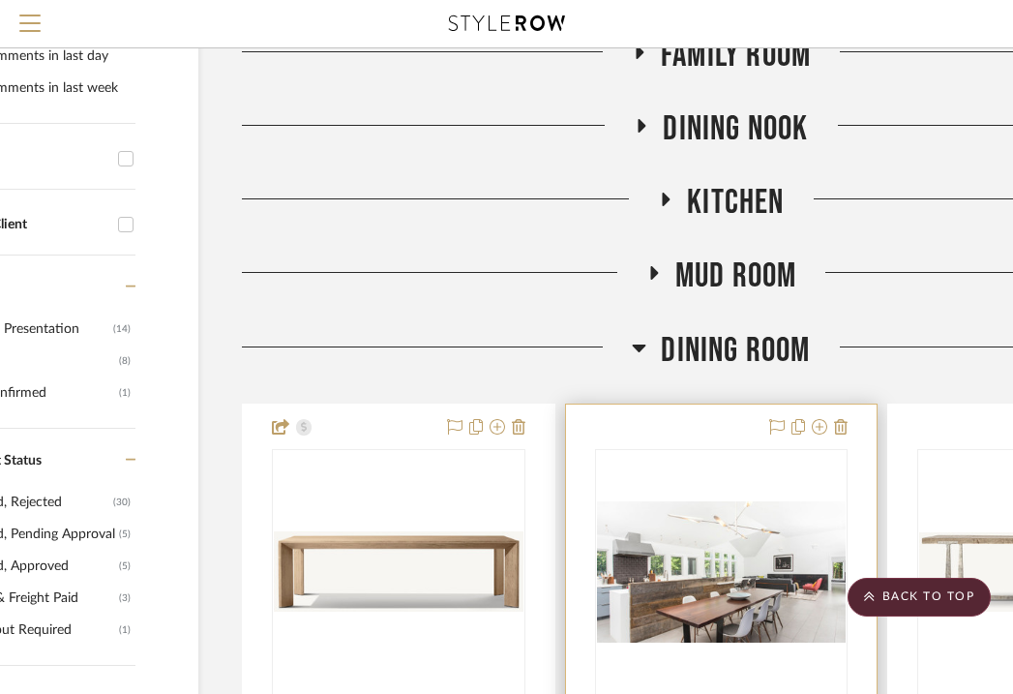
click at [685, 459] on div "0" at bounding box center [722, 572] width 252 height 244
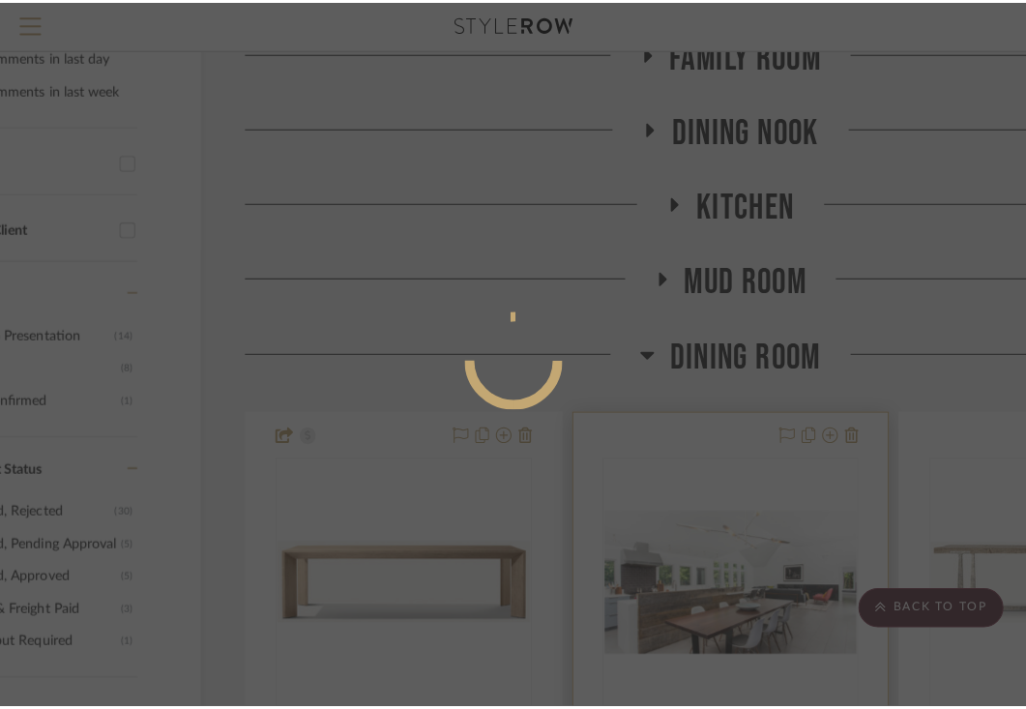
scroll to position [0, 0]
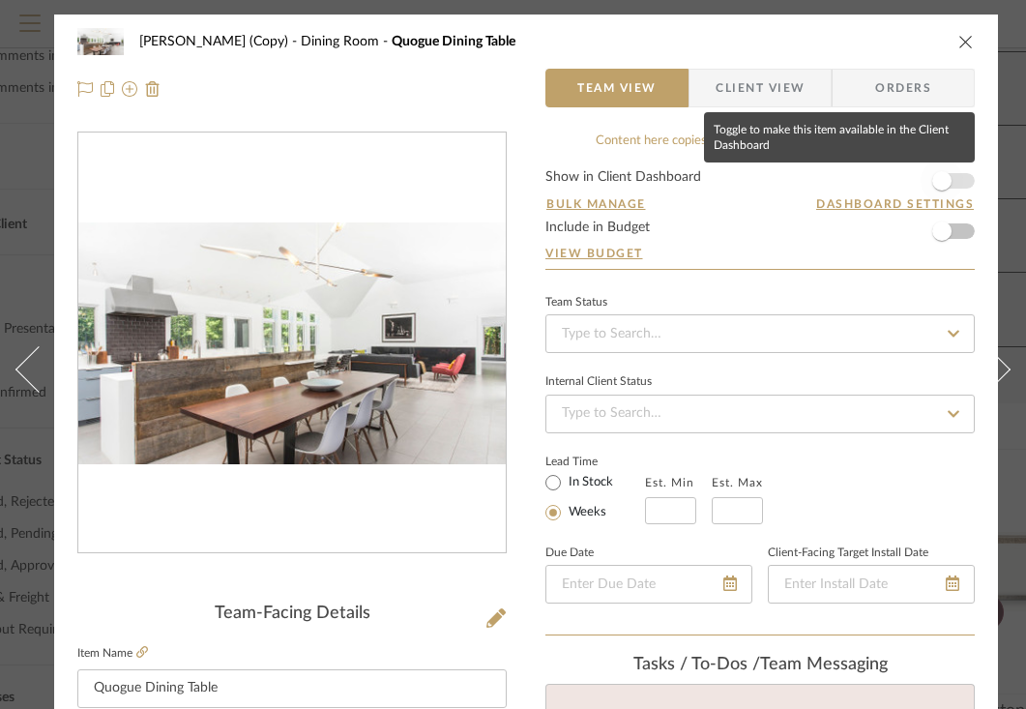
click at [944, 186] on span "button" at bounding box center [942, 180] width 19 height 19
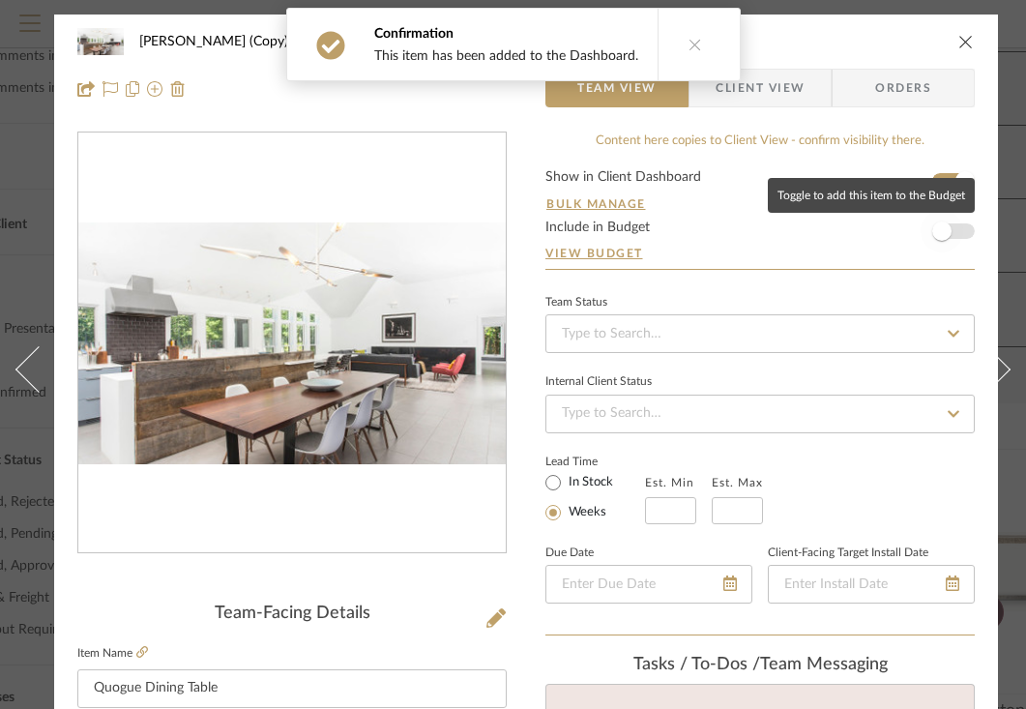
click at [951, 230] on span "button" at bounding box center [942, 231] width 19 height 19
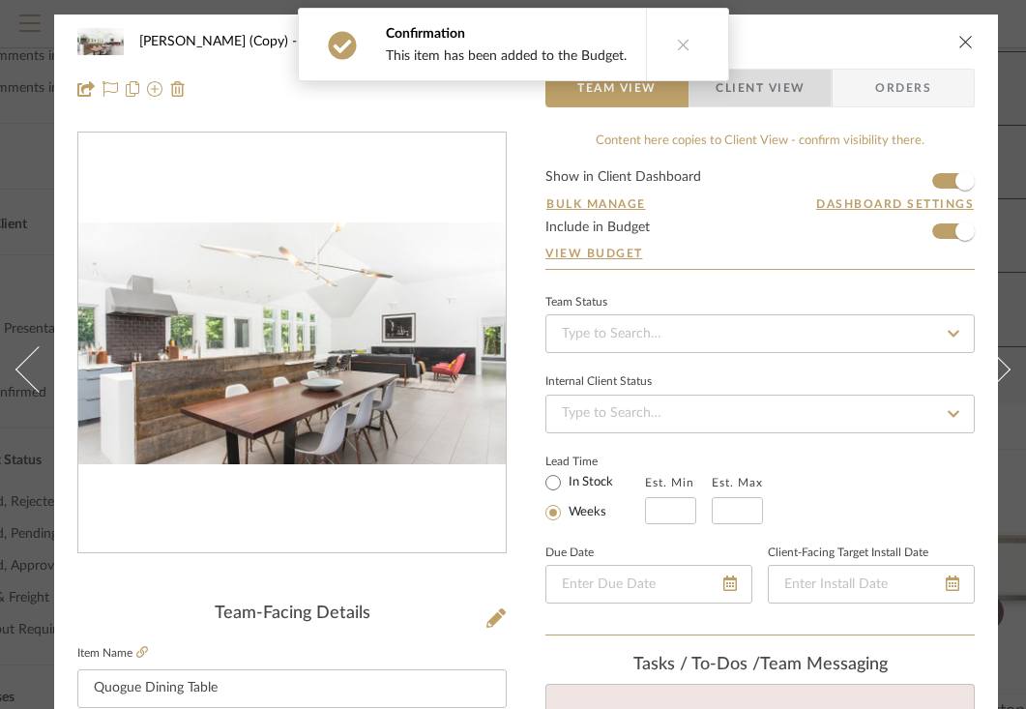
click at [766, 85] on span "Client View" at bounding box center [760, 88] width 89 height 39
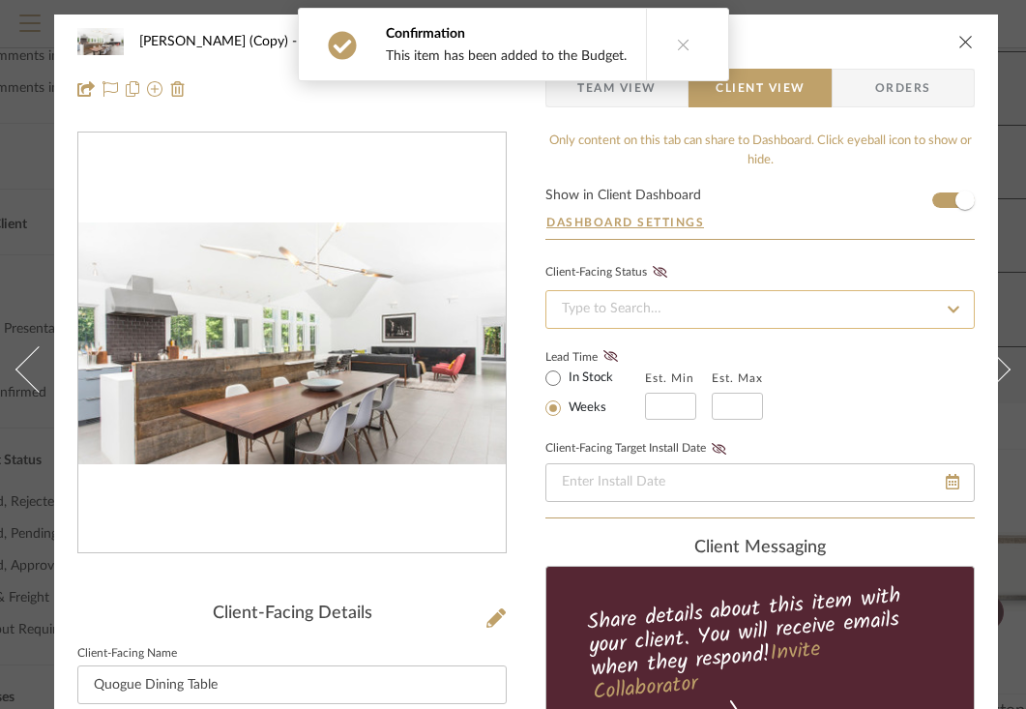
click at [733, 315] on input at bounding box center [760, 309] width 429 height 39
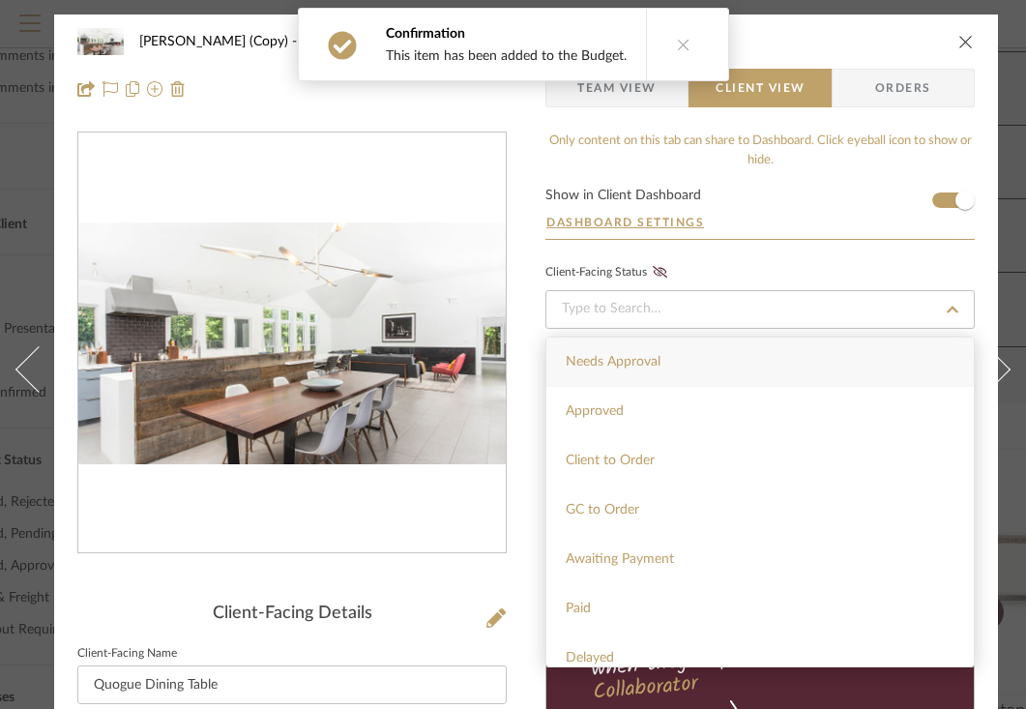
click at [662, 364] on div "Needs Approval" at bounding box center [761, 362] width 428 height 49
type input "[DATE]"
type input "Needs Approval"
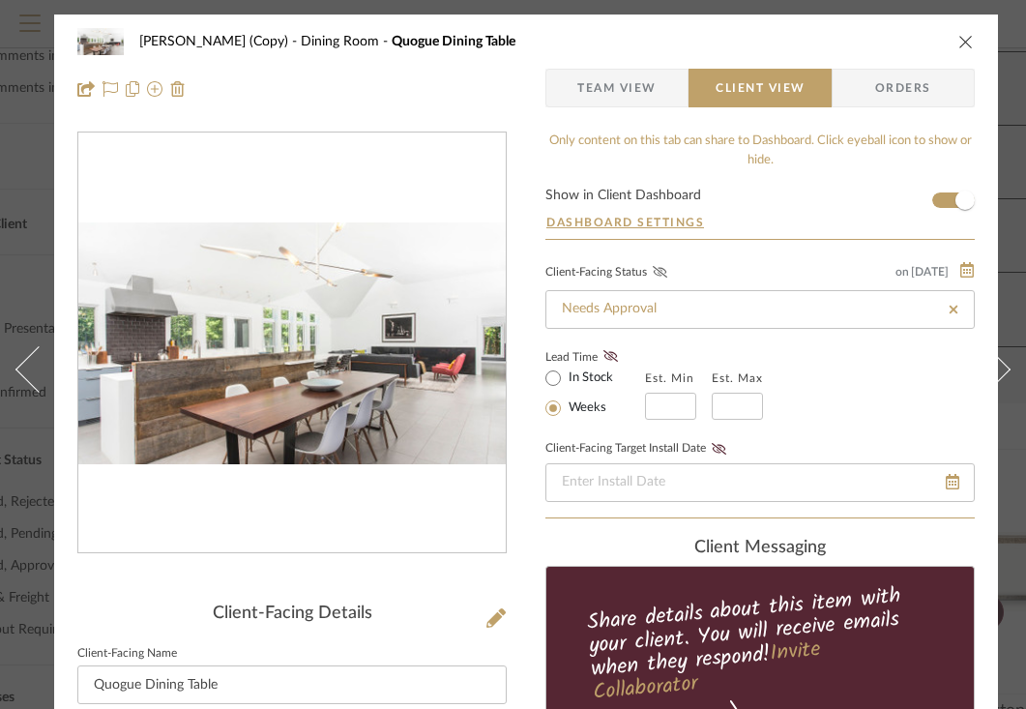
click at [659, 275] on icon at bounding box center [660, 272] width 15 height 12
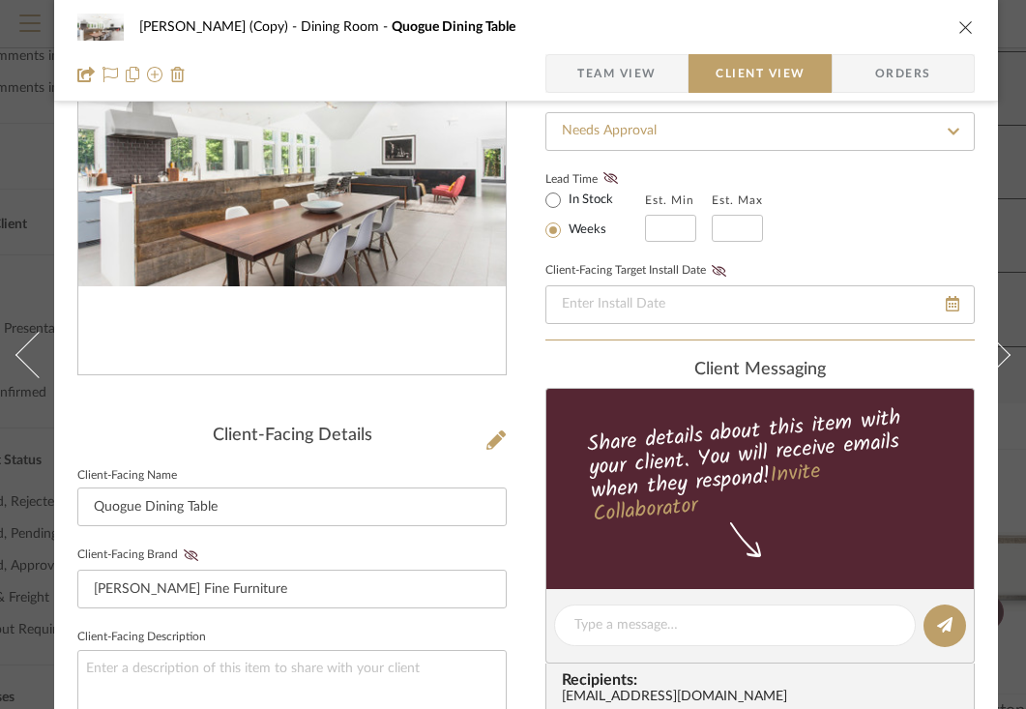
scroll to position [393, 0]
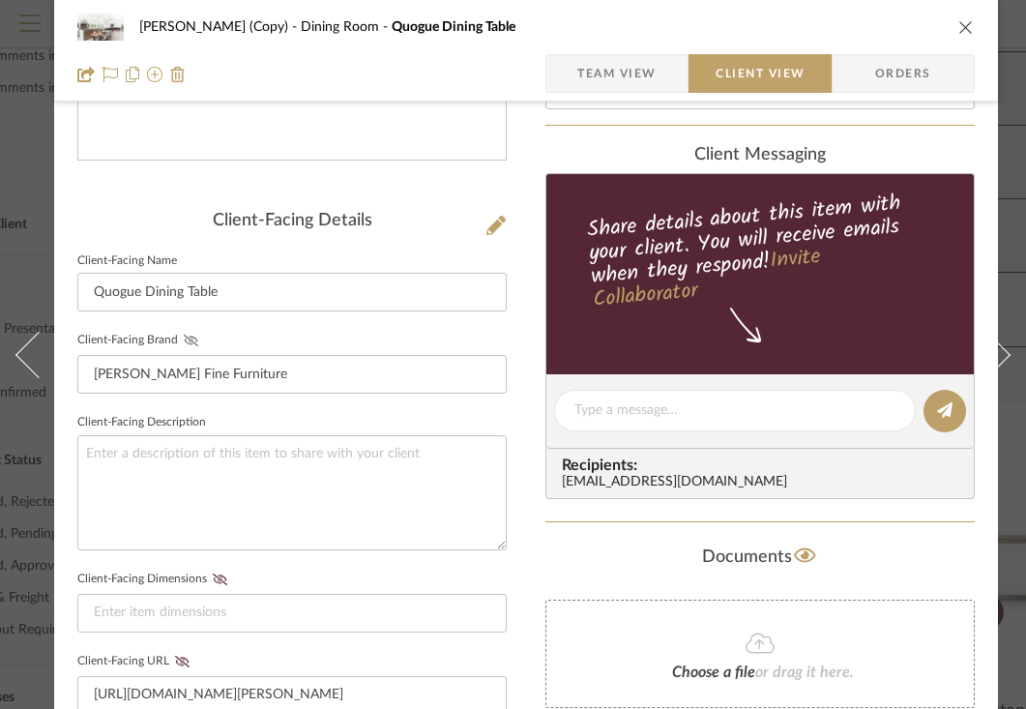
click at [191, 342] on icon at bounding box center [191, 341] width 15 height 12
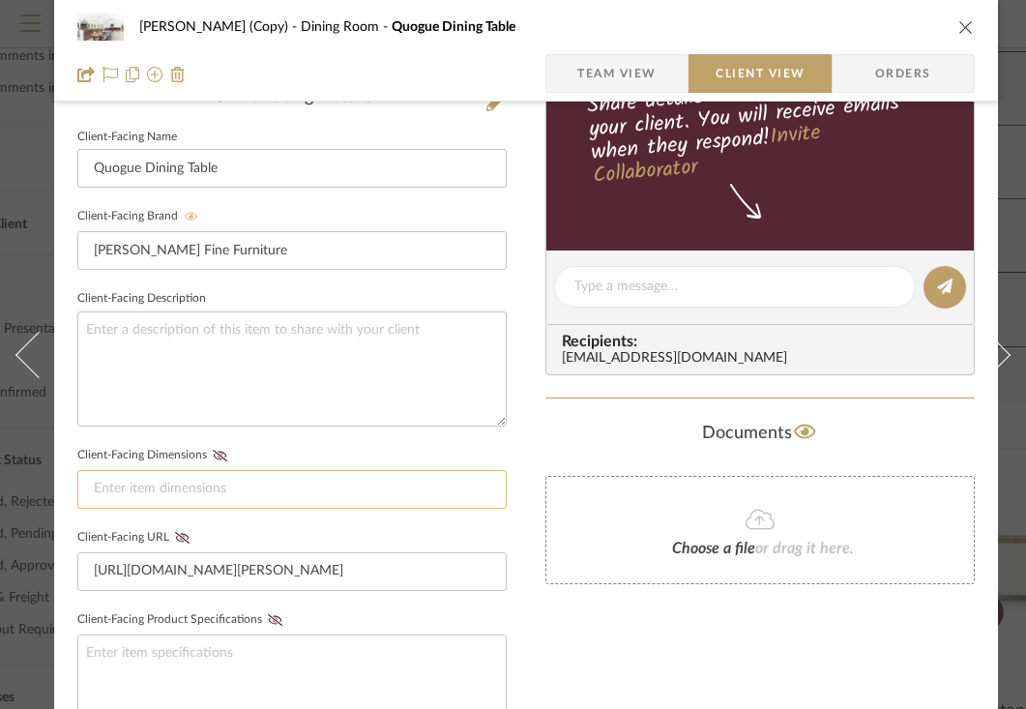
scroll to position [595, 0]
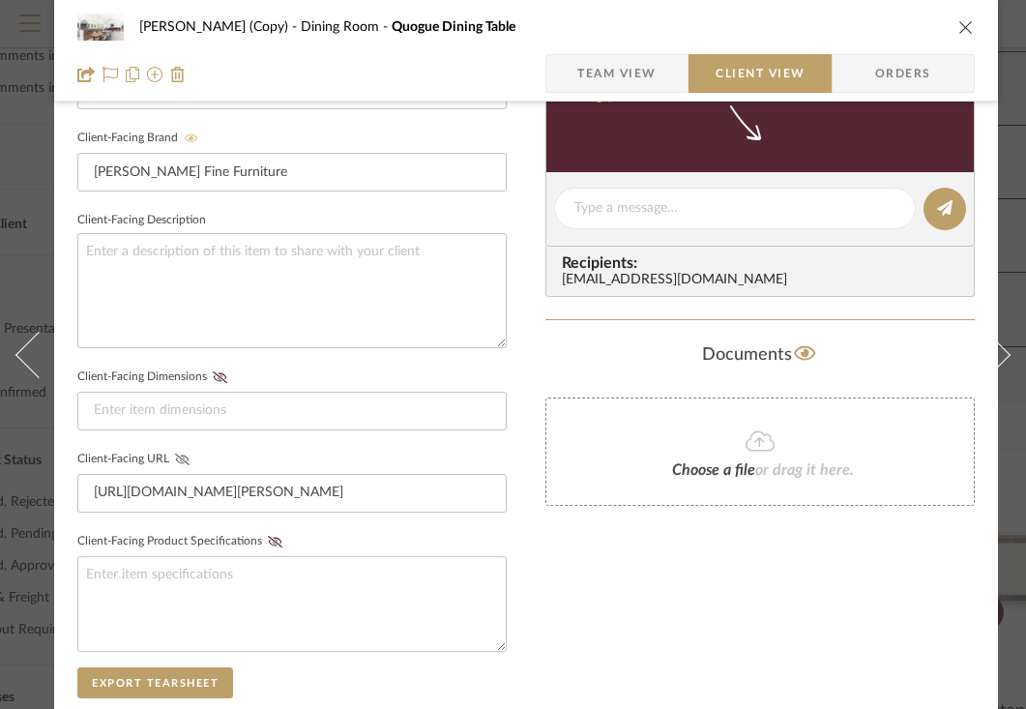
click at [179, 462] on button "Client-Facing URL" at bounding box center [182, 460] width 26 height 14
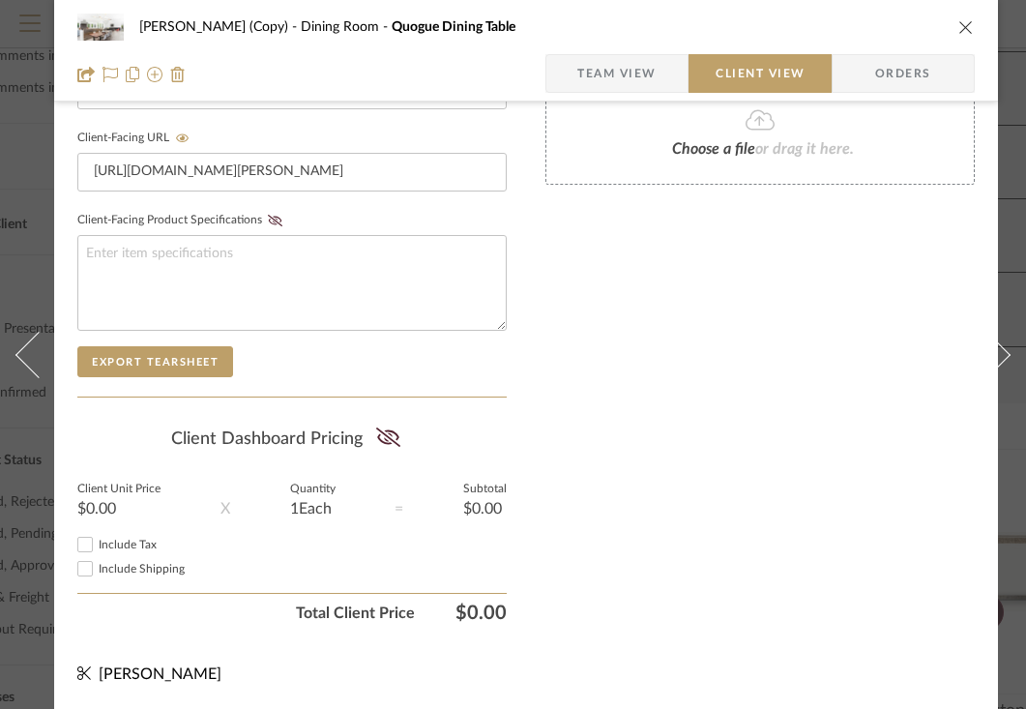
click at [963, 25] on icon "close" at bounding box center [966, 26] width 15 height 15
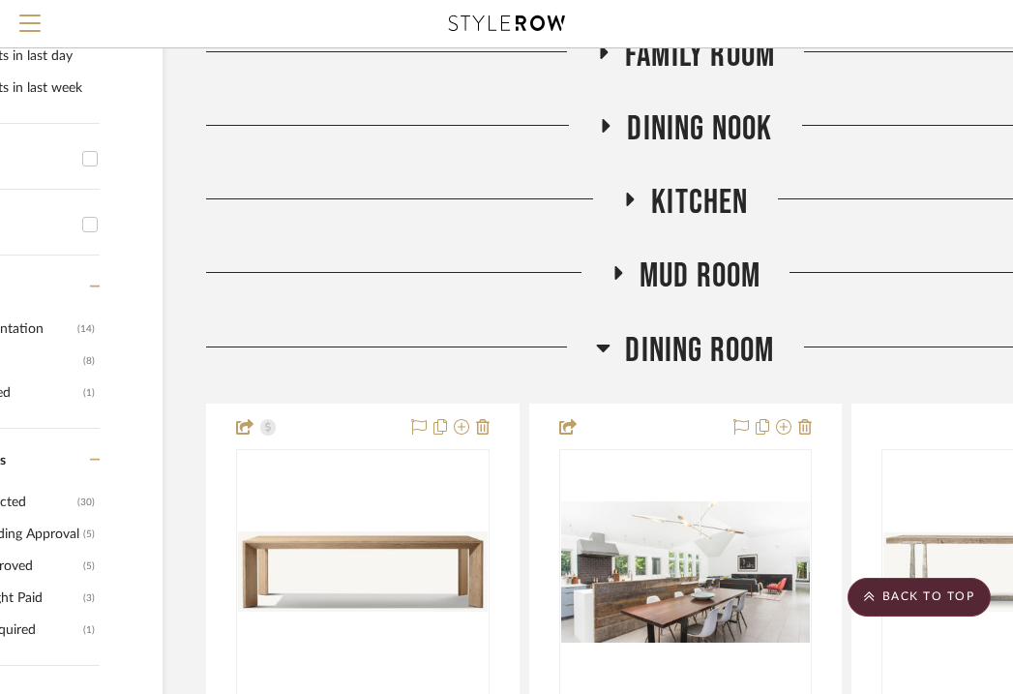
scroll to position [558, 380]
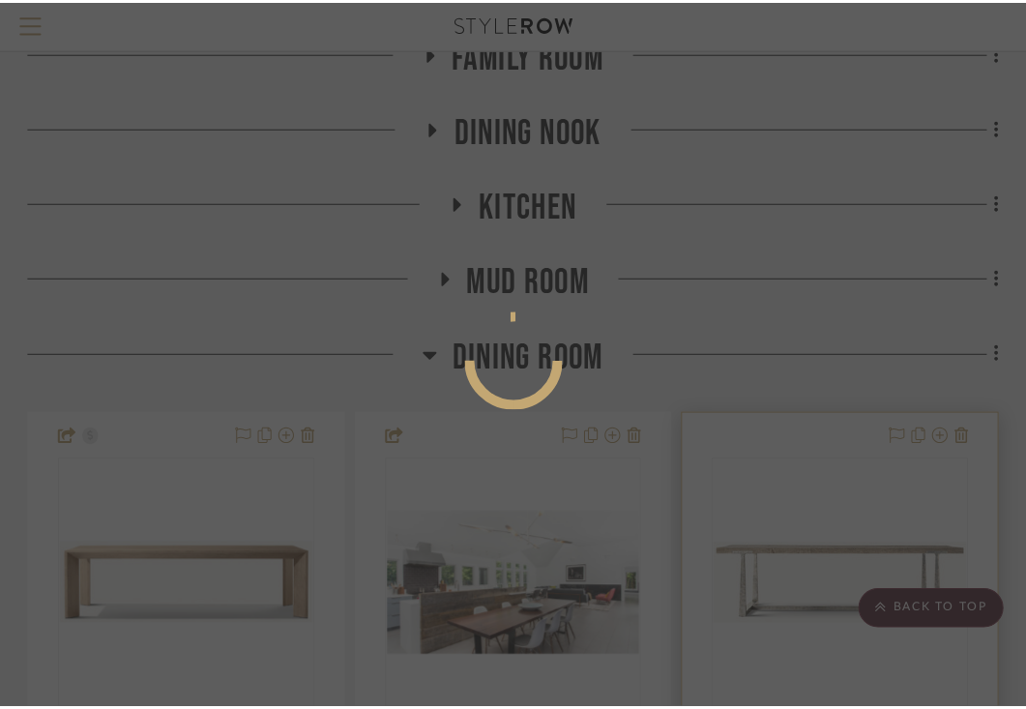
scroll to position [0, 0]
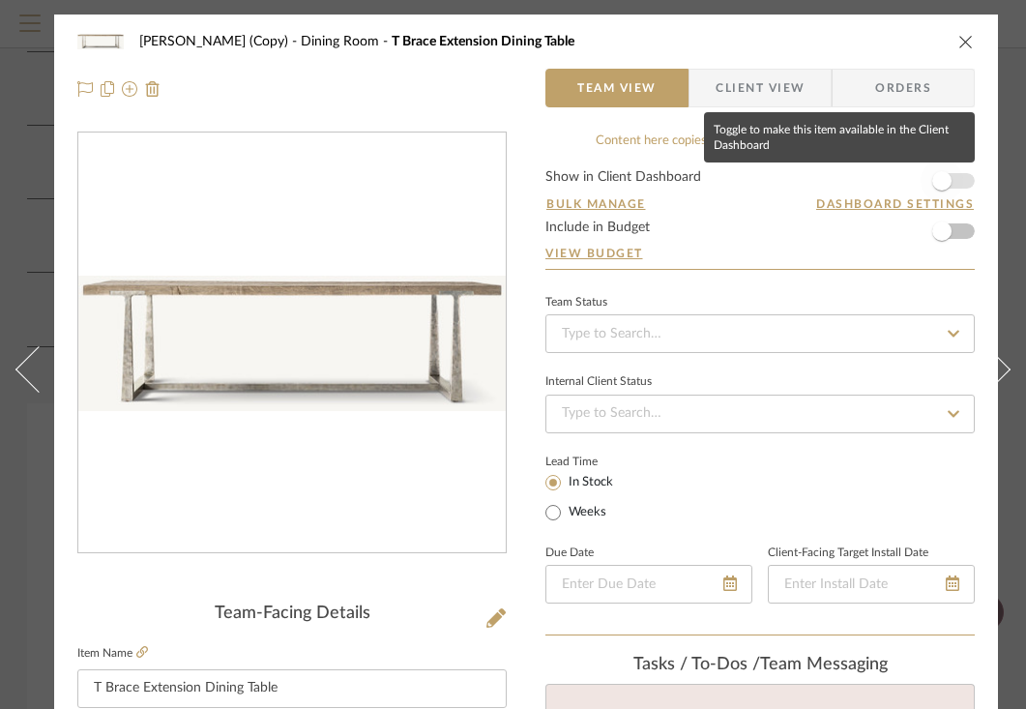
click at [945, 190] on span "button" at bounding box center [942, 181] width 43 height 43
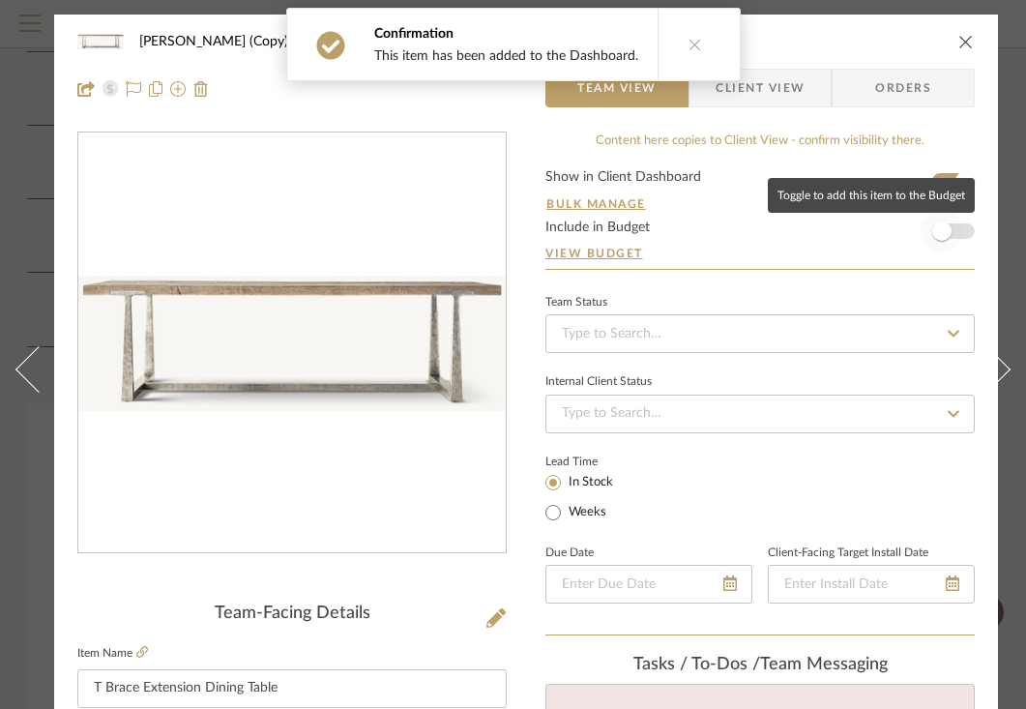
click at [945, 229] on span "button" at bounding box center [942, 231] width 19 height 19
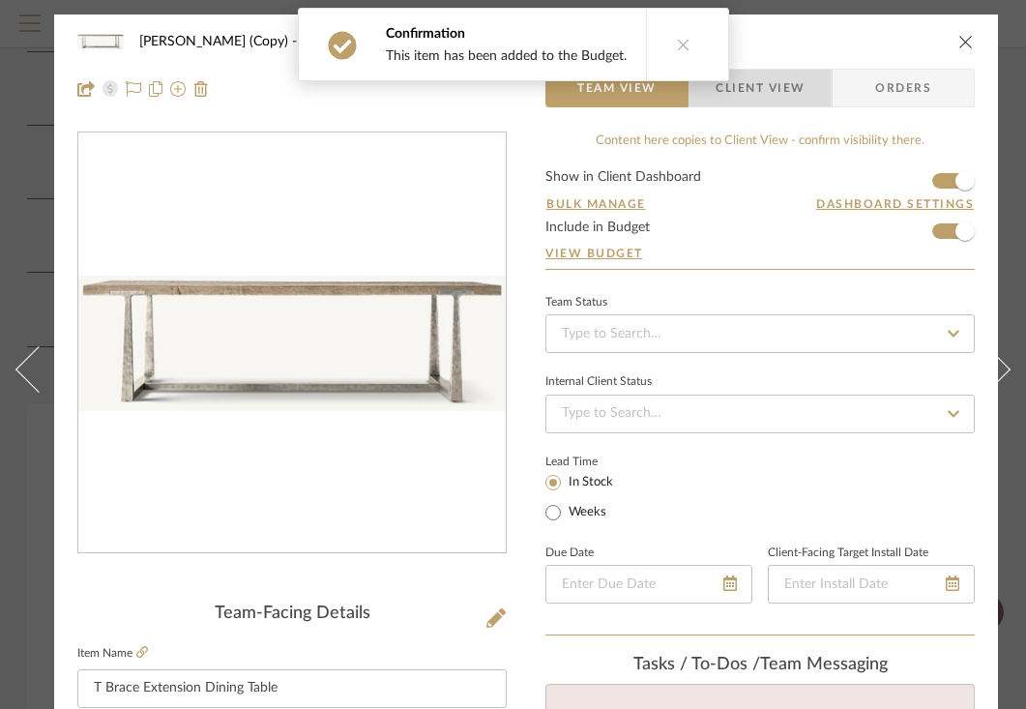
click at [791, 92] on span "Client View" at bounding box center [760, 88] width 89 height 39
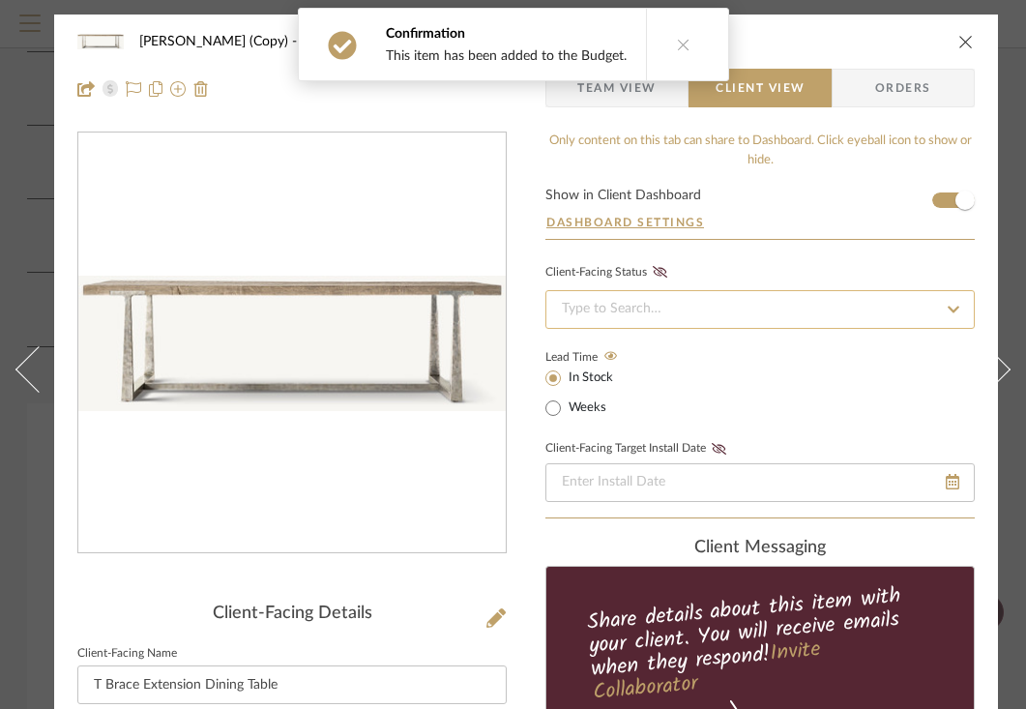
click at [657, 314] on input at bounding box center [760, 309] width 429 height 39
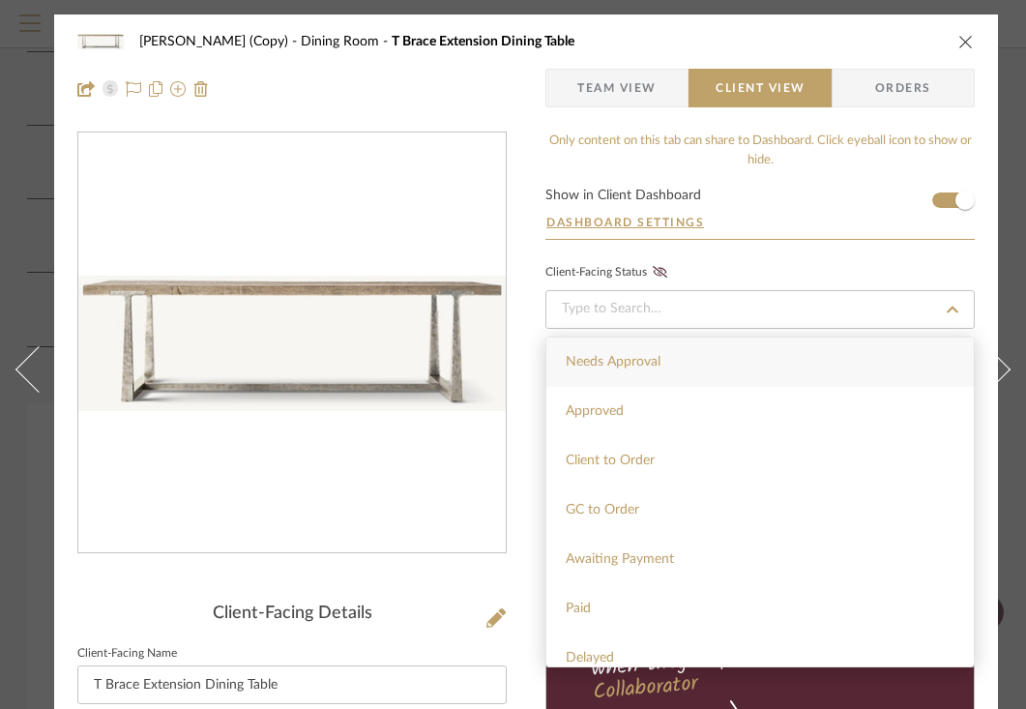
click at [647, 334] on div "Needs Approval Approved Client to Order GC to Order Awaiting Payment Paid Delay…" at bounding box center [760, 502] width 429 height 344
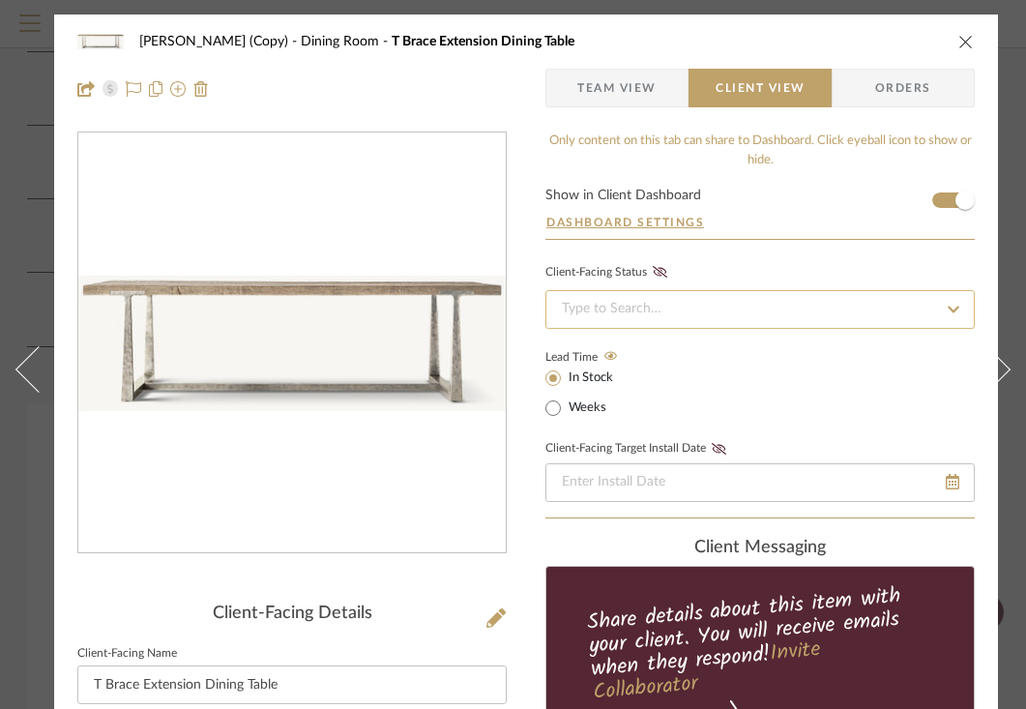
click at [648, 321] on input at bounding box center [760, 309] width 429 height 39
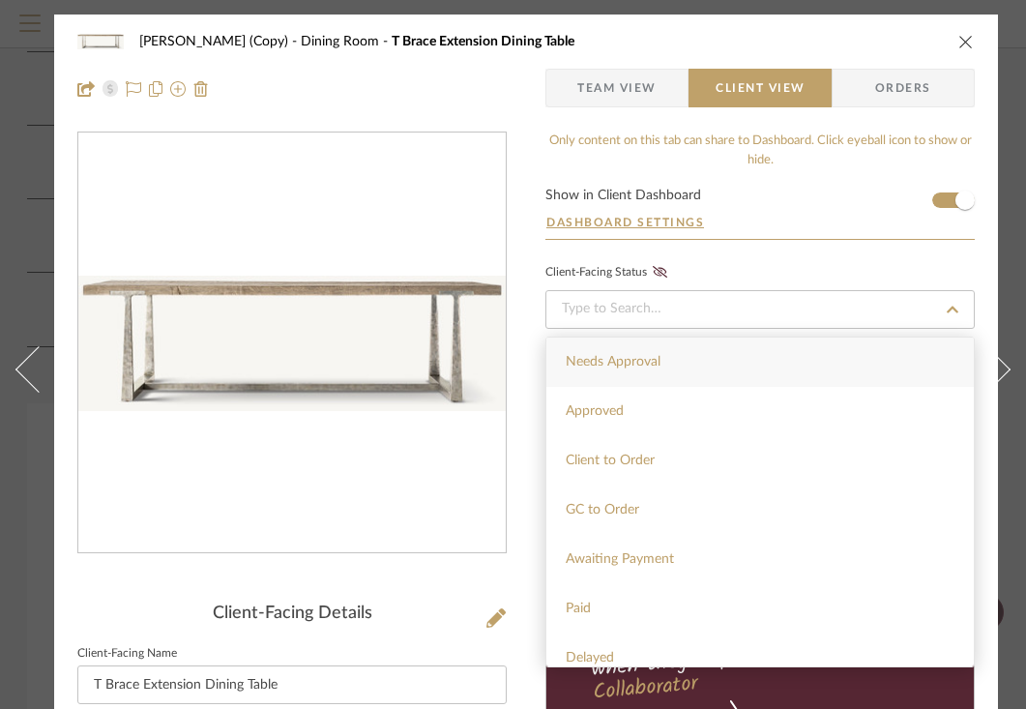
click at [626, 370] on div "Needs Approval" at bounding box center [761, 362] width 428 height 49
type input "[DATE]"
type input "Needs Approval"
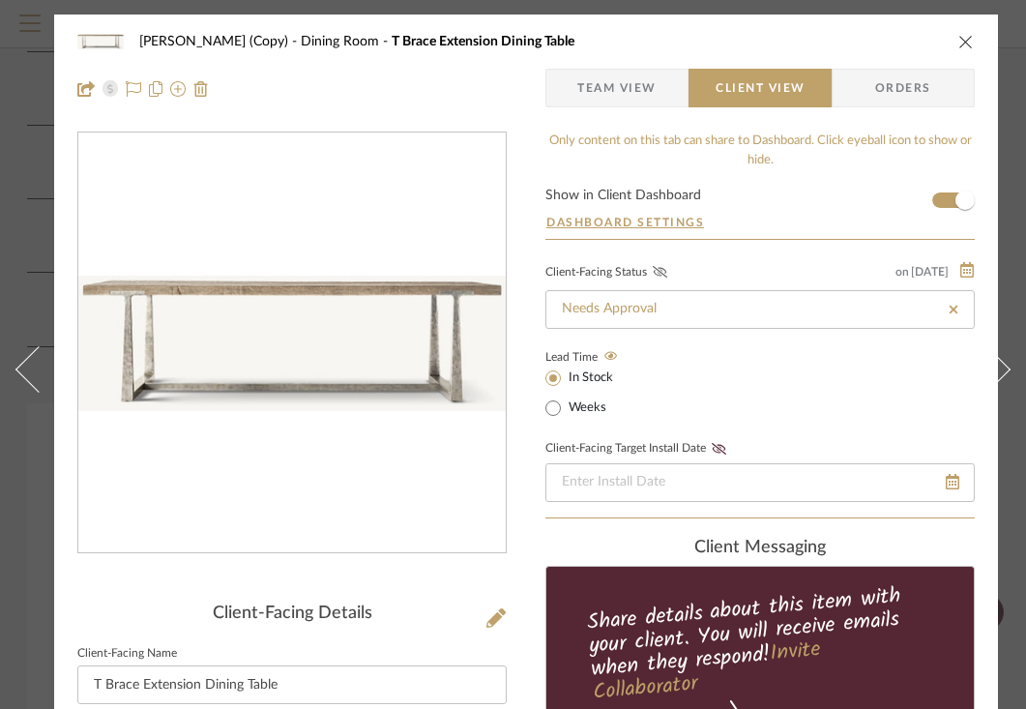
click at [663, 269] on icon at bounding box center [660, 272] width 15 height 12
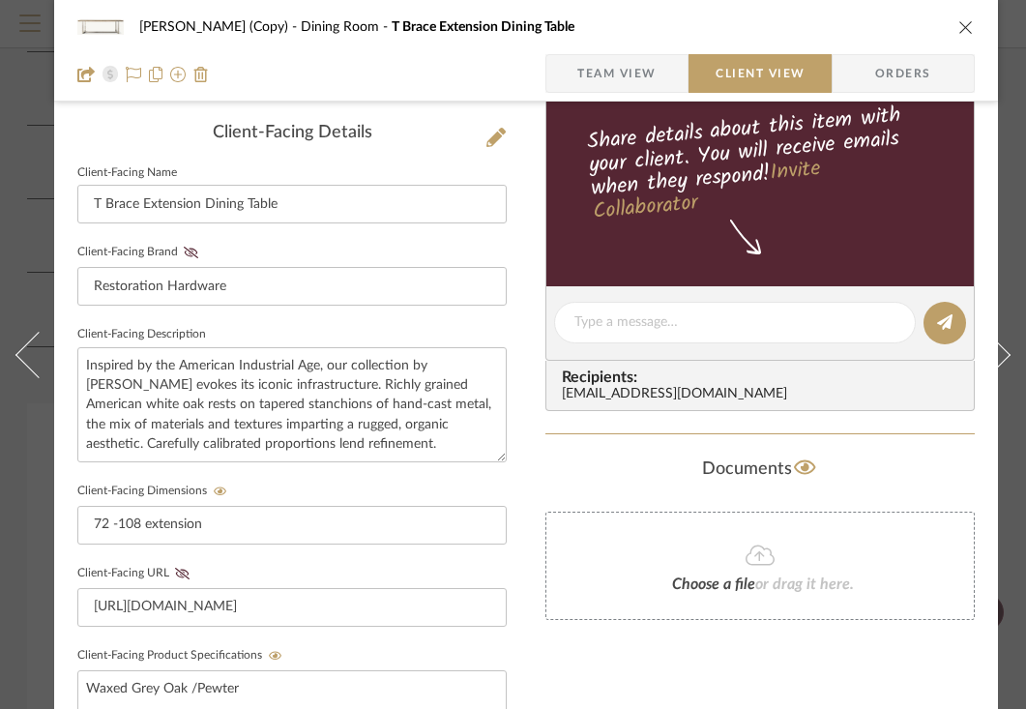
scroll to position [486, 0]
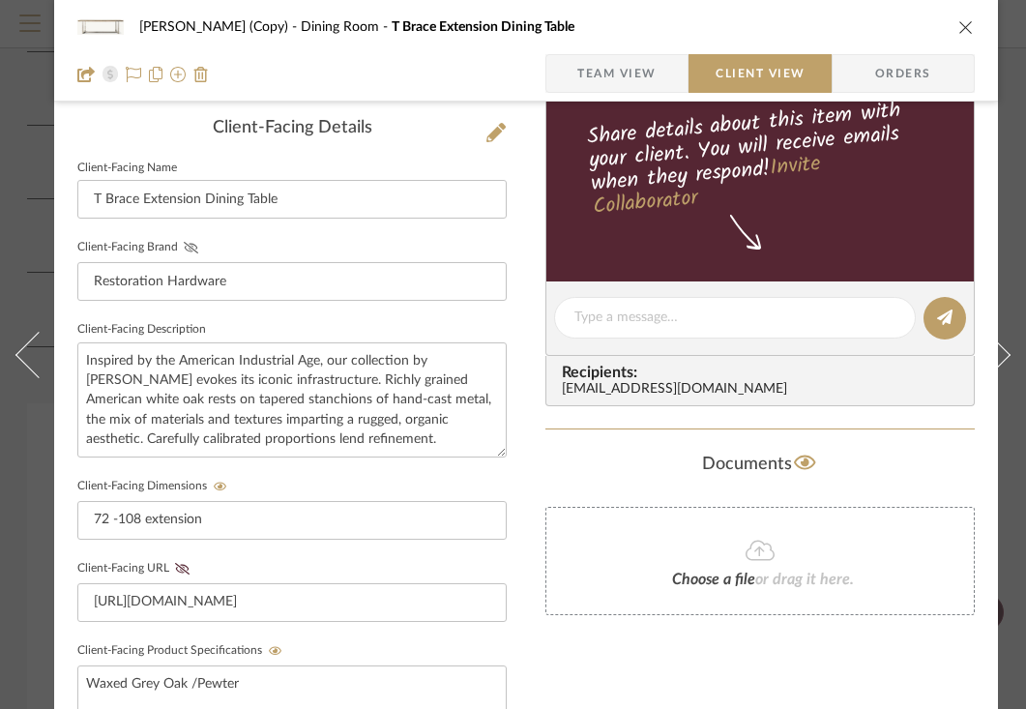
click at [190, 248] on icon at bounding box center [191, 248] width 15 height 12
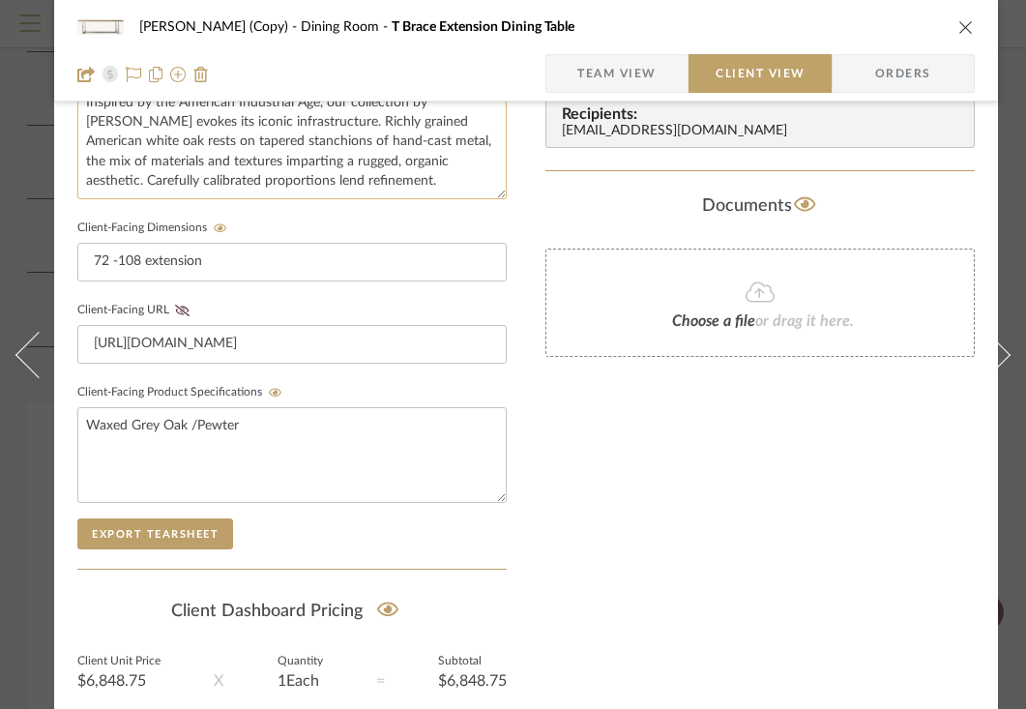
scroll to position [746, 0]
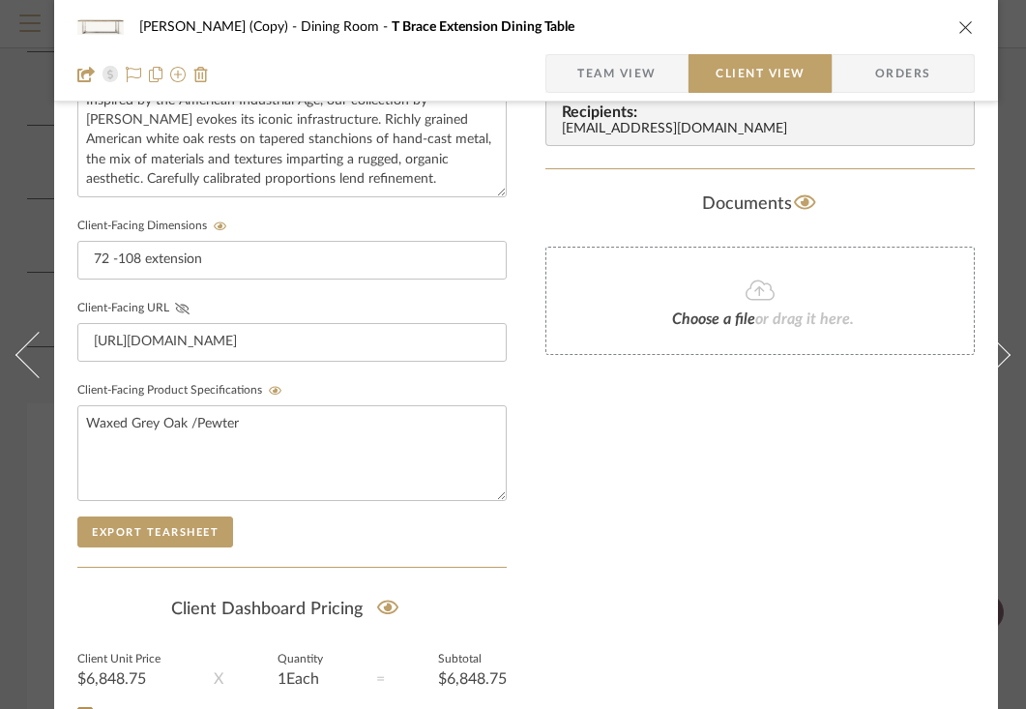
click at [183, 307] on icon at bounding box center [182, 309] width 15 height 12
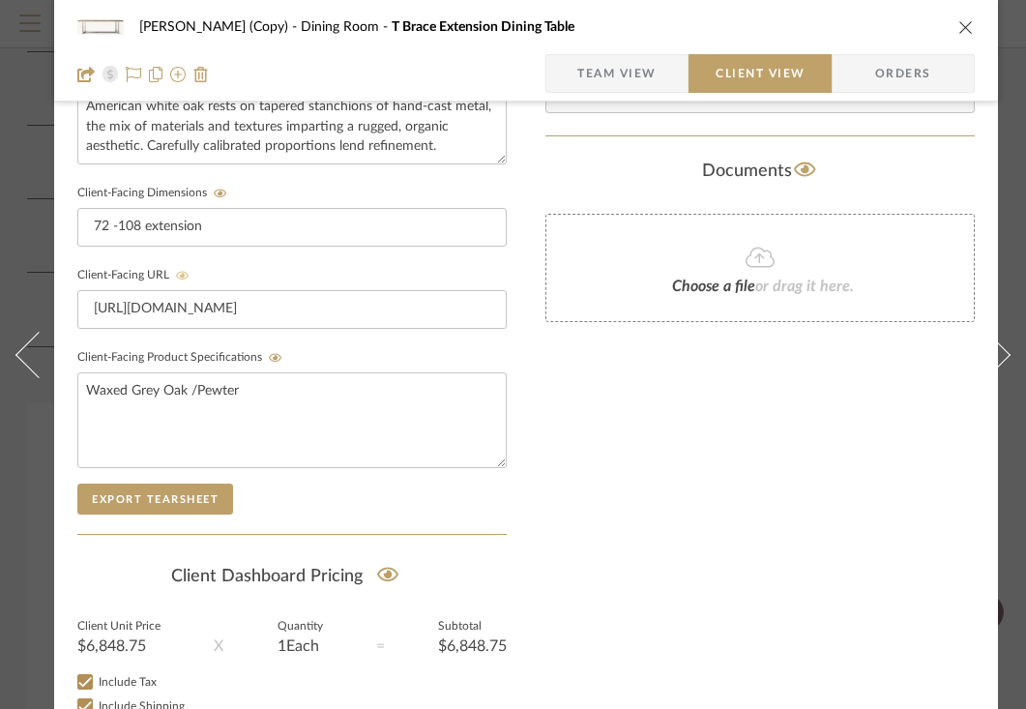
scroll to position [795, 0]
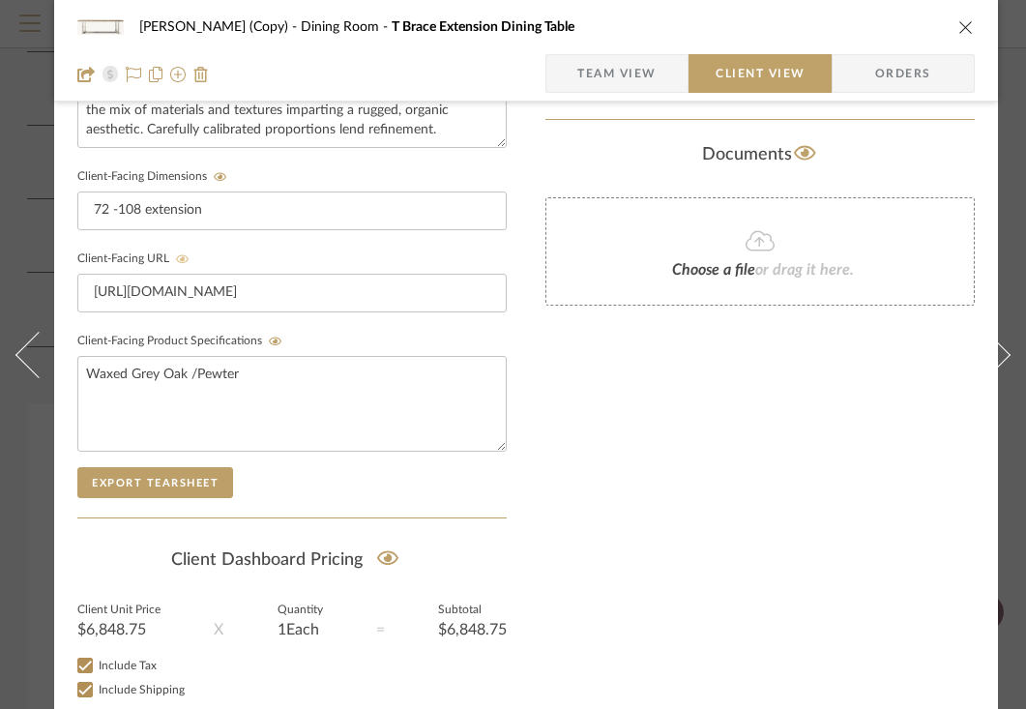
click at [964, 26] on icon "close" at bounding box center [966, 26] width 15 height 15
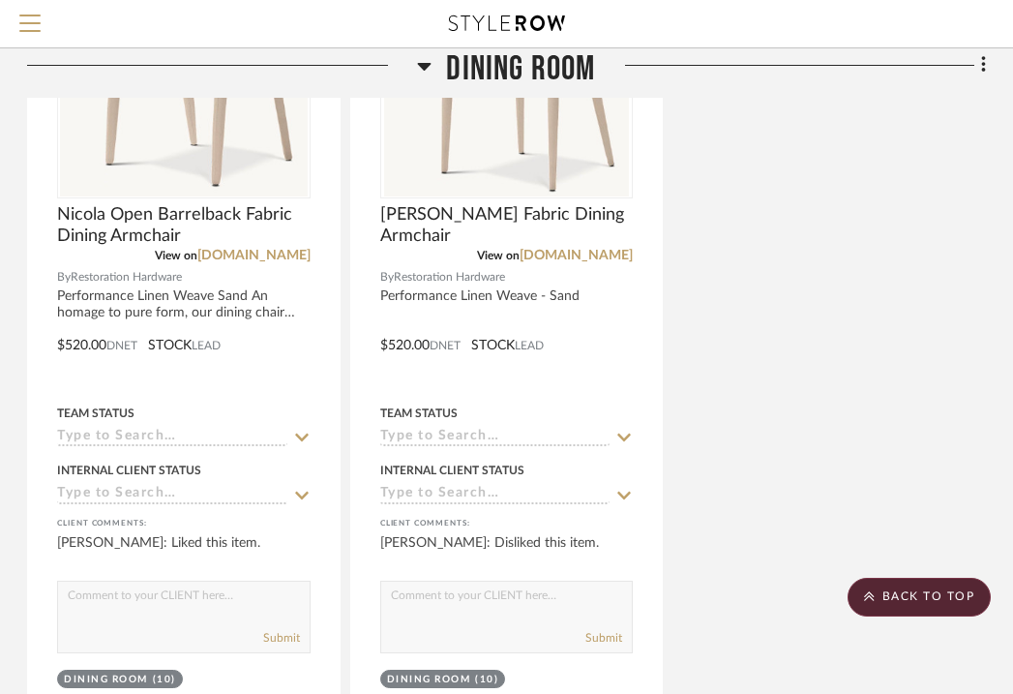
scroll to position [2792, 380]
